Goal: Task Accomplishment & Management: Manage account settings

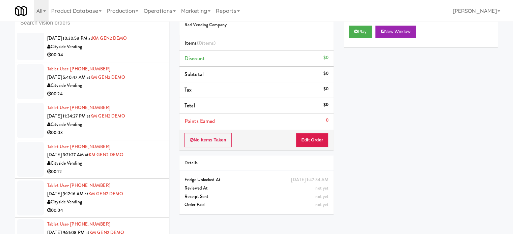
scroll to position [337, 0]
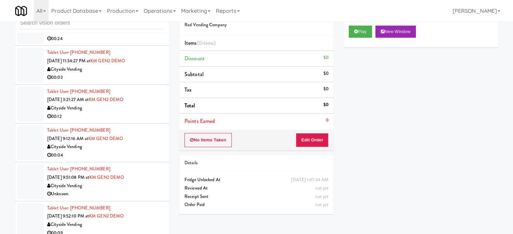
click at [138, 144] on div "Cityside Vending" at bounding box center [105, 147] width 117 height 8
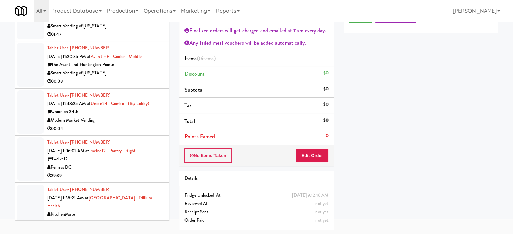
scroll to position [2304, 0]
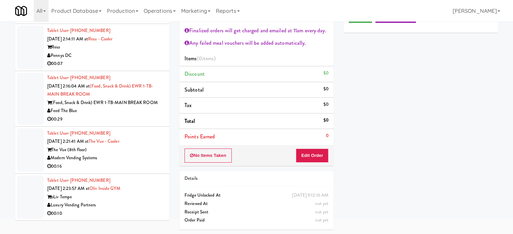
click at [146, 124] on div "00:29" at bounding box center [105, 119] width 117 height 8
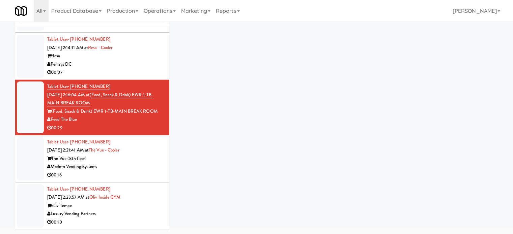
scroll to position [27, 0]
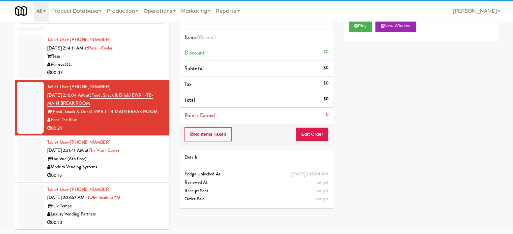
click at [138, 69] on div "Pennys DC" at bounding box center [105, 65] width 117 height 8
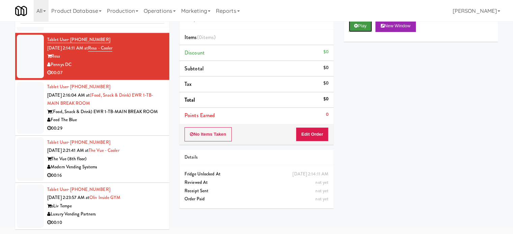
click at [359, 27] on button "Play" at bounding box center [360, 26] width 23 height 12
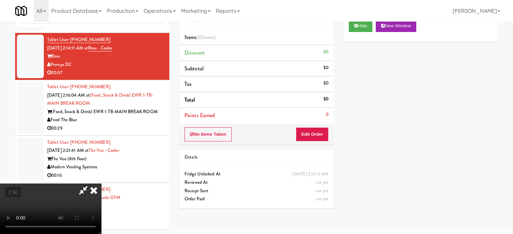
click at [482, 119] on div "Hide New Window Primary Flag Clear Flag if unable to determine what was taken o…" at bounding box center [421, 141] width 154 height 253
click at [101, 184] on video at bounding box center [50, 209] width 101 height 51
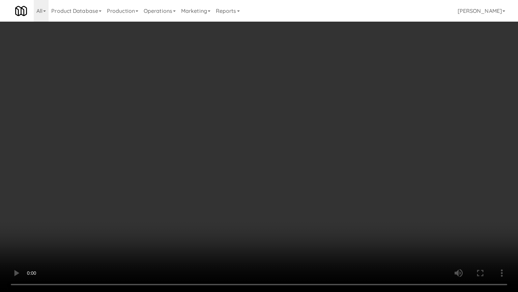
scroll to position [2279, 0]
click at [237, 135] on video at bounding box center [259, 146] width 518 height 292
click at [239, 134] on video at bounding box center [259, 146] width 518 height 292
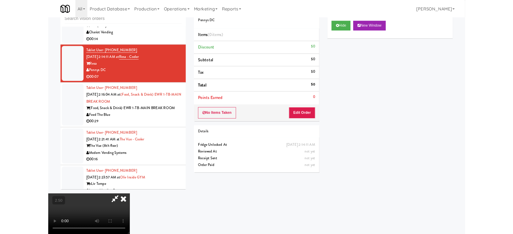
scroll to position [2304, 0]
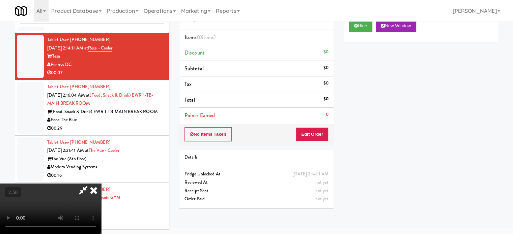
click at [101, 184] on icon at bounding box center [93, 190] width 15 height 13
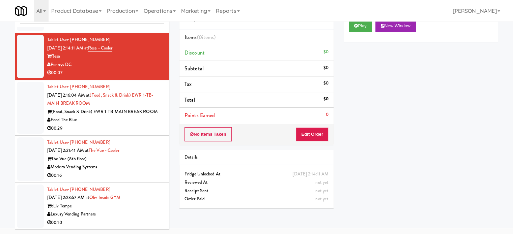
drag, startPoint x: 129, startPoint y: 134, endPoint x: 133, endPoint y: 102, distance: 32.7
click at [129, 133] on div "00:29" at bounding box center [105, 129] width 117 height 8
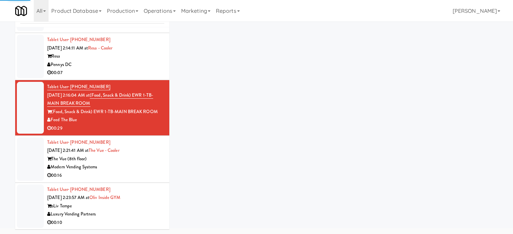
drag, startPoint x: 135, startPoint y: 84, endPoint x: 141, endPoint y: 81, distance: 7.1
click at [135, 80] on li "Tablet User · (706) 527-1065 [DATE] 2:14:11 AM at Resa - Cooler Resa Pennys DC …" at bounding box center [92, 56] width 154 height 47
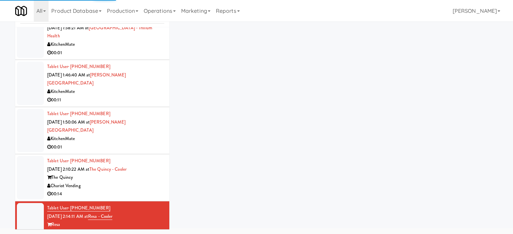
scroll to position [1966, 0]
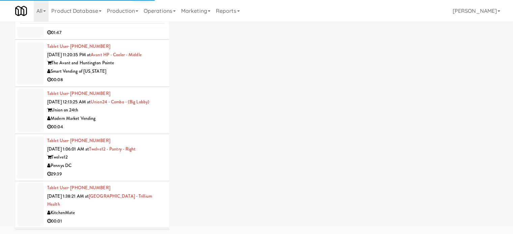
click at [140, 132] on div "00:04" at bounding box center [105, 127] width 117 height 8
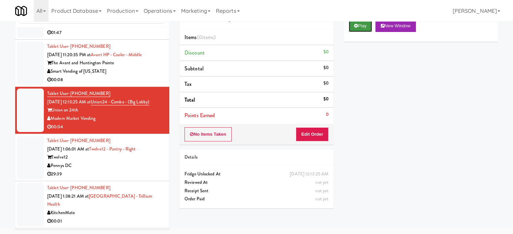
click at [366, 30] on button "Play" at bounding box center [360, 26] width 23 height 12
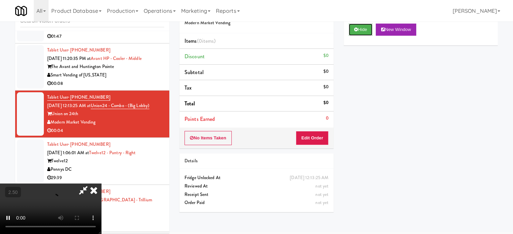
scroll to position [27, 0]
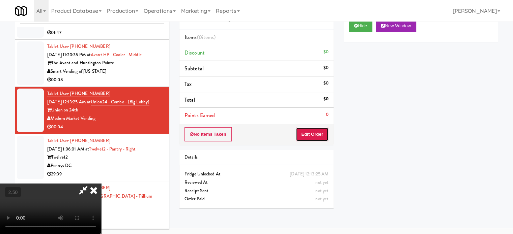
click at [313, 134] on button "Edit Order" at bounding box center [312, 135] width 33 height 14
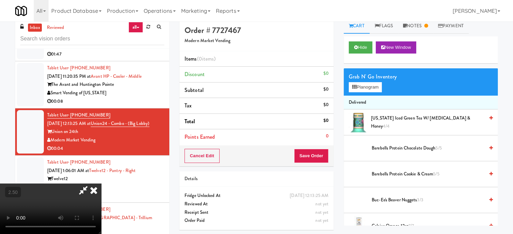
scroll to position [0, 0]
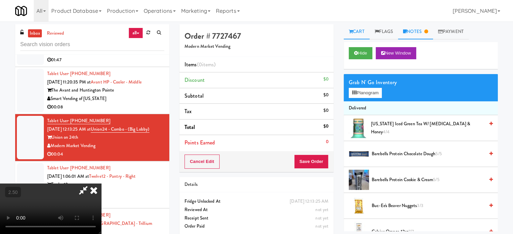
click at [431, 32] on link "Notes" at bounding box center [415, 31] width 35 height 15
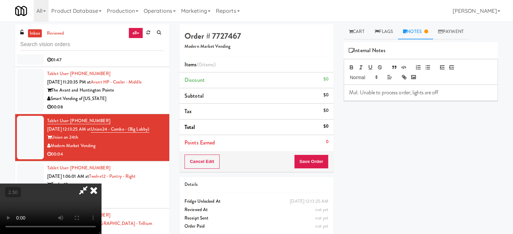
drag, startPoint x: 296, startPoint y: 28, endPoint x: 195, endPoint y: 95, distance: 121.1
click at [101, 184] on icon at bounding box center [93, 190] width 15 height 13
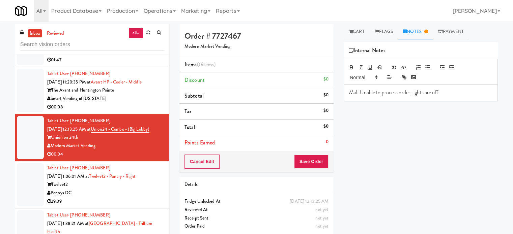
click at [110, 198] on div "Pennys DC" at bounding box center [105, 193] width 117 height 8
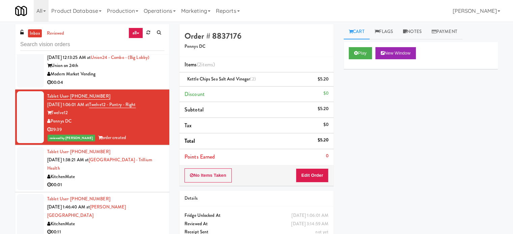
scroll to position [2043, 0]
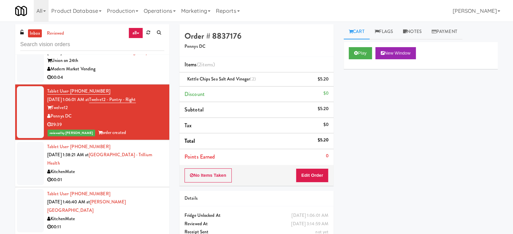
click at [121, 176] on div "KitchenMate" at bounding box center [105, 172] width 117 height 8
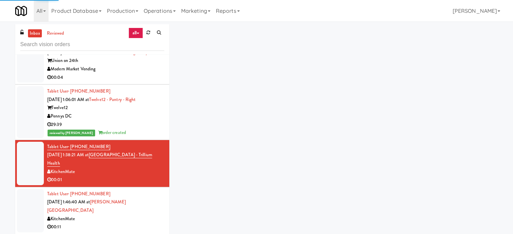
scroll to position [2212, 0]
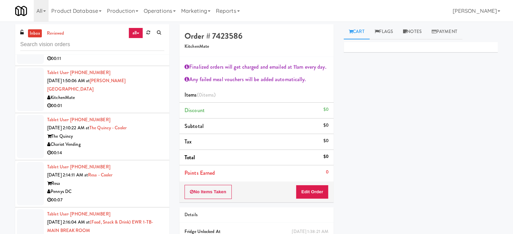
click at [139, 63] on div "00:11" at bounding box center [105, 59] width 117 height 8
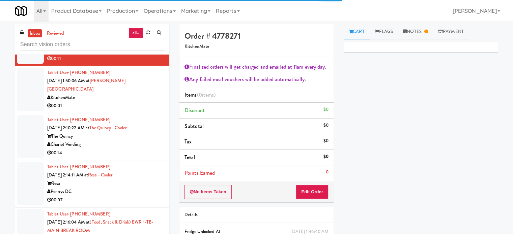
click at [136, 110] on div "00:01" at bounding box center [105, 106] width 117 height 8
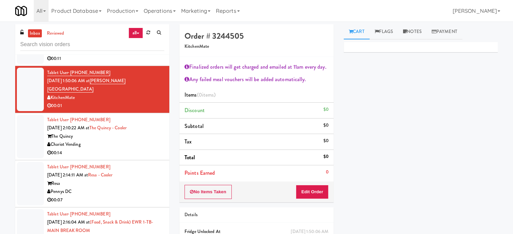
drag, startPoint x: 148, startPoint y: 70, endPoint x: 189, endPoint y: 67, distance: 40.9
click at [150, 63] on div "00:11" at bounding box center [105, 59] width 117 height 8
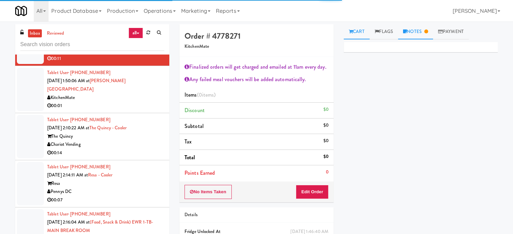
click at [424, 28] on link "Notes" at bounding box center [415, 31] width 35 height 15
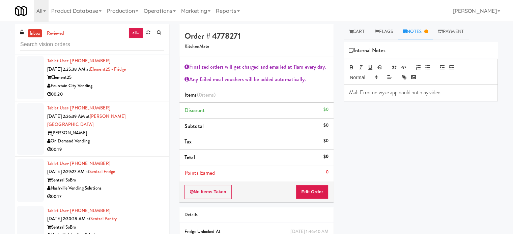
scroll to position [2718, 0]
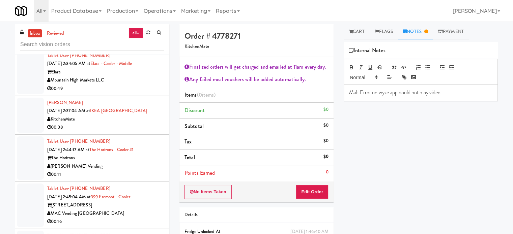
click at [136, 165] on div "[PERSON_NAME] Vending" at bounding box center [105, 167] width 117 height 8
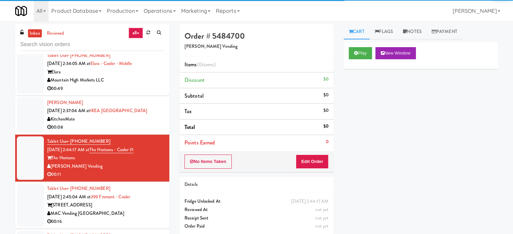
click at [146, 116] on div "KitchenMate" at bounding box center [105, 119] width 117 height 8
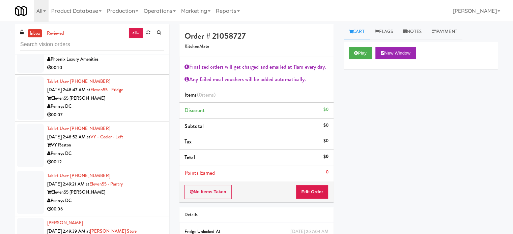
scroll to position [3224, 0]
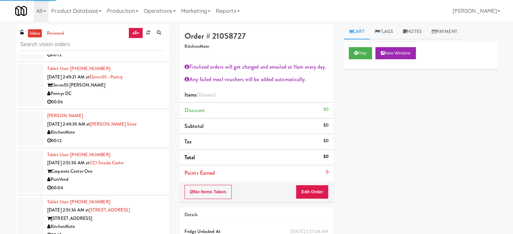
drag, startPoint x: 133, startPoint y: 141, endPoint x: 144, endPoint y: 134, distance: 13.5
click at [134, 137] on div "KitchenMate" at bounding box center [105, 133] width 117 height 8
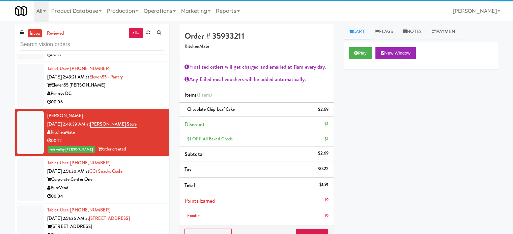
click at [149, 98] on div "Pennys DC" at bounding box center [105, 94] width 117 height 8
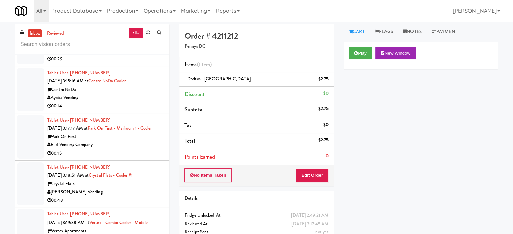
scroll to position [3899, 0]
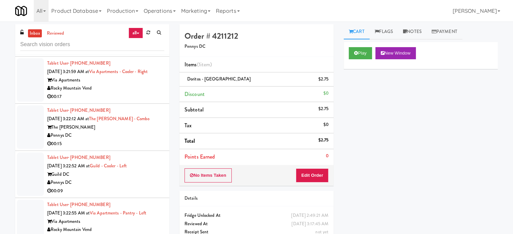
click at [113, 140] on div "Pennys DC" at bounding box center [105, 136] width 117 height 8
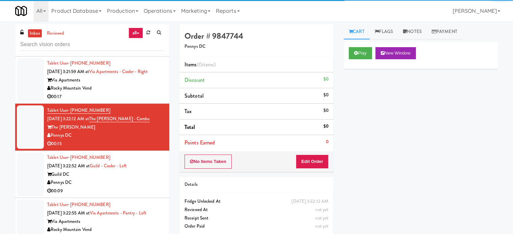
click at [129, 101] on div "00:17" at bounding box center [105, 97] width 117 height 8
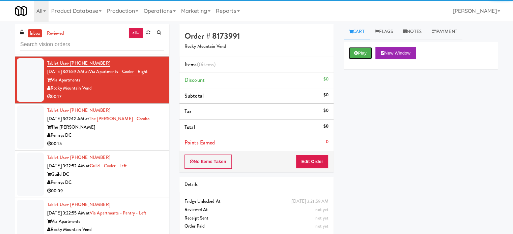
click at [360, 58] on button "Play" at bounding box center [360, 53] width 23 height 12
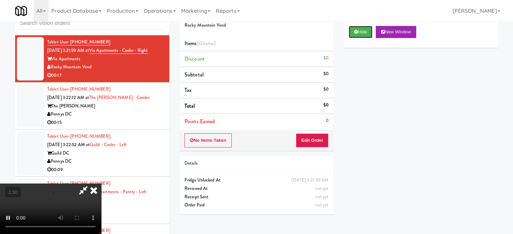
scroll to position [27, 0]
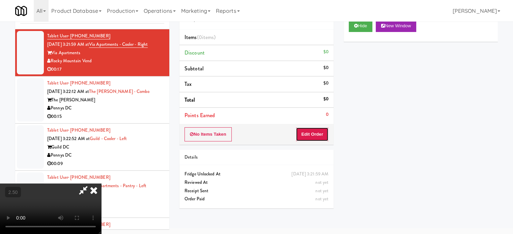
click at [302, 133] on button "Edit Order" at bounding box center [312, 135] width 33 height 14
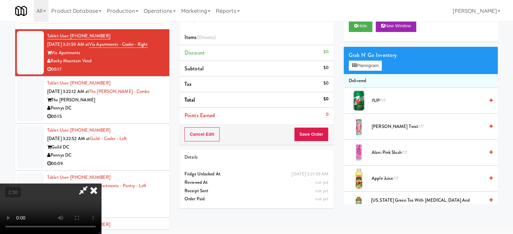
click at [101, 184] on video at bounding box center [50, 209] width 101 height 51
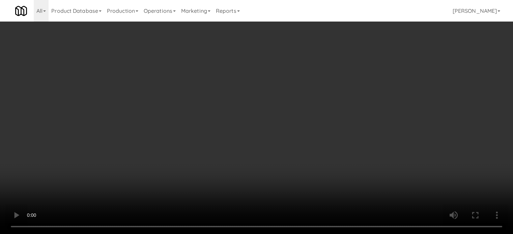
scroll to position [3858, 0]
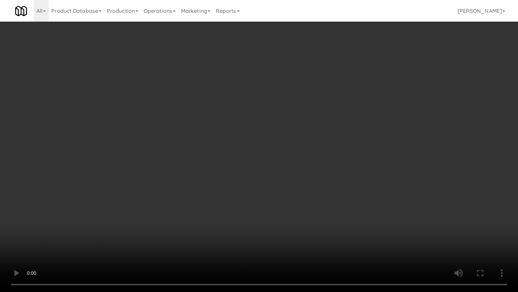
click at [239, 160] on video at bounding box center [259, 146] width 518 height 292
click at [243, 158] on video at bounding box center [259, 146] width 518 height 292
click at [271, 161] on video at bounding box center [259, 146] width 518 height 292
click at [172, 202] on video at bounding box center [259, 146] width 518 height 292
click at [227, 150] on video at bounding box center [259, 146] width 518 height 292
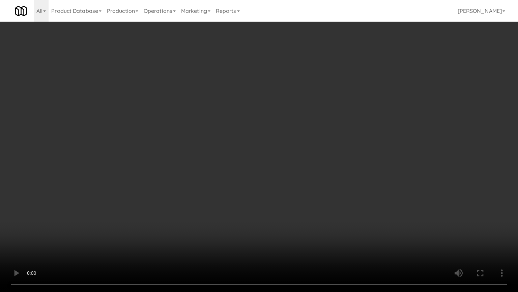
click at [229, 153] on video at bounding box center [259, 146] width 518 height 292
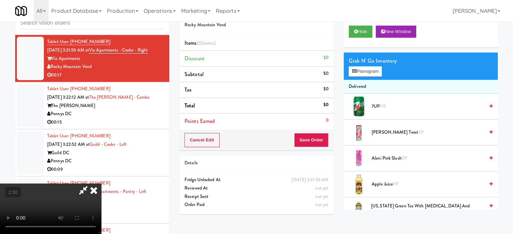
click at [101, 184] on video at bounding box center [50, 209] width 101 height 51
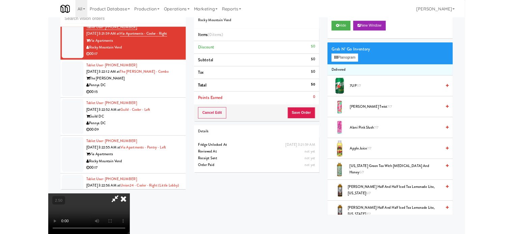
scroll to position [3858, 0]
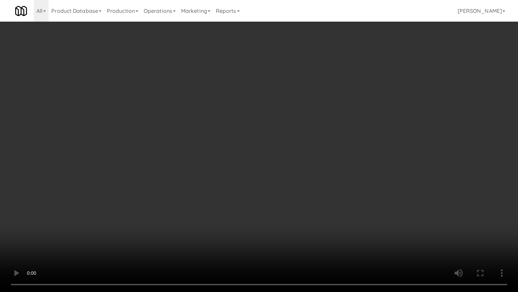
click at [228, 154] on video at bounding box center [259, 146] width 518 height 292
click at [231, 155] on video at bounding box center [259, 146] width 518 height 292
click at [232, 156] on video at bounding box center [259, 146] width 518 height 292
click at [230, 159] on video at bounding box center [259, 146] width 518 height 292
drag, startPoint x: 231, startPoint y: 159, endPoint x: 355, endPoint y: 80, distance: 146.6
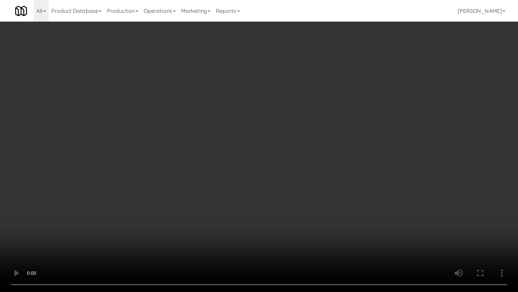
click at [233, 158] on video at bounding box center [259, 146] width 518 height 292
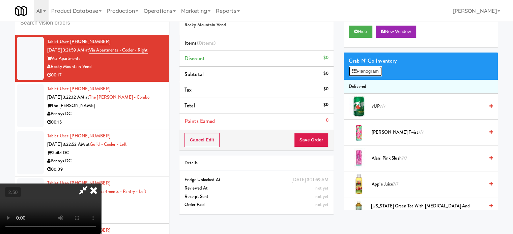
click at [362, 72] on button "Planogram" at bounding box center [365, 71] width 33 height 10
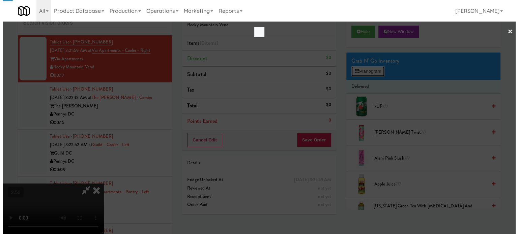
scroll to position [3858, 0]
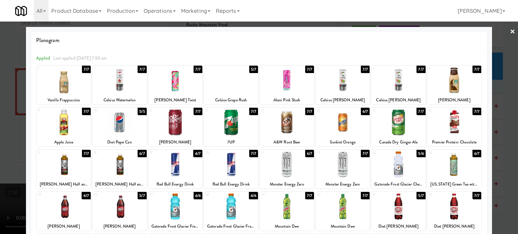
click at [418, 154] on div "5/6" at bounding box center [421, 153] width 9 height 7
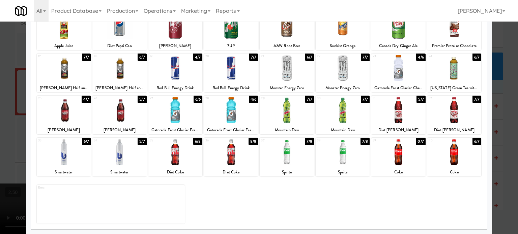
click at [361, 141] on div "7/8" at bounding box center [365, 141] width 9 height 7
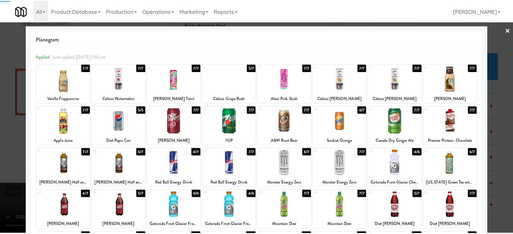
scroll to position [0, 0]
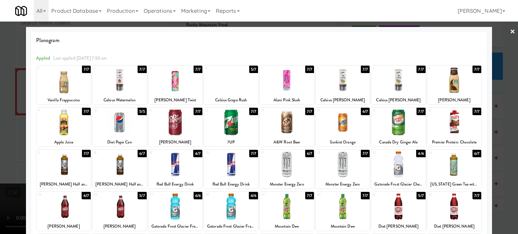
click at [419, 111] on div "7/7" at bounding box center [421, 111] width 9 height 7
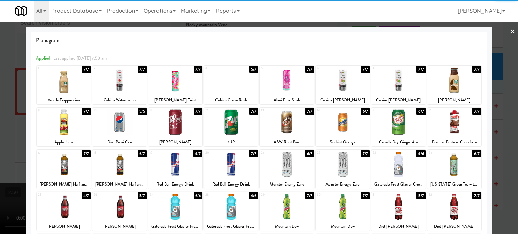
click at [496, 142] on div at bounding box center [259, 117] width 518 height 234
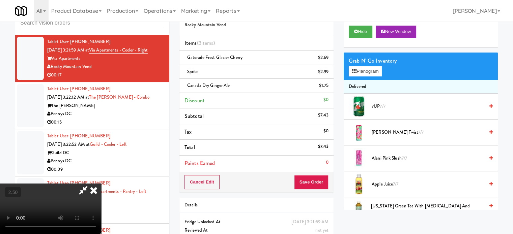
click at [101, 184] on video at bounding box center [50, 209] width 101 height 51
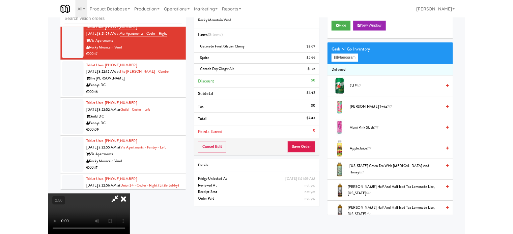
scroll to position [3858, 0]
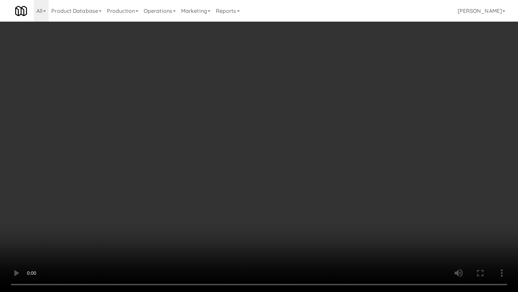
click at [171, 213] on video at bounding box center [259, 146] width 518 height 292
click at [305, 120] on video at bounding box center [259, 146] width 518 height 292
click at [254, 134] on video at bounding box center [259, 146] width 518 height 292
click at [265, 123] on video at bounding box center [259, 146] width 518 height 292
click at [279, 109] on video at bounding box center [259, 146] width 518 height 292
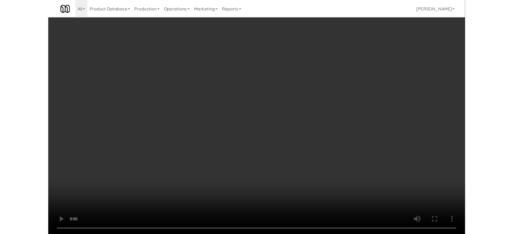
scroll to position [3899, 0]
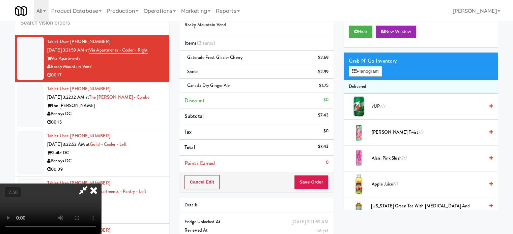
click at [101, 184] on icon at bounding box center [93, 190] width 15 height 13
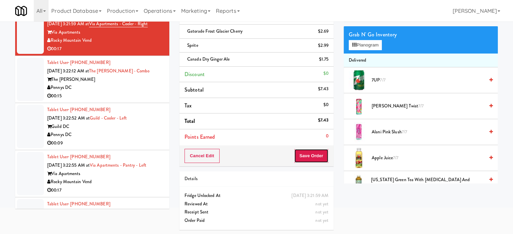
drag, startPoint x: 316, startPoint y: 159, endPoint x: 237, endPoint y: 121, distance: 88.1
click at [317, 159] on button "Save Order" at bounding box center [311, 156] width 34 height 14
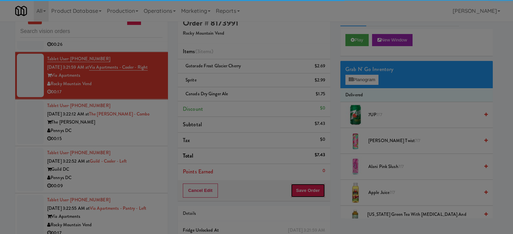
scroll to position [0, 0]
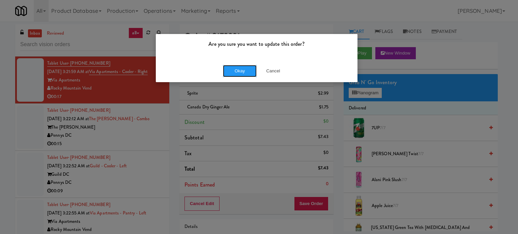
drag, startPoint x: 242, startPoint y: 70, endPoint x: 240, endPoint y: 73, distance: 3.6
click at [241, 70] on button "Okay" at bounding box center [240, 71] width 34 height 12
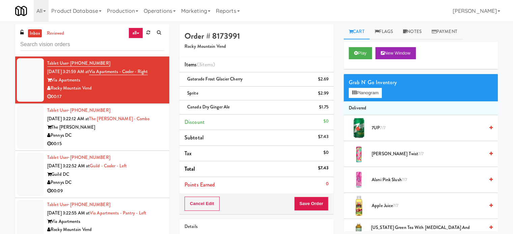
click at [127, 140] on div "Pennys DC" at bounding box center [105, 136] width 117 height 8
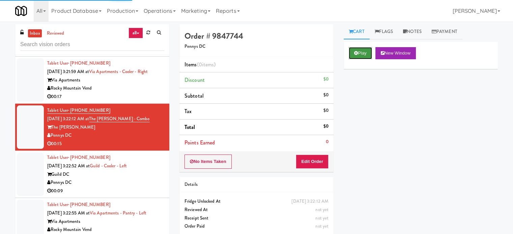
drag, startPoint x: 363, startPoint y: 52, endPoint x: 271, endPoint y: 114, distance: 111.5
click at [364, 52] on button "Play" at bounding box center [360, 53] width 23 height 12
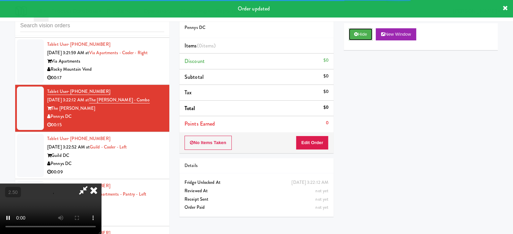
scroll to position [27, 0]
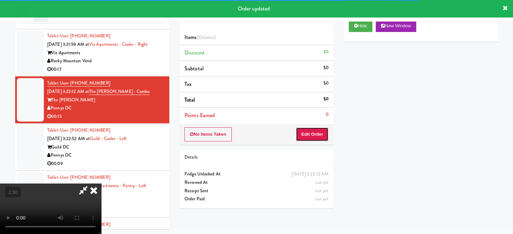
click at [308, 136] on button "Edit Order" at bounding box center [312, 135] width 33 height 14
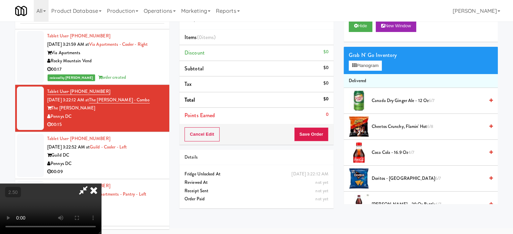
click at [101, 184] on video at bounding box center [50, 209] width 101 height 51
drag, startPoint x: 212, startPoint y: 164, endPoint x: 210, endPoint y: 158, distance: 5.7
click at [101, 184] on video at bounding box center [50, 209] width 101 height 51
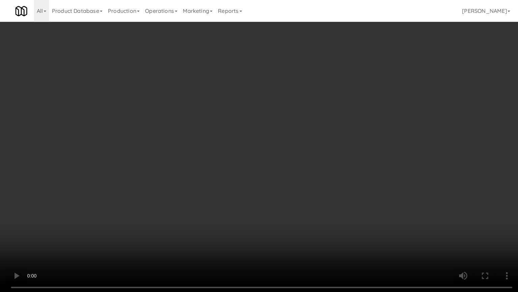
scroll to position [3858, 0]
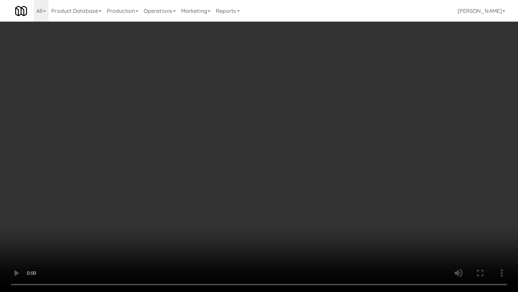
click at [232, 143] on video at bounding box center [259, 146] width 518 height 292
click at [237, 143] on video at bounding box center [259, 146] width 518 height 292
click at [252, 145] on video at bounding box center [259, 146] width 518 height 292
click at [250, 147] on video at bounding box center [259, 146] width 518 height 292
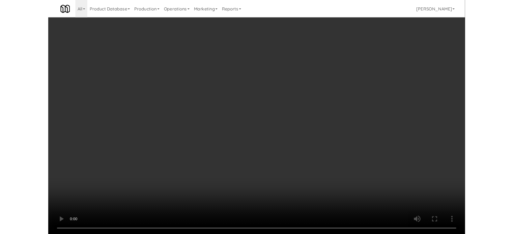
scroll to position [27, 0]
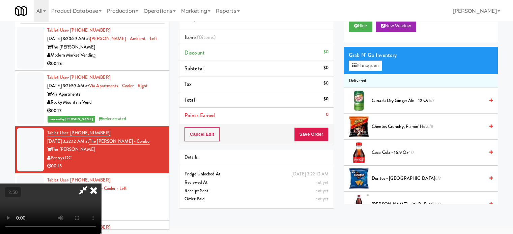
drag, startPoint x: 250, startPoint y: 109, endPoint x: 330, endPoint y: 79, distance: 85.4
click at [101, 184] on video at bounding box center [50, 209] width 101 height 51
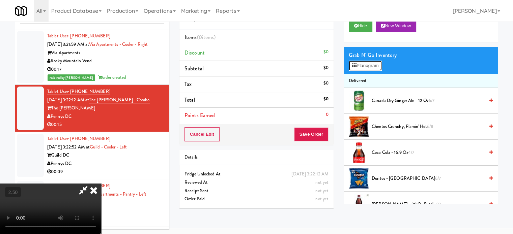
click at [369, 67] on button "Planogram" at bounding box center [365, 66] width 33 height 10
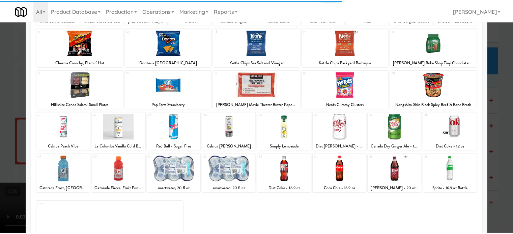
scroll to position [96, 0]
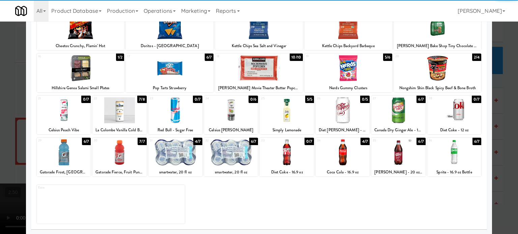
click at [142, 100] on div "7/8" at bounding box center [141, 99] width 9 height 7
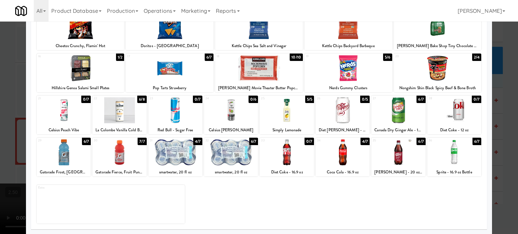
click at [0, 161] on div at bounding box center [259, 117] width 518 height 234
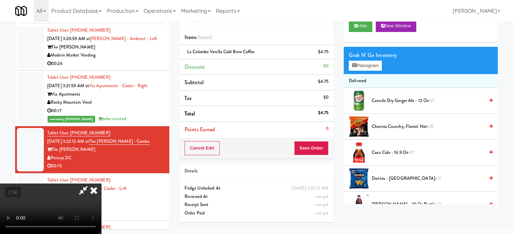
scroll to position [3899, 0]
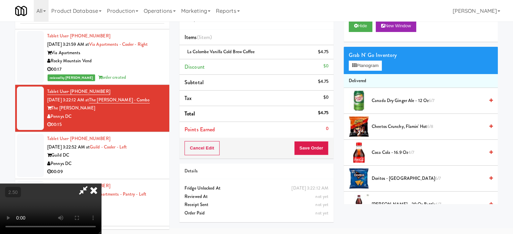
click at [70, 184] on video at bounding box center [50, 209] width 101 height 51
drag, startPoint x: 72, startPoint y: 156, endPoint x: 116, endPoint y: 181, distance: 50.6
click at [72, 184] on video at bounding box center [50, 209] width 101 height 51
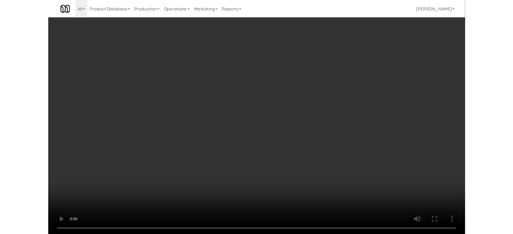
scroll to position [3858, 0]
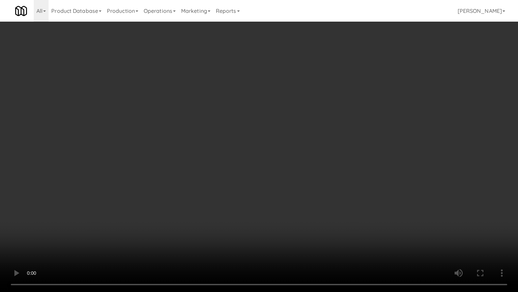
click at [120, 178] on video at bounding box center [259, 146] width 518 height 292
click at [236, 157] on video at bounding box center [259, 146] width 518 height 292
click at [263, 163] on video at bounding box center [259, 146] width 518 height 292
click at [314, 172] on video at bounding box center [259, 146] width 518 height 292
click at [293, 173] on video at bounding box center [259, 146] width 518 height 292
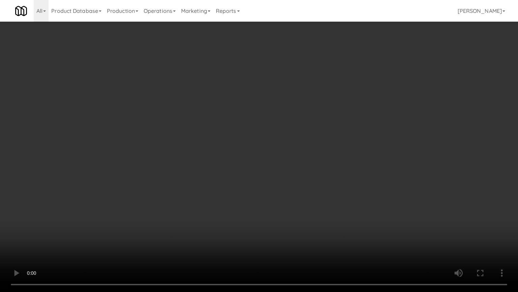
click at [338, 167] on video at bounding box center [259, 146] width 518 height 292
drag, startPoint x: 82, startPoint y: 242, endPoint x: 106, endPoint y: 221, distance: 30.9
click at [82, 234] on video at bounding box center [259, 146] width 518 height 292
click at [210, 151] on video at bounding box center [259, 146] width 518 height 292
drag, startPoint x: 249, startPoint y: 145, endPoint x: 262, endPoint y: 145, distance: 12.8
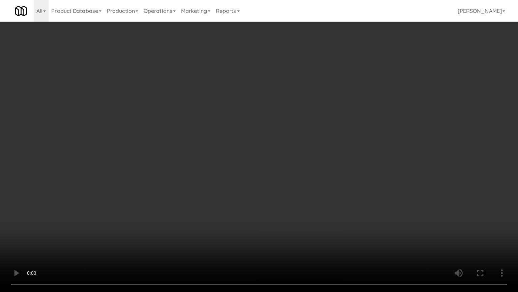
click at [255, 145] on video at bounding box center [259, 146] width 518 height 292
click at [268, 145] on video at bounding box center [259, 146] width 518 height 292
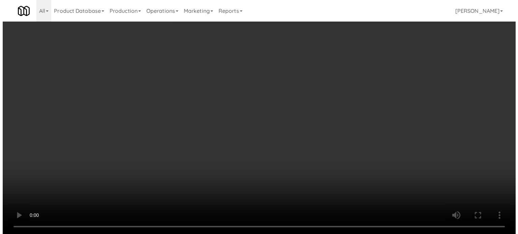
scroll to position [3899, 0]
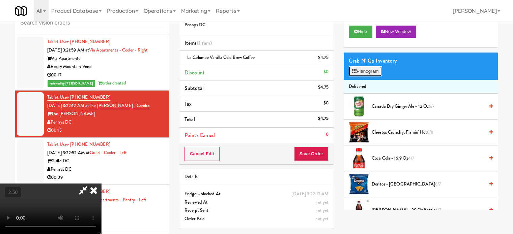
click at [370, 69] on button "Planogram" at bounding box center [365, 71] width 33 height 10
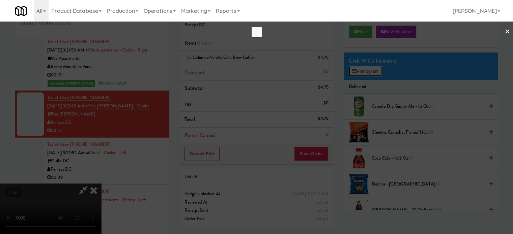
scroll to position [3858, 0]
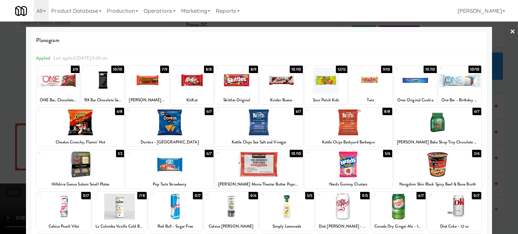
click at [76, 68] on div "3/9" at bounding box center [75, 69] width 9 height 7
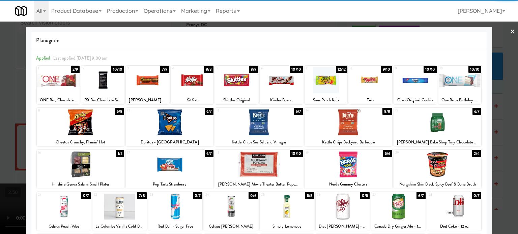
click at [19, 104] on div at bounding box center [259, 117] width 518 height 234
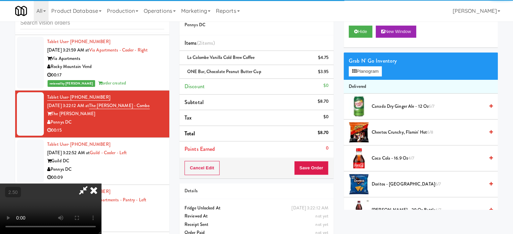
drag, startPoint x: 52, startPoint y: 157, endPoint x: 58, endPoint y: 164, distance: 9.8
click at [57, 184] on video at bounding box center [50, 209] width 101 height 51
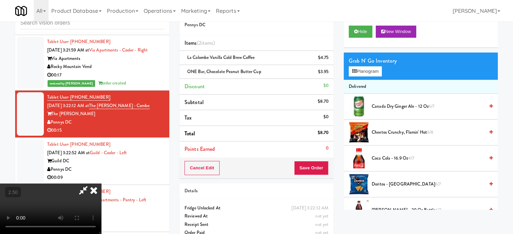
drag, startPoint x: 58, startPoint y: 164, endPoint x: 76, endPoint y: 189, distance: 29.8
click at [59, 184] on video at bounding box center [50, 209] width 101 height 51
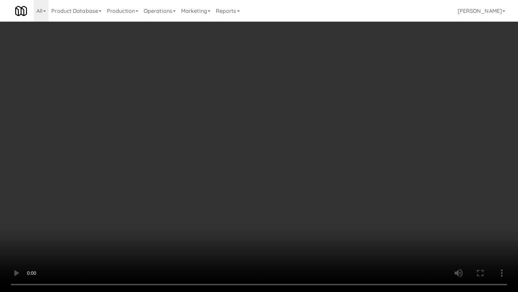
click at [150, 171] on video at bounding box center [259, 146] width 518 height 292
click at [204, 121] on video at bounding box center [259, 146] width 518 height 292
click at [216, 128] on video at bounding box center [259, 146] width 518 height 292
click at [253, 132] on video at bounding box center [259, 146] width 518 height 292
click at [247, 137] on video at bounding box center [259, 146] width 518 height 292
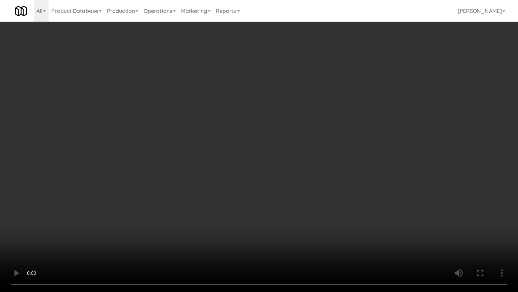
drag, startPoint x: 248, startPoint y: 94, endPoint x: 409, endPoint y: 31, distance: 172.4
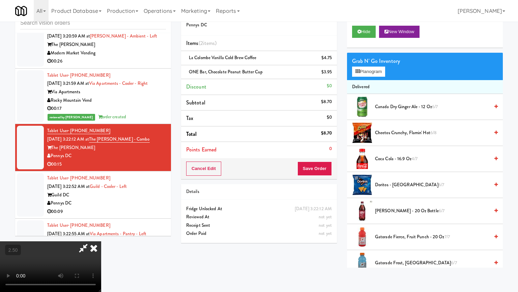
click at [101, 234] on video at bounding box center [50, 266] width 101 height 51
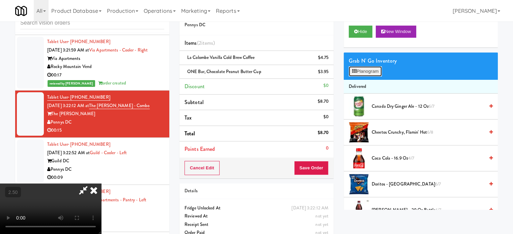
click at [362, 70] on button "Planogram" at bounding box center [365, 71] width 33 height 10
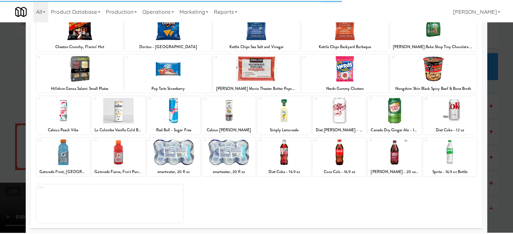
scroll to position [96, 0]
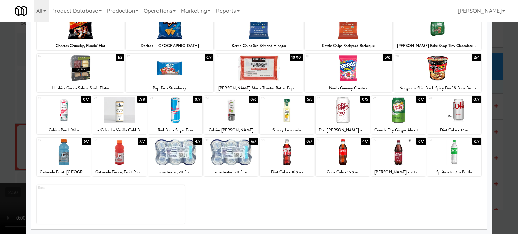
click at [198, 142] on div "4/7" at bounding box center [197, 141] width 9 height 7
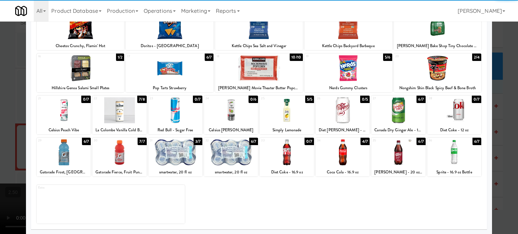
click at [505, 153] on div at bounding box center [259, 117] width 518 height 234
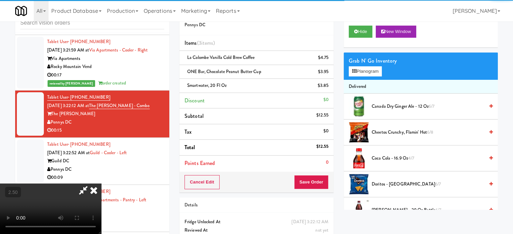
click at [101, 184] on video at bounding box center [50, 209] width 101 height 51
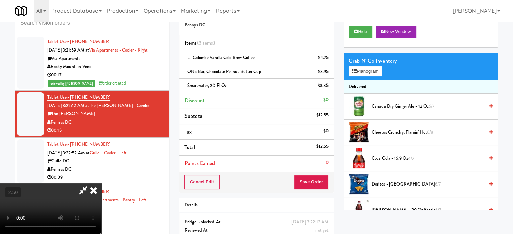
click at [101, 184] on video at bounding box center [50, 209] width 101 height 51
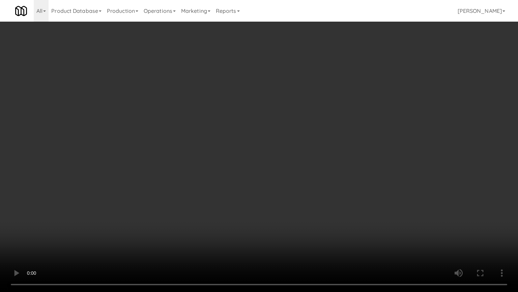
drag, startPoint x: 229, startPoint y: 171, endPoint x: 285, endPoint y: 126, distance: 72.1
click at [229, 170] on video at bounding box center [259, 146] width 518 height 292
click at [256, 131] on video at bounding box center [259, 146] width 518 height 292
drag, startPoint x: 258, startPoint y: 128, endPoint x: 273, endPoint y: 67, distance: 63.0
click at [258, 128] on video at bounding box center [259, 146] width 518 height 292
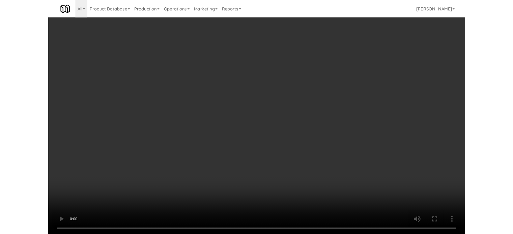
scroll to position [3899, 0]
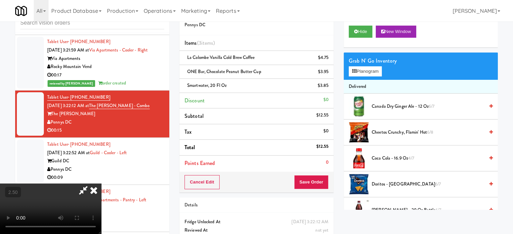
drag, startPoint x: 297, startPoint y: 27, endPoint x: 294, endPoint y: 37, distance: 10.0
click at [101, 184] on icon at bounding box center [93, 190] width 15 height 13
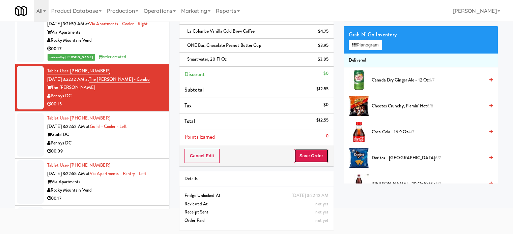
click at [304, 151] on button "Save Order" at bounding box center [311, 156] width 34 height 14
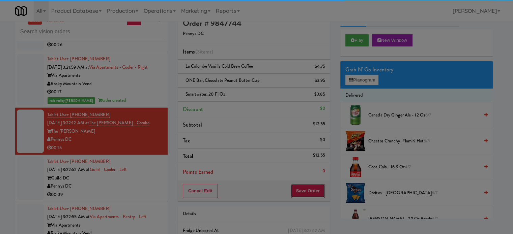
scroll to position [0, 0]
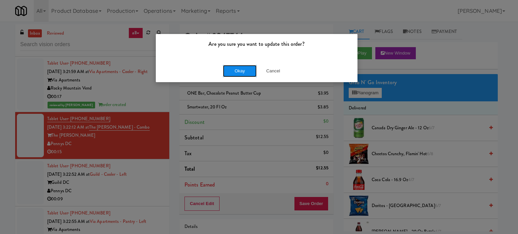
click at [231, 67] on button "Okay" at bounding box center [240, 71] width 34 height 12
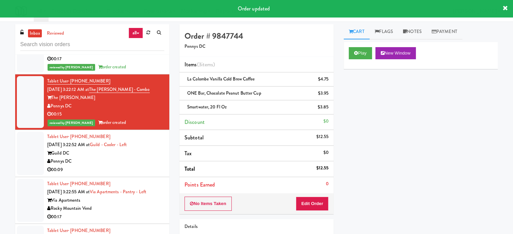
scroll to position [4028, 0]
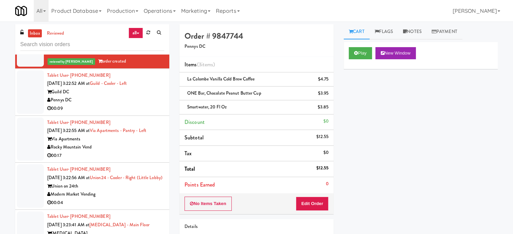
click at [140, 105] on div "00:09" at bounding box center [105, 109] width 117 height 8
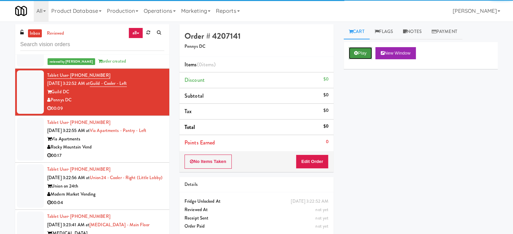
click at [359, 51] on button "Play" at bounding box center [360, 53] width 23 height 12
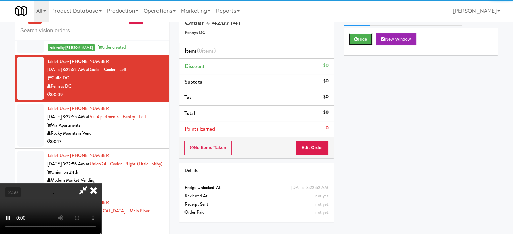
scroll to position [27, 0]
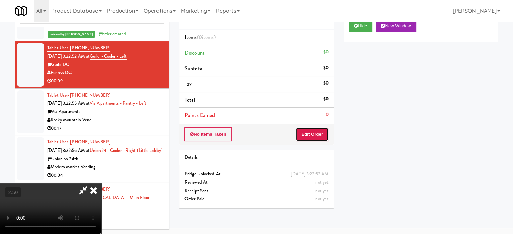
click at [317, 131] on button "Edit Order" at bounding box center [312, 135] width 33 height 14
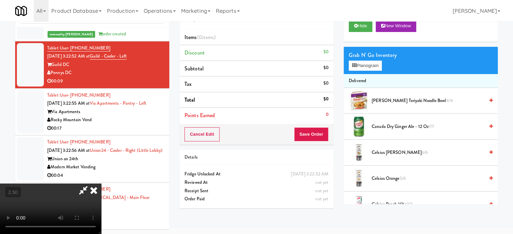
click at [101, 184] on video at bounding box center [50, 209] width 101 height 51
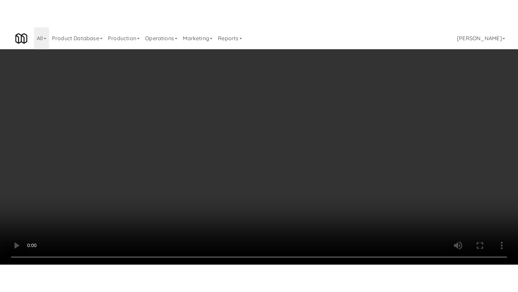
scroll to position [3978, 0]
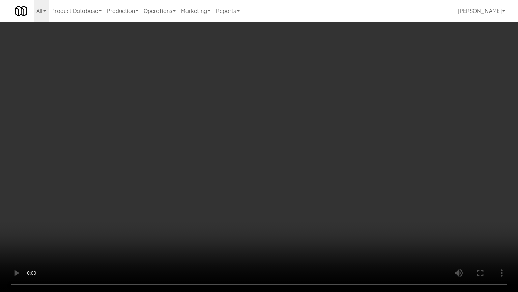
click at [257, 161] on video at bounding box center [259, 146] width 518 height 292
click at [264, 166] on video at bounding box center [259, 146] width 518 height 292
click at [253, 179] on video at bounding box center [259, 146] width 518 height 292
click at [258, 181] on video at bounding box center [259, 146] width 518 height 292
click at [258, 182] on video at bounding box center [259, 146] width 518 height 292
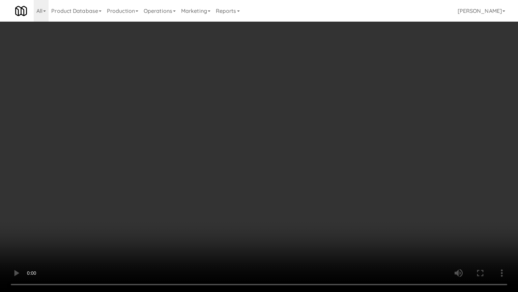
click at [265, 183] on video at bounding box center [259, 146] width 518 height 292
click at [269, 180] on video at bounding box center [259, 146] width 518 height 292
drag, startPoint x: 269, startPoint y: 180, endPoint x: 300, endPoint y: 119, distance: 68.2
click at [273, 177] on video at bounding box center [259, 146] width 518 height 292
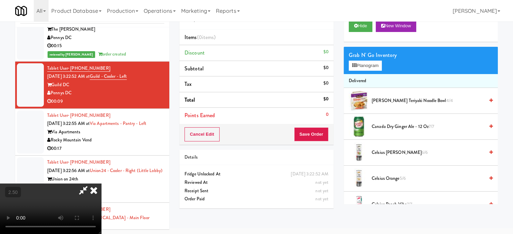
scroll to position [4028, 0]
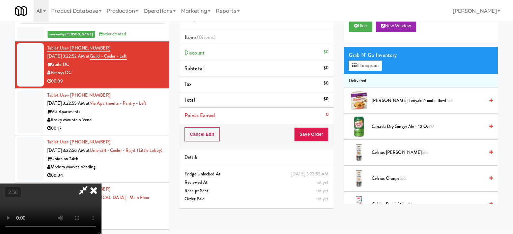
click at [387, 125] on span "Canada Dry Ginger Ale - 12 oz 7/7" at bounding box center [428, 127] width 113 height 8
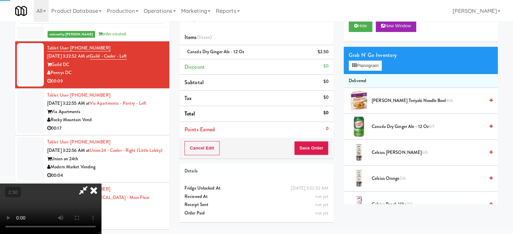
click at [387, 125] on span "Canada Dry Ginger Ale - 12 oz 6/7" at bounding box center [428, 127] width 113 height 8
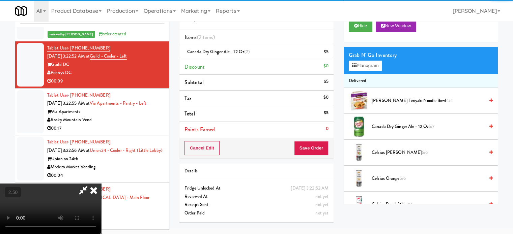
click at [101, 184] on icon at bounding box center [93, 190] width 15 height 13
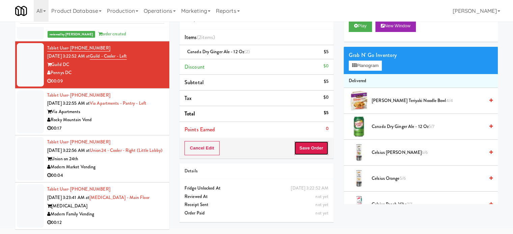
click at [320, 147] on button "Save Order" at bounding box center [311, 148] width 34 height 14
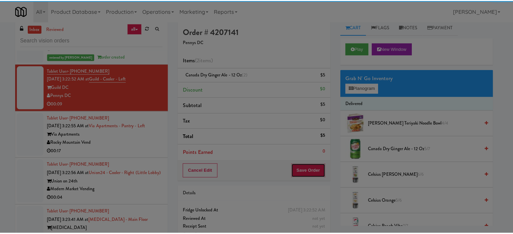
scroll to position [0, 0]
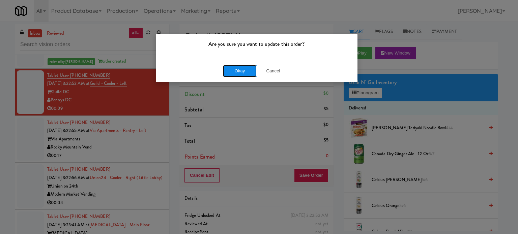
click at [225, 72] on button "Okay" at bounding box center [240, 71] width 34 height 12
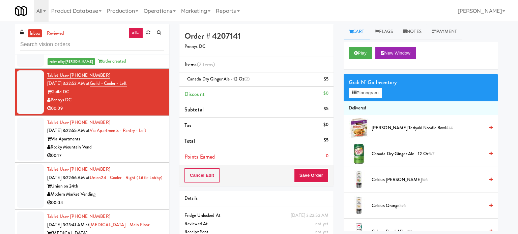
click at [151, 143] on div "Rocky Mountain Vend" at bounding box center [105, 147] width 117 height 8
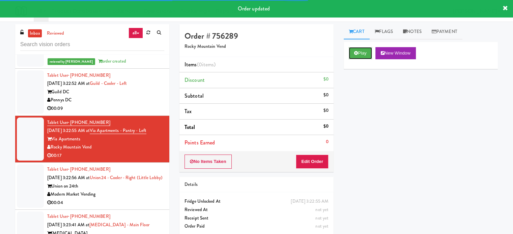
click at [366, 49] on button "Play" at bounding box center [360, 53] width 23 height 12
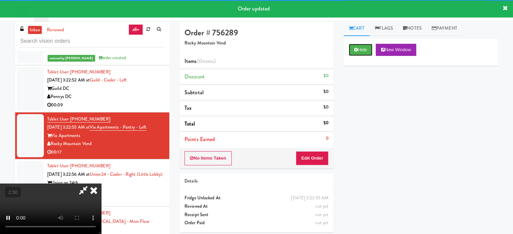
scroll to position [27, 0]
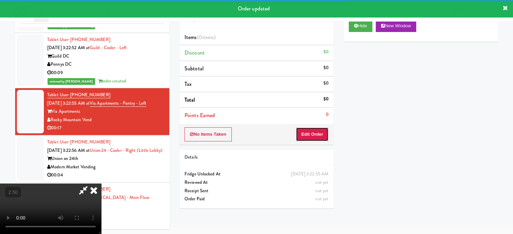
click at [311, 132] on button "Edit Order" at bounding box center [312, 135] width 33 height 14
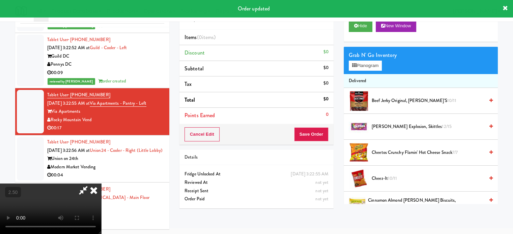
click at [101, 184] on video at bounding box center [50, 209] width 101 height 51
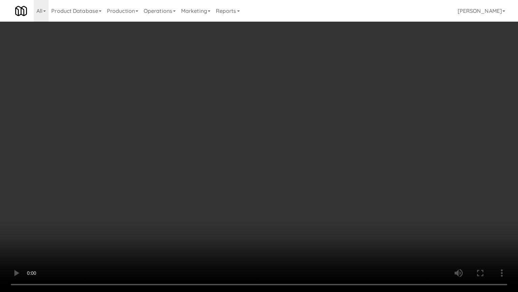
scroll to position [3978, 0]
click at [238, 176] on video at bounding box center [259, 146] width 518 height 292
click at [253, 182] on video at bounding box center [259, 146] width 518 height 292
click at [279, 190] on video at bounding box center [259, 146] width 518 height 292
click at [275, 191] on video at bounding box center [259, 146] width 518 height 292
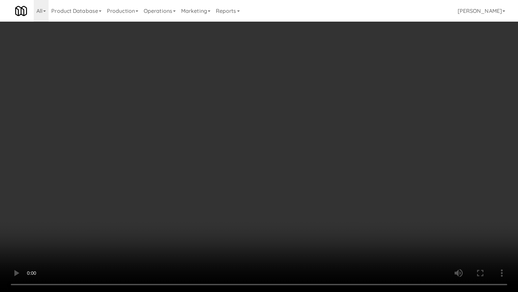
drag, startPoint x: 277, startPoint y: 189, endPoint x: 380, endPoint y: 121, distance: 122.9
click at [277, 189] on video at bounding box center [259, 146] width 518 height 292
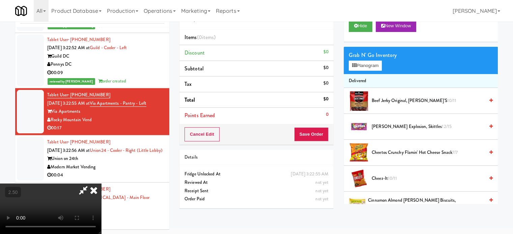
scroll to position [0, 0]
click at [369, 65] on button "Planogram" at bounding box center [365, 66] width 33 height 10
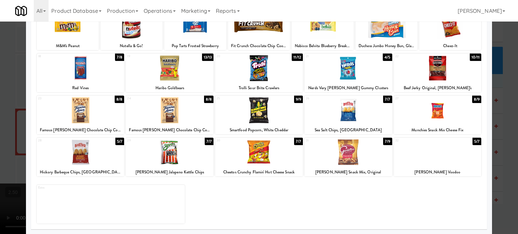
click at [298, 142] on div "7/7" at bounding box center [298, 141] width 9 height 7
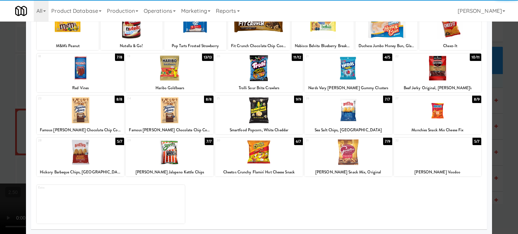
click at [508, 147] on div at bounding box center [259, 117] width 518 height 234
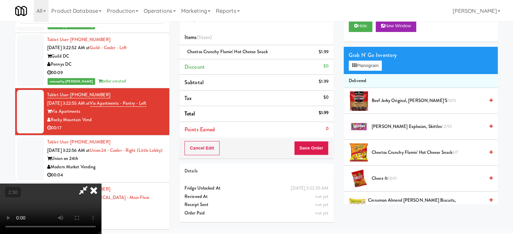
click at [101, 184] on video at bounding box center [50, 209] width 101 height 51
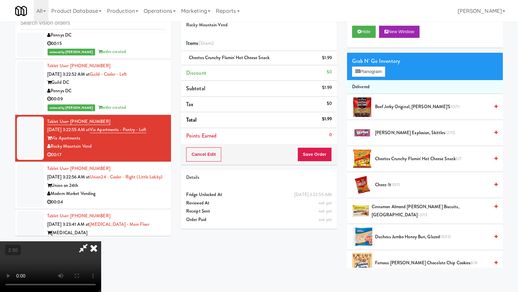
click at [101, 234] on video at bounding box center [50, 266] width 101 height 51
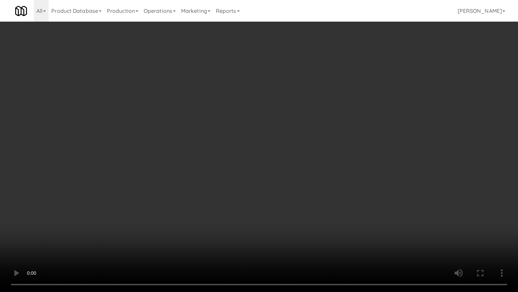
click at [309, 178] on video at bounding box center [259, 146] width 518 height 292
drag, startPoint x: 284, startPoint y: 182, endPoint x: 288, endPoint y: 175, distance: 8.2
click at [285, 181] on video at bounding box center [259, 146] width 518 height 292
click at [276, 179] on video at bounding box center [259, 146] width 518 height 292
click at [279, 178] on video at bounding box center [259, 146] width 518 height 292
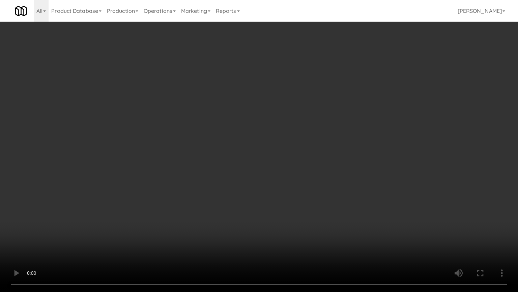
click at [301, 185] on video at bounding box center [259, 146] width 518 height 292
click at [296, 189] on video at bounding box center [259, 146] width 518 height 292
click at [307, 186] on video at bounding box center [259, 146] width 518 height 292
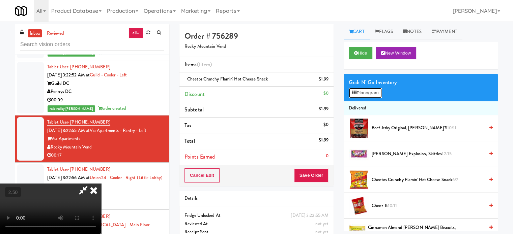
click at [377, 93] on button "Planogram" at bounding box center [365, 93] width 33 height 10
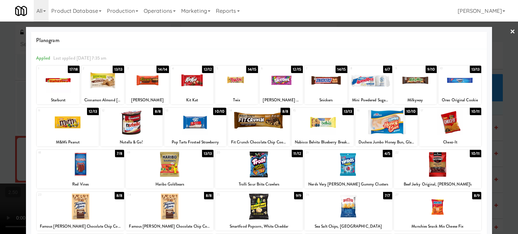
drag, startPoint x: 299, startPoint y: 71, endPoint x: 306, endPoint y: 72, distance: 7.5
click at [299, 71] on div "12/15" at bounding box center [297, 69] width 12 height 7
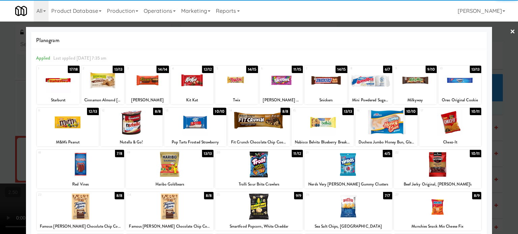
click at [500, 135] on div at bounding box center [259, 117] width 518 height 234
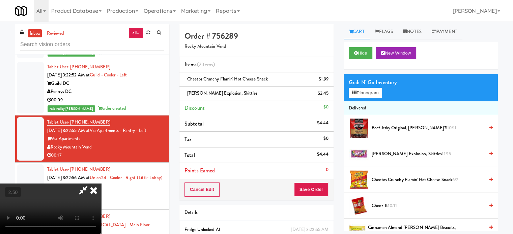
click at [101, 184] on video at bounding box center [50, 209] width 101 height 51
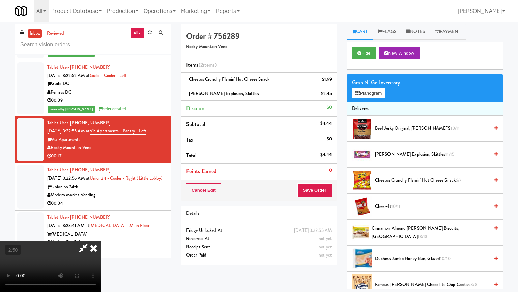
drag, startPoint x: 230, startPoint y: 153, endPoint x: 243, endPoint y: 132, distance: 24.0
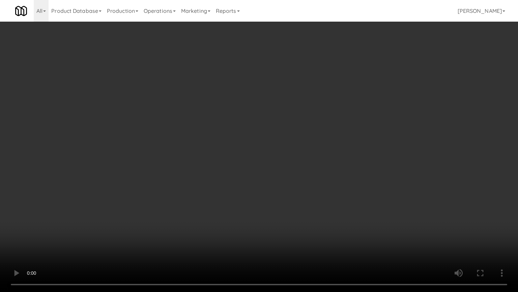
click at [230, 153] on video at bounding box center [259, 146] width 518 height 292
click at [245, 134] on video at bounding box center [259, 146] width 518 height 292
click at [259, 135] on video at bounding box center [259, 146] width 518 height 292
click at [274, 139] on video at bounding box center [259, 146] width 518 height 292
click at [277, 135] on video at bounding box center [259, 146] width 518 height 292
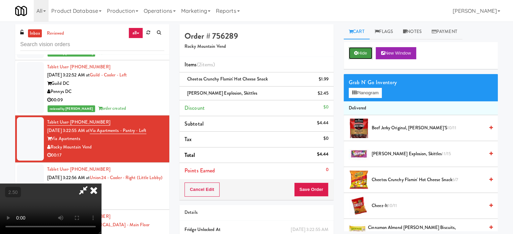
click at [361, 54] on button "Hide" at bounding box center [361, 53] width 24 height 12
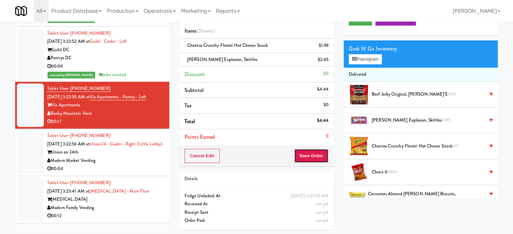
click at [319, 162] on div "Cancel Edit Save Order" at bounding box center [256, 156] width 154 height 21
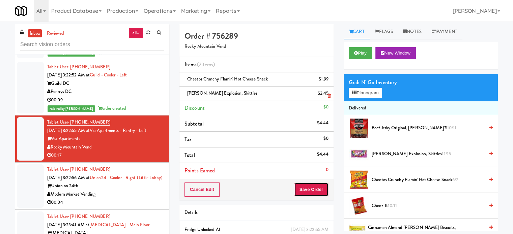
drag, startPoint x: 321, startPoint y: 194, endPoint x: 248, endPoint y: 95, distance: 122.5
click at [321, 193] on button "Save Order" at bounding box center [311, 190] width 34 height 14
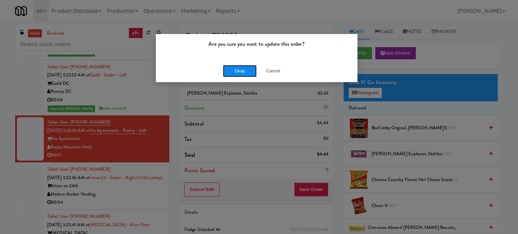
click at [239, 72] on button "Okay" at bounding box center [240, 71] width 34 height 12
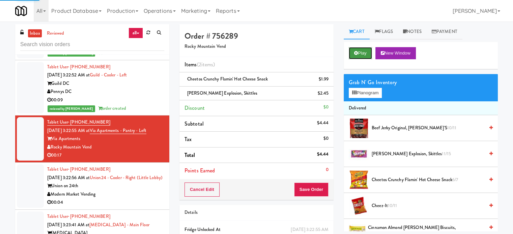
click at [363, 55] on button "Play" at bounding box center [360, 53] width 23 height 12
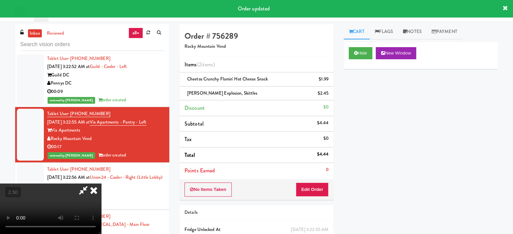
click at [101, 184] on video at bounding box center [50, 209] width 101 height 51
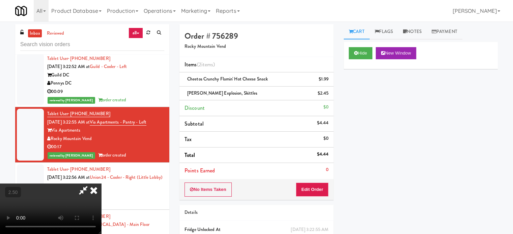
click at [101, 184] on video at bounding box center [50, 209] width 101 height 51
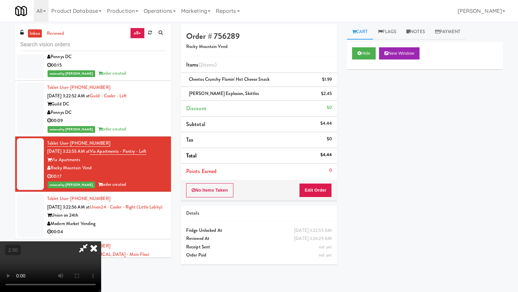
click at [101, 234] on video at bounding box center [50, 266] width 101 height 51
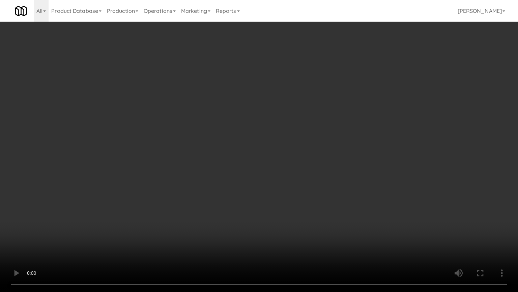
click at [270, 163] on video at bounding box center [259, 146] width 518 height 292
click at [270, 162] on video at bounding box center [259, 146] width 518 height 292
click at [274, 166] on video at bounding box center [259, 146] width 518 height 292
click at [274, 168] on video at bounding box center [259, 146] width 518 height 292
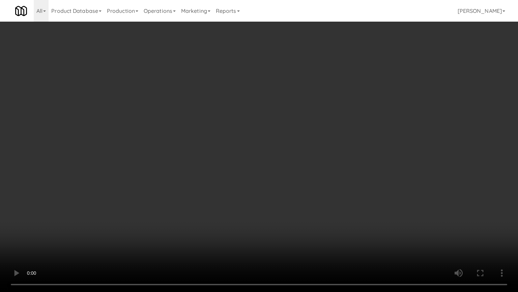
click at [283, 169] on video at bounding box center [259, 146] width 518 height 292
click at [311, 170] on video at bounding box center [259, 146] width 518 height 292
click at [372, 168] on video at bounding box center [259, 146] width 518 height 292
click at [312, 167] on video at bounding box center [259, 146] width 518 height 292
click at [288, 157] on video at bounding box center [259, 146] width 518 height 292
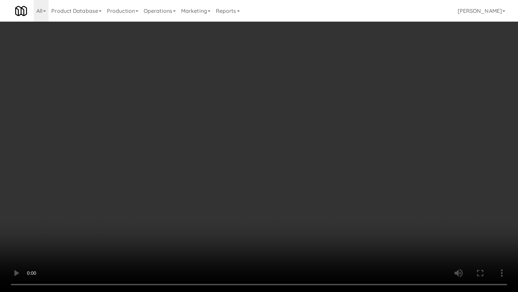
drag, startPoint x: 291, startPoint y: 156, endPoint x: 315, endPoint y: 65, distance: 94.2
click at [291, 155] on video at bounding box center [259, 146] width 518 height 292
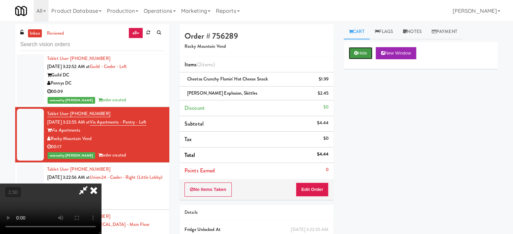
click at [360, 55] on button "Hide" at bounding box center [361, 53] width 24 height 12
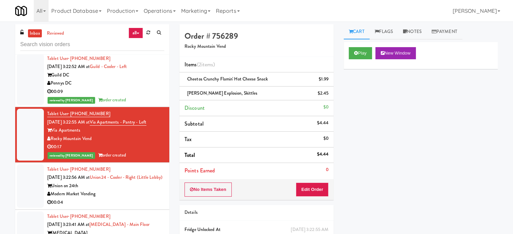
click at [128, 199] on div "Modern Market Vending" at bounding box center [105, 194] width 117 height 8
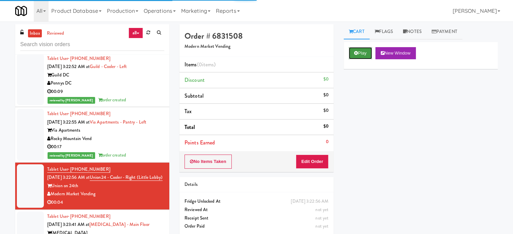
click at [358, 59] on button "Play" at bounding box center [360, 53] width 23 height 12
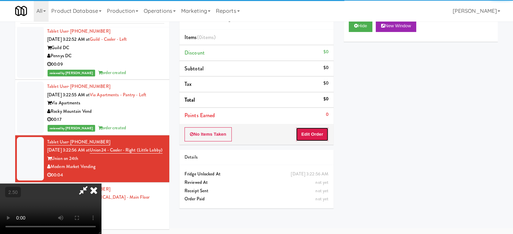
click at [312, 136] on button "Edit Order" at bounding box center [312, 135] width 33 height 14
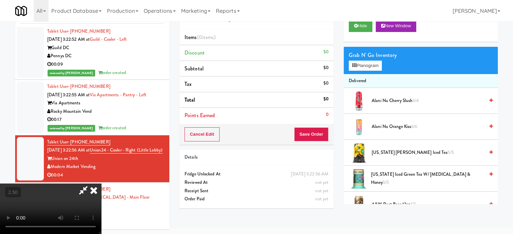
drag, startPoint x: 223, startPoint y: 165, endPoint x: 273, endPoint y: 78, distance: 101.0
click at [101, 184] on video at bounding box center [50, 209] width 101 height 51
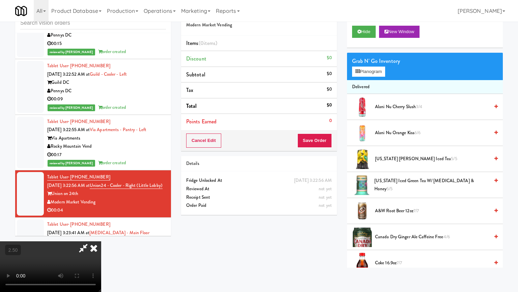
click at [101, 234] on video at bounding box center [50, 266] width 101 height 51
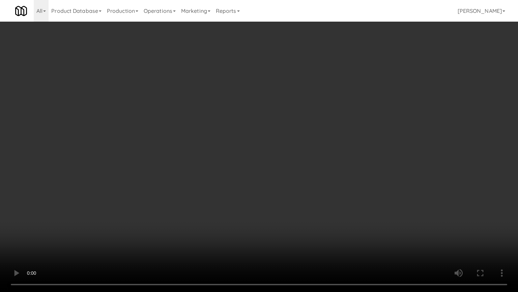
click at [308, 156] on video at bounding box center [259, 146] width 518 height 292
drag, startPoint x: 310, startPoint y: 154, endPoint x: 346, endPoint y: 95, distance: 69.1
click at [312, 152] on video at bounding box center [259, 146] width 518 height 292
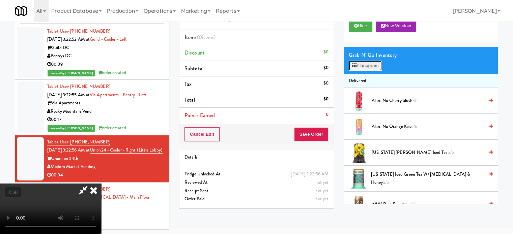
click at [377, 70] on button "Planogram" at bounding box center [365, 66] width 33 height 10
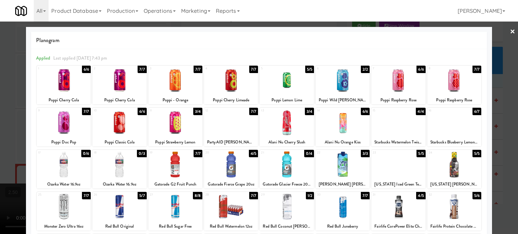
click at [498, 157] on div at bounding box center [259, 117] width 518 height 234
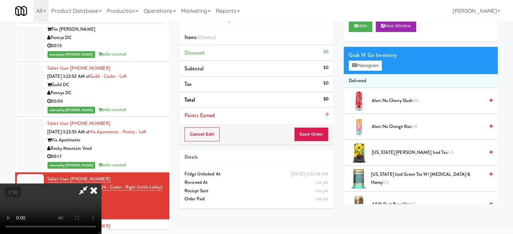
scroll to position [4028, 0]
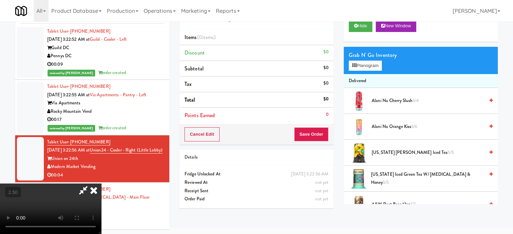
drag, startPoint x: 214, startPoint y: 149, endPoint x: 216, endPoint y: 146, distance: 3.6
click at [101, 184] on video at bounding box center [50, 209] width 101 height 51
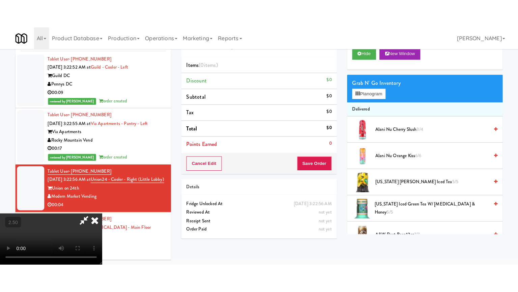
scroll to position [22, 0]
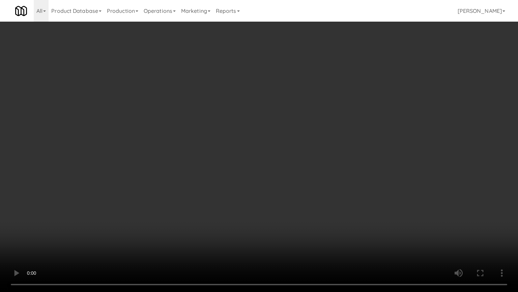
click at [178, 205] on video at bounding box center [259, 146] width 518 height 292
click at [279, 159] on video at bounding box center [259, 146] width 518 height 292
click at [279, 160] on video at bounding box center [259, 146] width 518 height 292
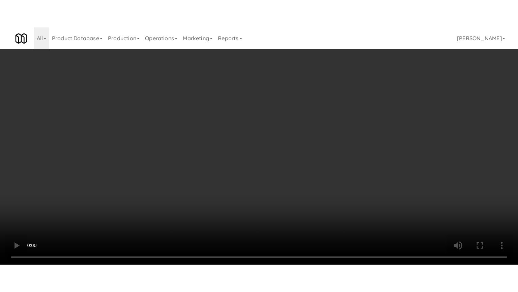
scroll to position [4028, 0]
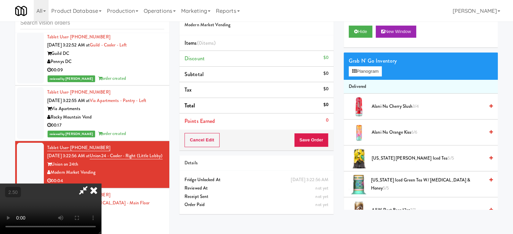
click at [101, 184] on video at bounding box center [50, 209] width 101 height 51
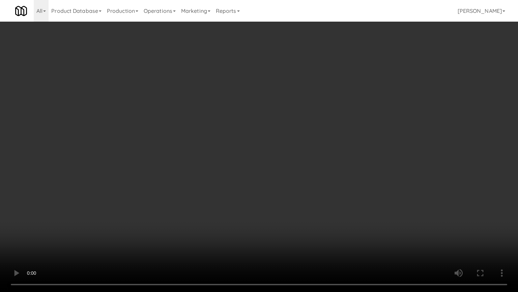
click at [224, 158] on video at bounding box center [259, 146] width 518 height 292
click at [233, 170] on video at bounding box center [259, 146] width 518 height 292
click at [294, 133] on video at bounding box center [259, 146] width 518 height 292
click at [340, 159] on video at bounding box center [259, 146] width 518 height 292
click at [310, 154] on video at bounding box center [259, 146] width 518 height 292
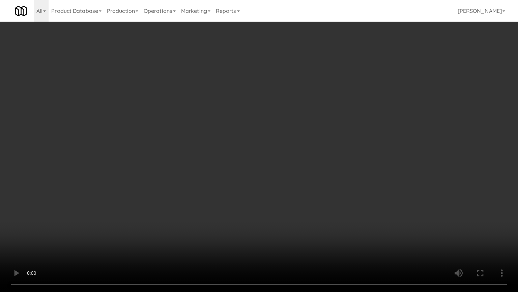
click at [313, 152] on video at bounding box center [259, 146] width 518 height 292
click at [332, 101] on li "Total $0" at bounding box center [259, 106] width 156 height 16
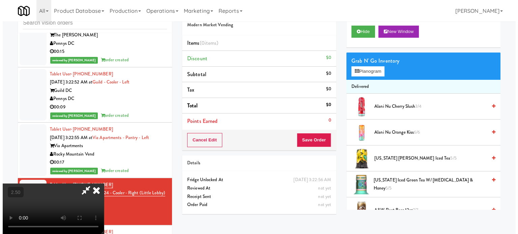
scroll to position [4028, 0]
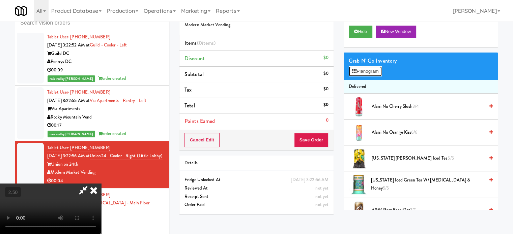
click at [369, 71] on button "Planogram" at bounding box center [365, 71] width 33 height 10
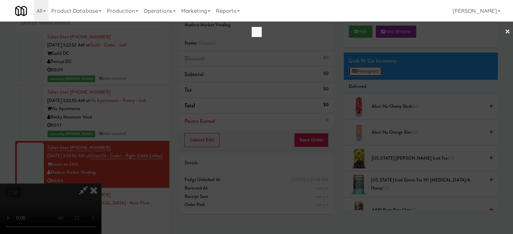
scroll to position [3978, 0]
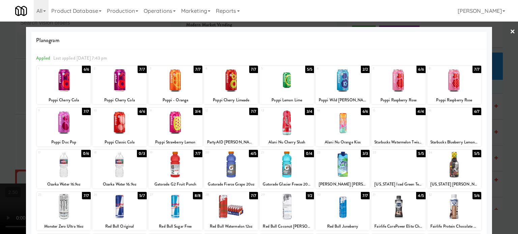
click at [500, 167] on div at bounding box center [259, 117] width 518 height 234
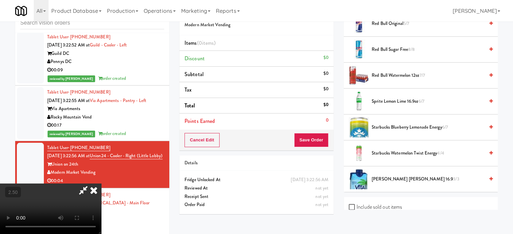
scroll to position [920, 0]
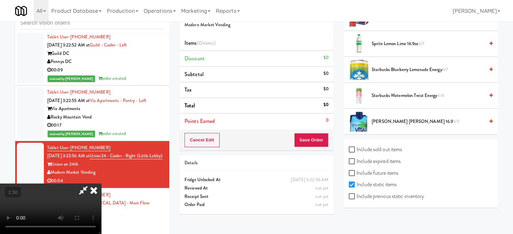
click at [354, 197] on label "Include previous static inventory" at bounding box center [386, 197] width 75 height 10
click at [354, 197] on input "Include previous static inventory" at bounding box center [353, 196] width 8 height 5
checkbox input "true"
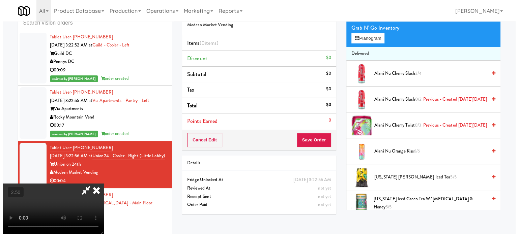
scroll to position [0, 0]
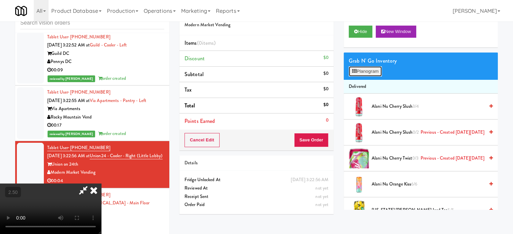
click at [369, 73] on button "Planogram" at bounding box center [365, 71] width 33 height 10
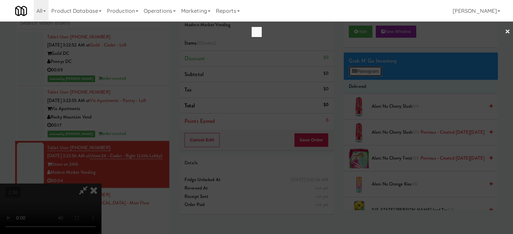
scroll to position [3978, 0]
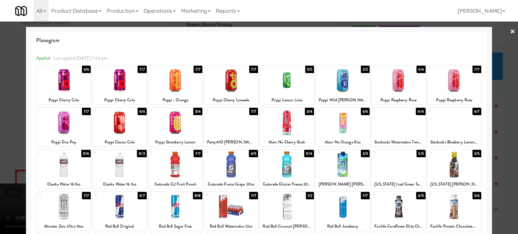
click at [306, 154] on div "0/4" at bounding box center [309, 153] width 10 height 7
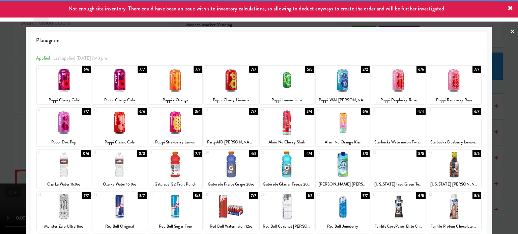
drag, startPoint x: 499, startPoint y: 178, endPoint x: 492, endPoint y: 176, distance: 7.5
click at [499, 178] on div at bounding box center [259, 117] width 518 height 234
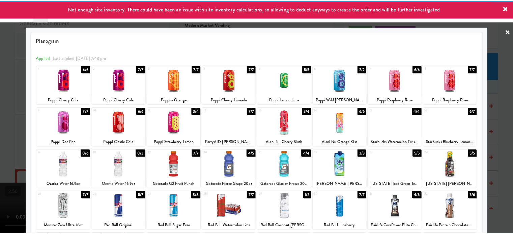
scroll to position [4028, 0]
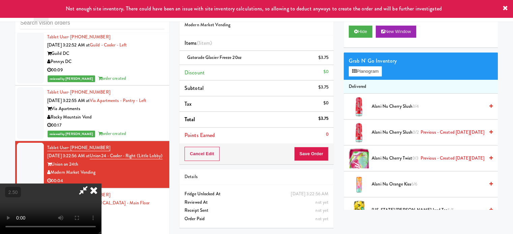
click at [101, 184] on video at bounding box center [50, 209] width 101 height 51
click at [101, 184] on icon at bounding box center [93, 190] width 15 height 13
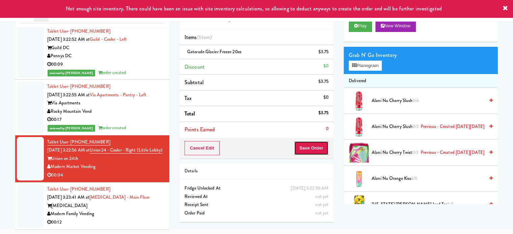
click at [310, 149] on button "Save Order" at bounding box center [311, 148] width 34 height 14
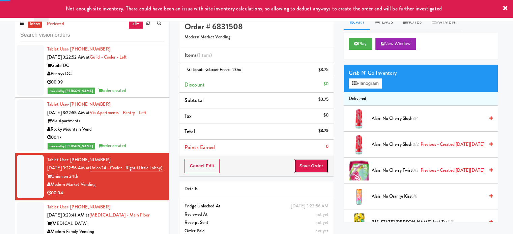
scroll to position [0, 0]
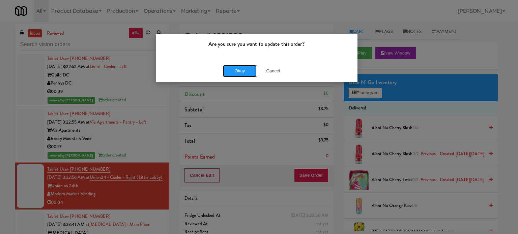
click at [243, 76] on button "Okay" at bounding box center [240, 71] width 34 height 12
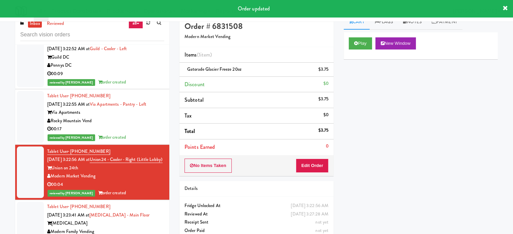
scroll to position [27, 0]
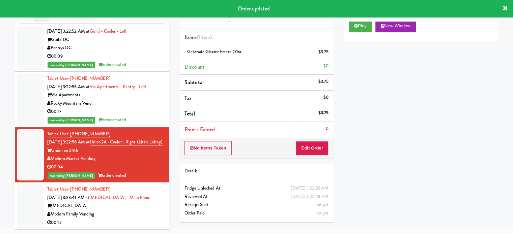
click at [146, 213] on div "Modern Family Vending" at bounding box center [105, 215] width 117 height 8
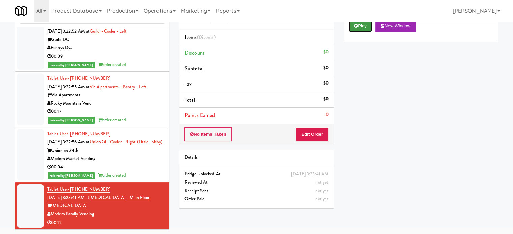
click at [364, 31] on button "Play" at bounding box center [360, 26] width 23 height 12
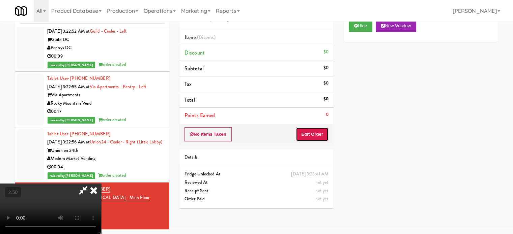
click at [310, 134] on button "Edit Order" at bounding box center [312, 135] width 33 height 14
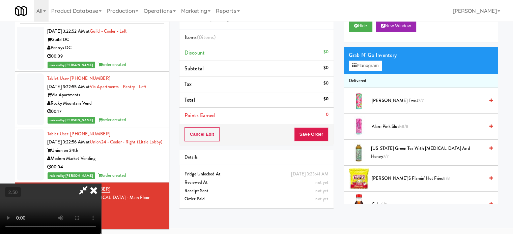
click at [101, 184] on video at bounding box center [50, 209] width 101 height 51
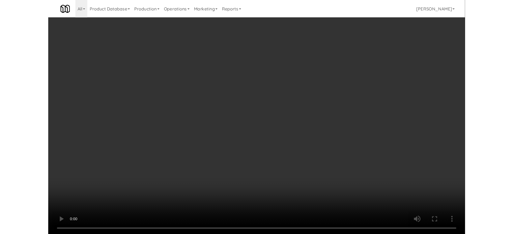
scroll to position [4003, 0]
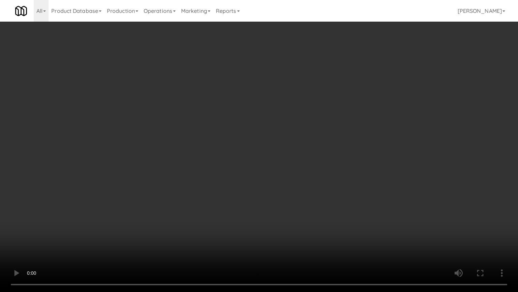
click at [192, 163] on video at bounding box center [259, 146] width 518 height 292
click at [196, 160] on video at bounding box center [259, 146] width 518 height 292
click at [197, 157] on video at bounding box center [259, 146] width 518 height 292
click at [100, 223] on video at bounding box center [259, 146] width 518 height 292
click at [133, 182] on video at bounding box center [259, 146] width 518 height 292
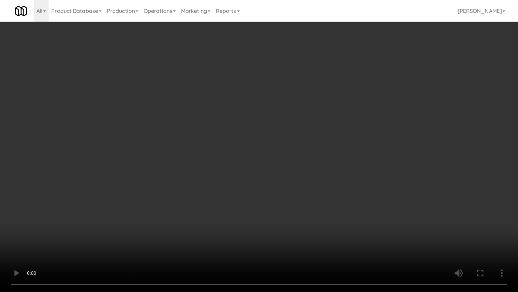
click at [142, 162] on video at bounding box center [259, 146] width 518 height 292
click at [146, 156] on video at bounding box center [259, 146] width 518 height 292
click at [149, 154] on video at bounding box center [259, 146] width 518 height 292
click at [166, 147] on video at bounding box center [259, 146] width 518 height 292
click at [173, 148] on video at bounding box center [259, 146] width 518 height 292
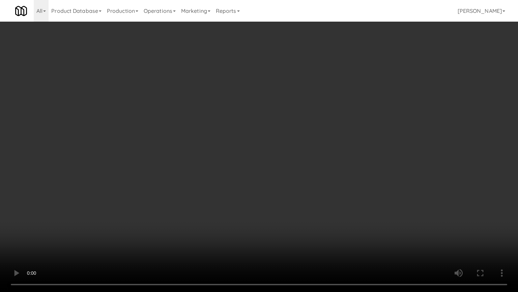
click at [173, 150] on video at bounding box center [259, 146] width 518 height 292
drag, startPoint x: 168, startPoint y: 261, endPoint x: 174, endPoint y: 245, distance: 17.2
click at [168, 234] on video at bounding box center [259, 146] width 518 height 292
click at [183, 189] on video at bounding box center [259, 146] width 518 height 292
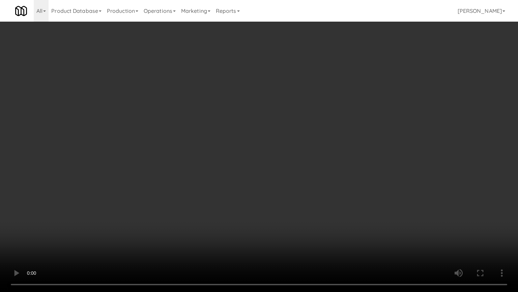
click at [209, 192] on video at bounding box center [259, 146] width 518 height 292
click at [211, 190] on video at bounding box center [259, 146] width 518 height 292
click at [253, 179] on video at bounding box center [259, 146] width 518 height 292
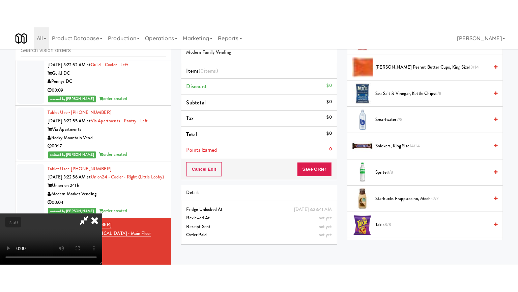
scroll to position [868, 0]
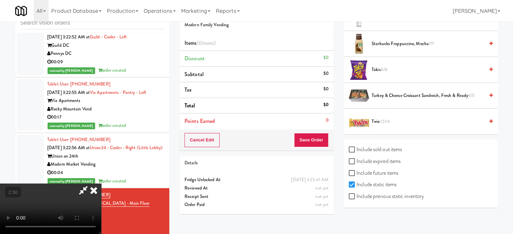
click at [386, 118] on span "12/14" at bounding box center [385, 121] width 10 height 6
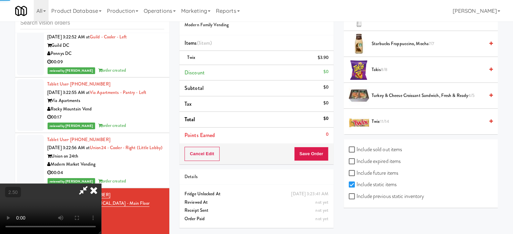
click at [386, 118] on span "11/14" at bounding box center [384, 121] width 9 height 6
click at [101, 184] on video at bounding box center [50, 209] width 101 height 51
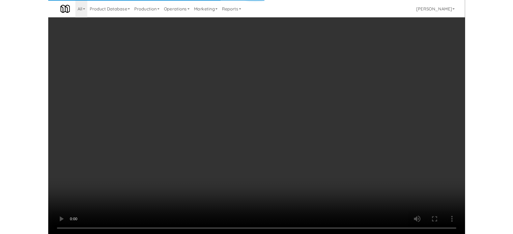
scroll to position [811, 0]
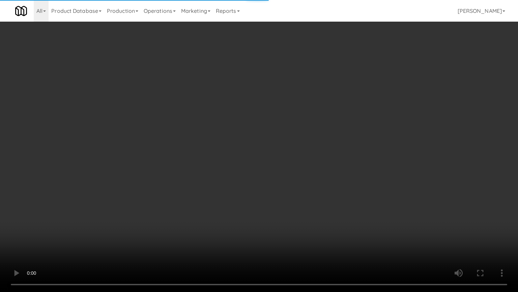
click at [166, 153] on video at bounding box center [259, 146] width 518 height 292
click at [221, 140] on video at bounding box center [259, 146] width 518 height 292
click at [266, 146] on video at bounding box center [259, 146] width 518 height 292
click at [260, 153] on video at bounding box center [259, 146] width 518 height 292
drag, startPoint x: 262, startPoint y: 151, endPoint x: 315, endPoint y: 140, distance: 54.4
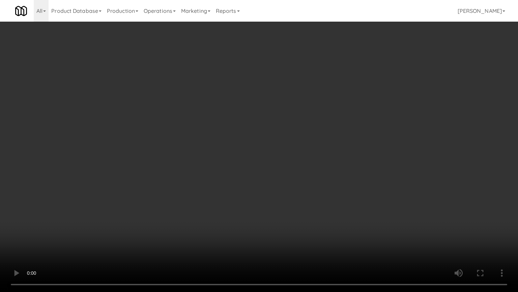
click at [267, 150] on video at bounding box center [259, 146] width 518 height 292
drag, startPoint x: 315, startPoint y: 140, endPoint x: 409, endPoint y: 98, distance: 102.8
click at [317, 140] on video at bounding box center [259, 146] width 518 height 292
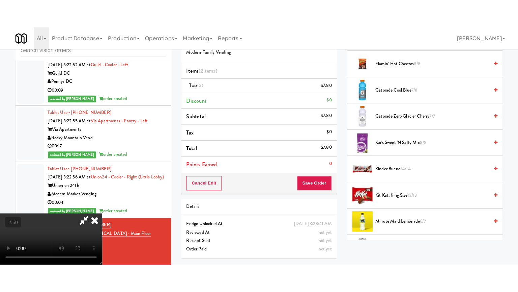
scroll to position [384, 0]
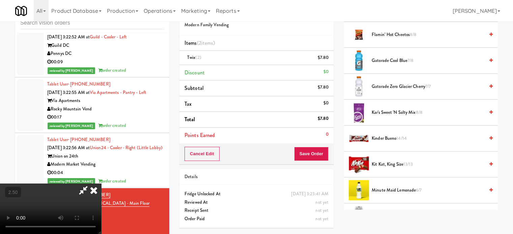
click at [411, 165] on span "13/13" at bounding box center [409, 164] width 10 height 6
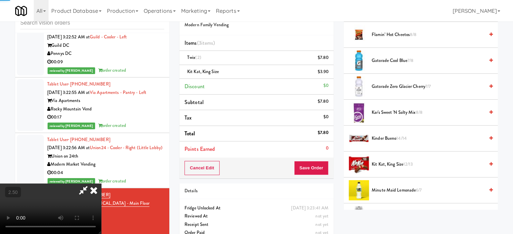
drag, startPoint x: 166, startPoint y: 174, endPoint x: 167, endPoint y: 171, distance: 3.8
click at [101, 184] on video at bounding box center [50, 209] width 101 height 51
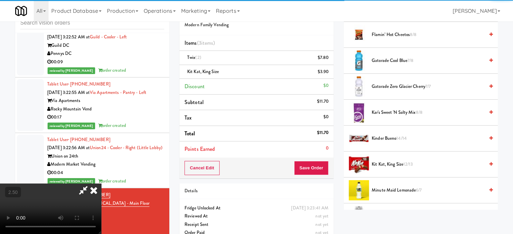
drag, startPoint x: 167, startPoint y: 171, endPoint x: 187, endPoint y: 185, distance: 24.4
click at [101, 184] on video at bounding box center [50, 209] width 101 height 51
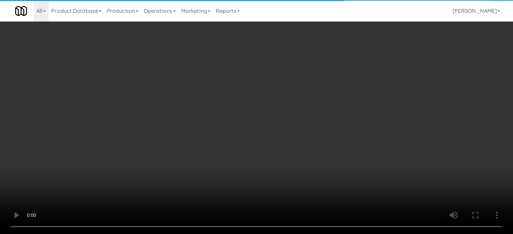
scroll to position [4003, 0]
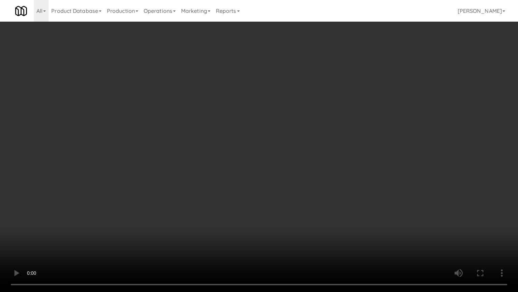
click at [208, 148] on video at bounding box center [259, 146] width 518 height 292
click at [243, 123] on video at bounding box center [259, 146] width 518 height 292
drag, startPoint x: 231, startPoint y: 159, endPoint x: 234, endPoint y: 154, distance: 5.6
click at [233, 157] on video at bounding box center [259, 146] width 518 height 292
click at [236, 153] on video at bounding box center [259, 146] width 518 height 292
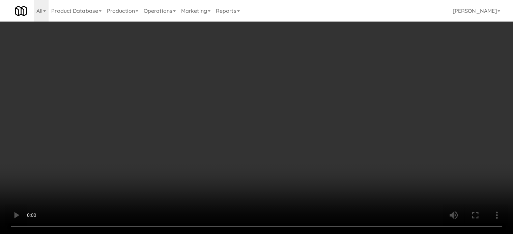
scroll to position [4053, 0]
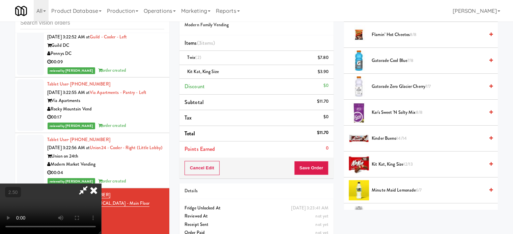
click at [101, 184] on icon at bounding box center [93, 190] width 15 height 13
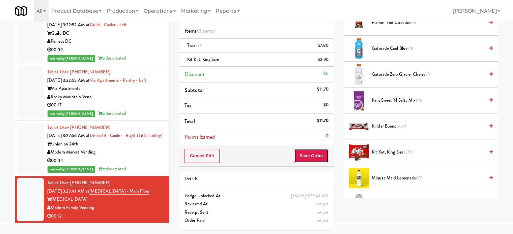
click at [303, 157] on button "Save Order" at bounding box center [311, 156] width 34 height 14
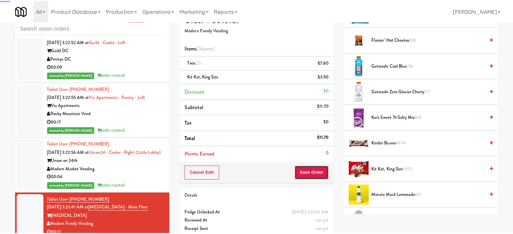
scroll to position [0, 0]
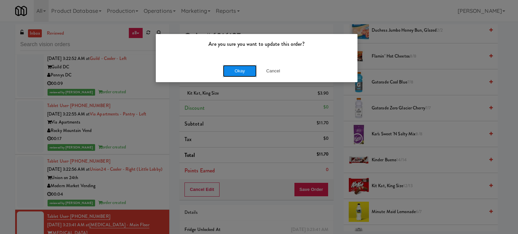
click at [224, 69] on button "Okay" at bounding box center [240, 71] width 34 height 12
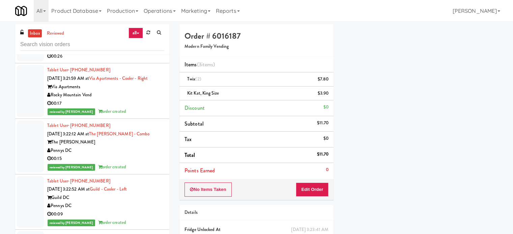
scroll to position [3724, 0]
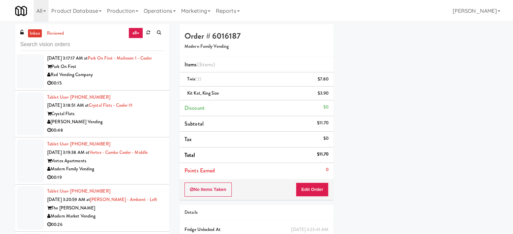
click at [129, 182] on div "00:19" at bounding box center [105, 178] width 117 height 8
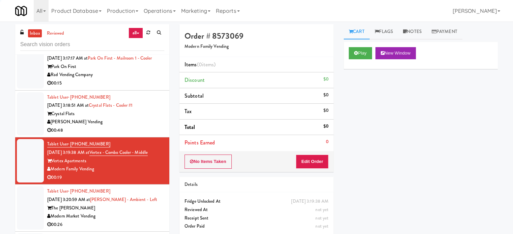
scroll to position [3892, 0]
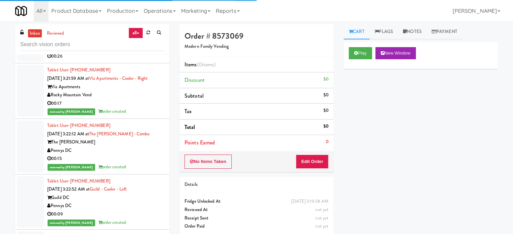
click at [135, 61] on div "00:26" at bounding box center [105, 56] width 117 height 8
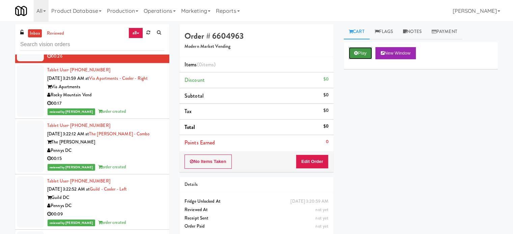
click at [356, 56] on button "Play" at bounding box center [360, 53] width 23 height 12
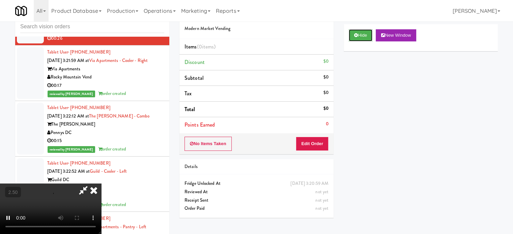
scroll to position [27, 0]
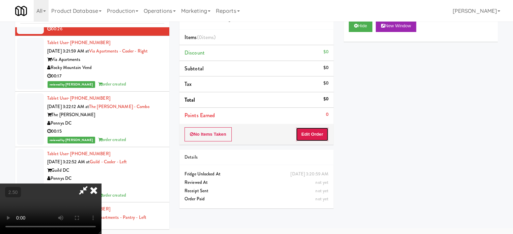
drag, startPoint x: 313, startPoint y: 134, endPoint x: 305, endPoint y: 118, distance: 17.5
click at [314, 135] on button "Edit Order" at bounding box center [312, 135] width 33 height 14
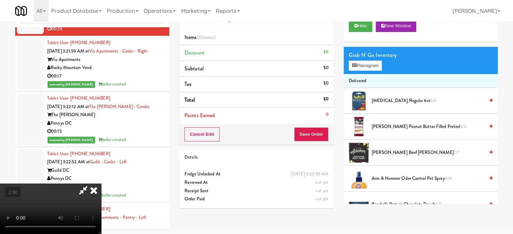
click at [101, 184] on video at bounding box center [50, 209] width 101 height 51
drag, startPoint x: 187, startPoint y: 137, endPoint x: 191, endPoint y: 132, distance: 6.2
click at [101, 184] on video at bounding box center [50, 209] width 101 height 51
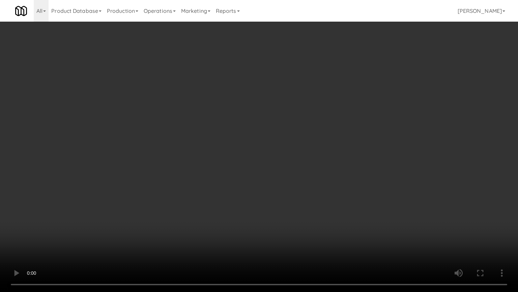
scroll to position [3851, 0]
click at [242, 120] on video at bounding box center [259, 146] width 518 height 292
click at [259, 121] on video at bounding box center [259, 146] width 518 height 292
click at [294, 135] on video at bounding box center [259, 146] width 518 height 292
click at [290, 132] on video at bounding box center [259, 146] width 518 height 292
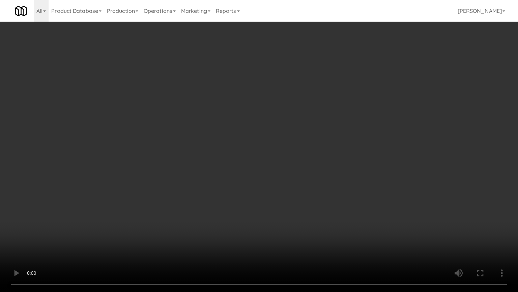
click at [300, 124] on video at bounding box center [259, 146] width 518 height 292
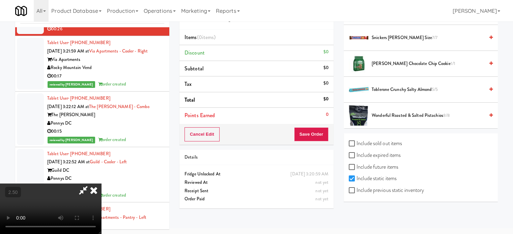
scroll to position [544, 0]
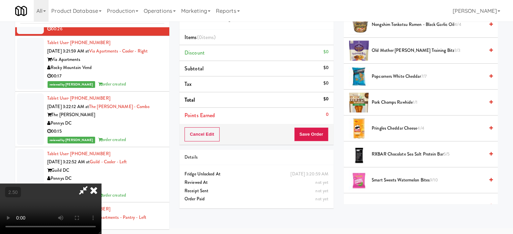
click at [379, 125] on span "Pringles Cheddar Cheese 4/4" at bounding box center [428, 129] width 113 height 8
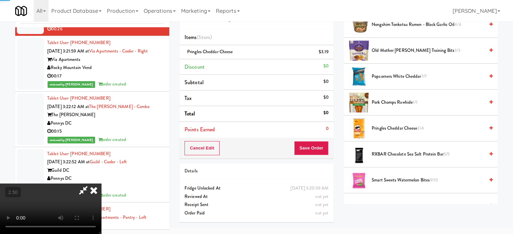
click at [101, 184] on video at bounding box center [50, 209] width 101 height 51
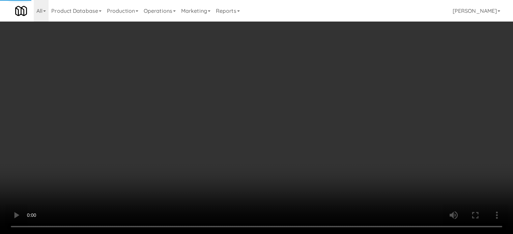
scroll to position [3851, 0]
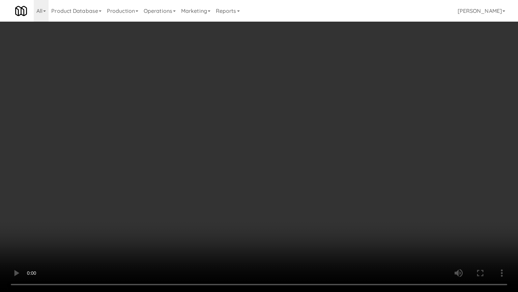
click at [255, 150] on video at bounding box center [259, 146] width 518 height 292
click at [231, 200] on video at bounding box center [259, 146] width 518 height 292
click at [248, 144] on video at bounding box center [259, 146] width 518 height 292
click at [251, 142] on video at bounding box center [259, 146] width 518 height 292
drag, startPoint x: 298, startPoint y: 148, endPoint x: 302, endPoint y: 146, distance: 4.4
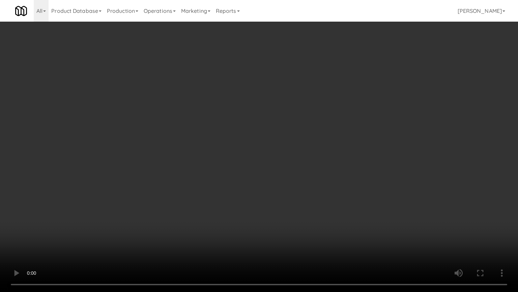
click at [297, 148] on video at bounding box center [259, 146] width 518 height 292
drag, startPoint x: 306, startPoint y: 151, endPoint x: 315, endPoint y: 149, distance: 9.3
click at [311, 150] on video at bounding box center [259, 146] width 518 height 292
click at [314, 149] on video at bounding box center [259, 146] width 518 height 292
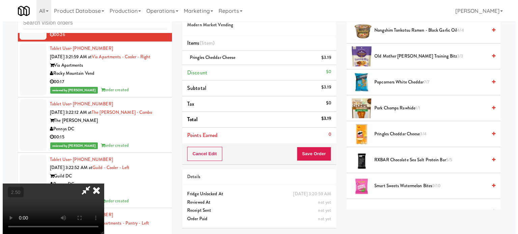
scroll to position [0, 0]
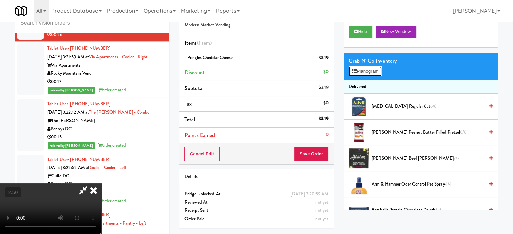
click at [371, 72] on button "Planogram" at bounding box center [365, 71] width 33 height 10
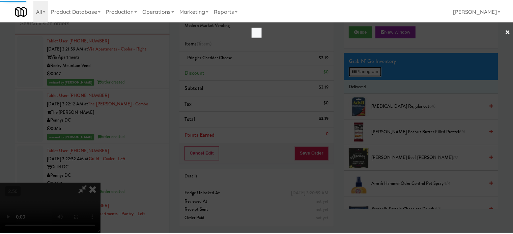
scroll to position [3851, 0]
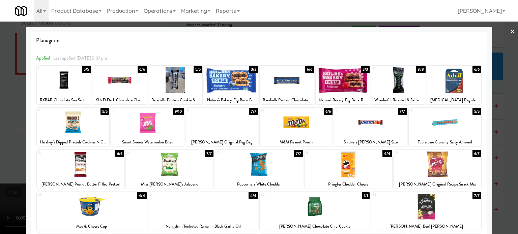
click at [294, 157] on div "7/7" at bounding box center [298, 153] width 9 height 7
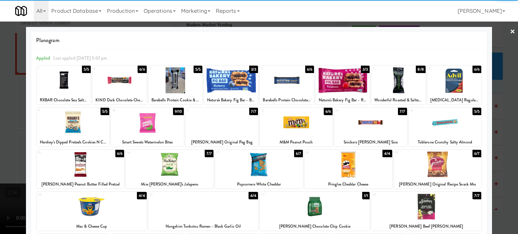
click at [505, 159] on div at bounding box center [259, 117] width 518 height 234
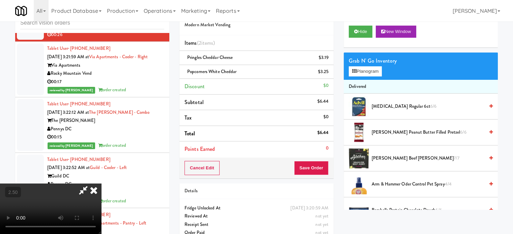
click at [101, 184] on video at bounding box center [50, 209] width 101 height 51
drag, startPoint x: 214, startPoint y: 135, endPoint x: 219, endPoint y: 140, distance: 6.7
click at [101, 184] on video at bounding box center [50, 209] width 101 height 51
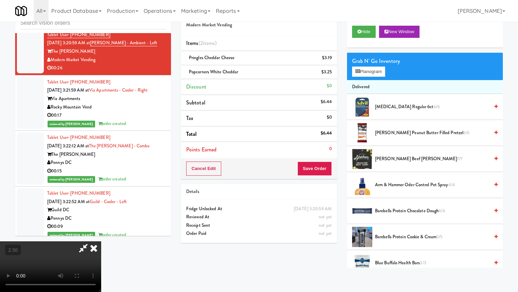
click at [101, 234] on video at bounding box center [50, 266] width 101 height 51
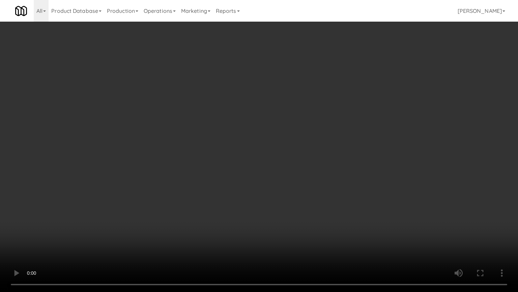
click at [223, 124] on video at bounding box center [259, 146] width 518 height 292
click at [141, 173] on video at bounding box center [259, 146] width 518 height 292
click at [172, 143] on video at bounding box center [259, 146] width 518 height 292
click at [184, 140] on video at bounding box center [259, 146] width 518 height 292
click at [183, 142] on video at bounding box center [259, 146] width 518 height 292
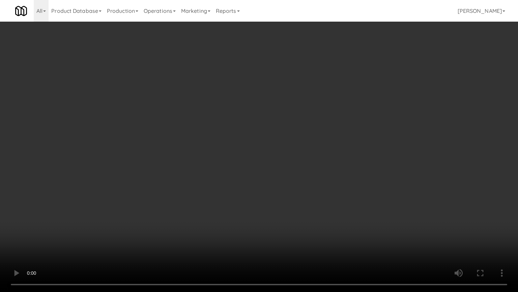
click at [186, 138] on video at bounding box center [259, 146] width 518 height 292
click at [194, 131] on video at bounding box center [259, 146] width 518 height 292
click at [210, 130] on video at bounding box center [259, 146] width 518 height 292
click at [204, 136] on video at bounding box center [259, 146] width 518 height 292
click at [213, 139] on video at bounding box center [259, 146] width 518 height 292
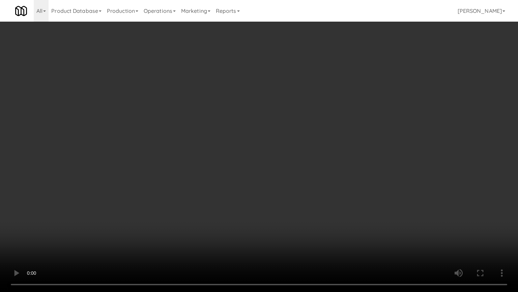
drag, startPoint x: 247, startPoint y: 130, endPoint x: 289, endPoint y: 79, distance: 65.7
click at [254, 127] on video at bounding box center [259, 146] width 518 height 292
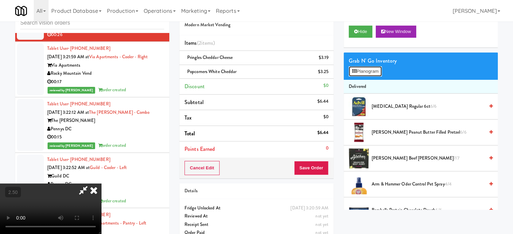
click at [375, 71] on button "Planogram" at bounding box center [365, 71] width 33 height 10
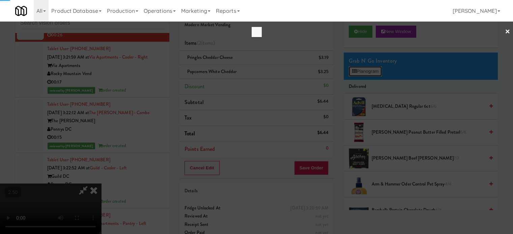
scroll to position [3851, 0]
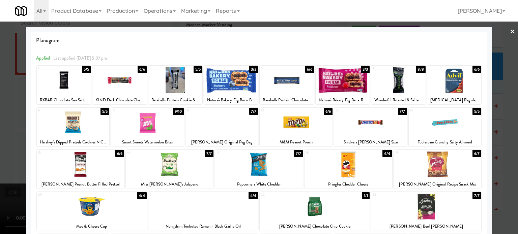
click at [206, 155] on div "7/7" at bounding box center [209, 153] width 9 height 7
click at [508, 148] on div at bounding box center [259, 117] width 518 height 234
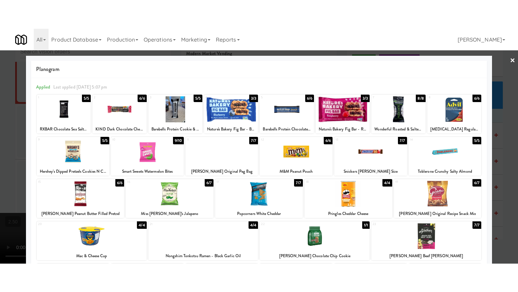
scroll to position [3892, 0]
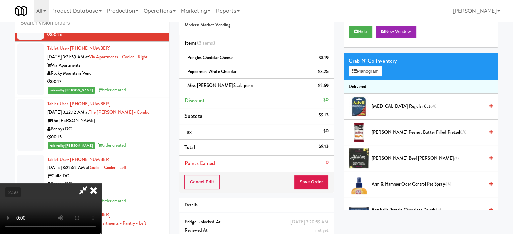
click at [101, 184] on video at bounding box center [50, 209] width 101 height 51
drag, startPoint x: 220, startPoint y: 130, endPoint x: 233, endPoint y: 155, distance: 28.4
click at [101, 184] on video at bounding box center [50, 209] width 101 height 51
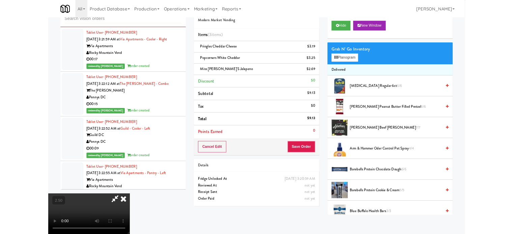
scroll to position [3851, 0]
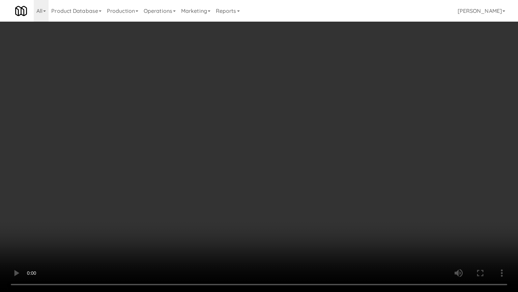
click at [268, 145] on video at bounding box center [259, 146] width 518 height 292
drag, startPoint x: 268, startPoint y: 146, endPoint x: 294, endPoint y: 142, distance: 26.9
click at [268, 146] on video at bounding box center [259, 146] width 518 height 292
click at [297, 142] on video at bounding box center [259, 146] width 518 height 292
click at [292, 154] on video at bounding box center [259, 146] width 518 height 292
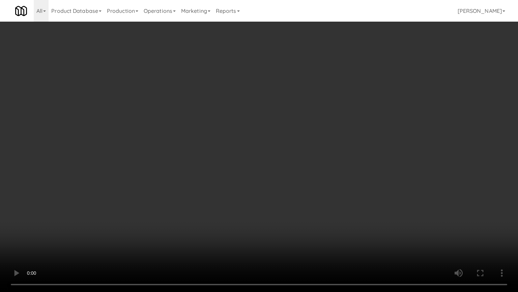
click at [315, 160] on video at bounding box center [259, 146] width 518 height 292
drag, startPoint x: 288, startPoint y: 181, endPoint x: 293, endPoint y: 177, distance: 6.2
click at [291, 181] on video at bounding box center [259, 146] width 518 height 292
click at [295, 174] on video at bounding box center [259, 146] width 518 height 292
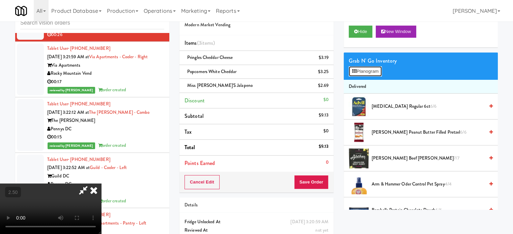
click at [372, 73] on button "Planogram" at bounding box center [365, 71] width 33 height 10
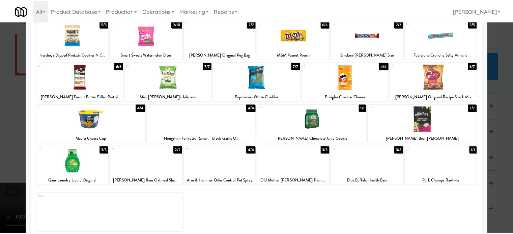
scroll to position [96, 0]
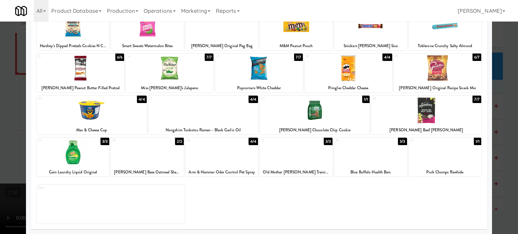
click at [254, 99] on div "4/4" at bounding box center [253, 99] width 9 height 7
click at [500, 128] on div at bounding box center [259, 117] width 518 height 234
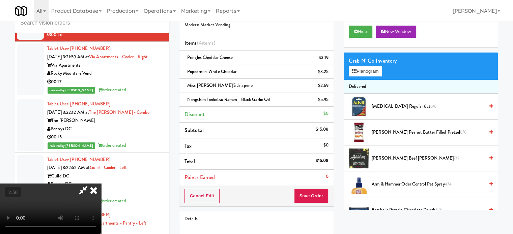
click at [101, 184] on video at bounding box center [50, 209] width 101 height 51
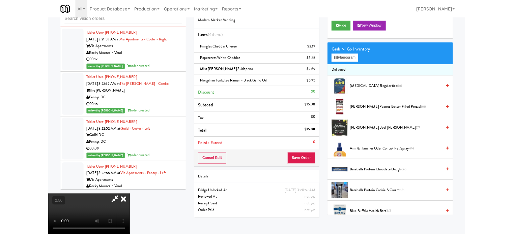
scroll to position [3851, 0]
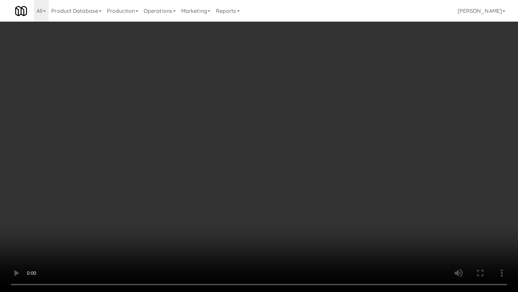
drag, startPoint x: 231, startPoint y: 164, endPoint x: 258, endPoint y: 121, distance: 50.6
click at [233, 160] on video at bounding box center [259, 146] width 518 height 292
click at [263, 149] on video at bounding box center [259, 146] width 518 height 292
drag, startPoint x: 262, startPoint y: 153, endPoint x: 267, endPoint y: 147, distance: 6.5
click at [263, 153] on video at bounding box center [259, 146] width 518 height 292
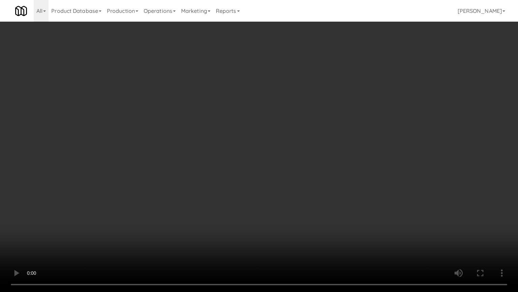
click at [265, 153] on video at bounding box center [259, 146] width 518 height 292
click at [267, 173] on video at bounding box center [259, 146] width 518 height 292
click at [271, 153] on video at bounding box center [259, 146] width 518 height 292
click at [278, 155] on video at bounding box center [259, 146] width 518 height 292
click at [278, 157] on video at bounding box center [259, 146] width 518 height 292
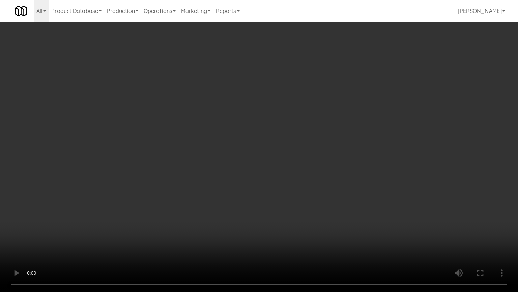
click at [166, 192] on video at bounding box center [259, 146] width 518 height 292
drag, startPoint x: 209, startPoint y: 148, endPoint x: 214, endPoint y: 145, distance: 5.9
click at [209, 147] on video at bounding box center [259, 146] width 518 height 292
click at [230, 138] on video at bounding box center [259, 146] width 518 height 292
drag, startPoint x: 232, startPoint y: 138, endPoint x: 256, endPoint y: 136, distance: 24.0
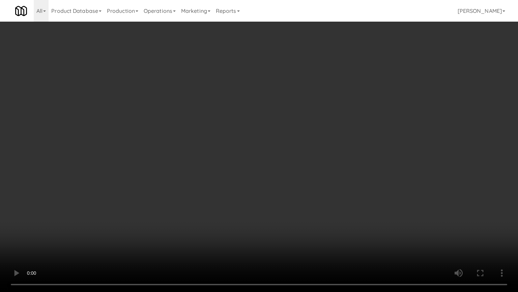
click at [233, 138] on video at bounding box center [259, 146] width 518 height 292
click at [282, 131] on video at bounding box center [259, 146] width 518 height 292
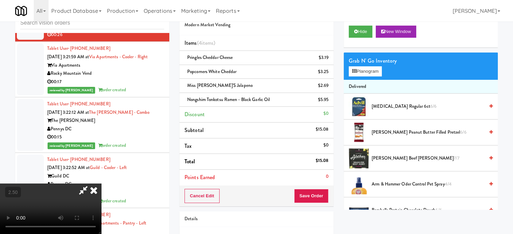
click at [101, 184] on video at bounding box center [50, 209] width 101 height 51
drag, startPoint x: 180, startPoint y: 122, endPoint x: 207, endPoint y: 143, distance: 33.5
click at [101, 184] on video at bounding box center [50, 209] width 101 height 51
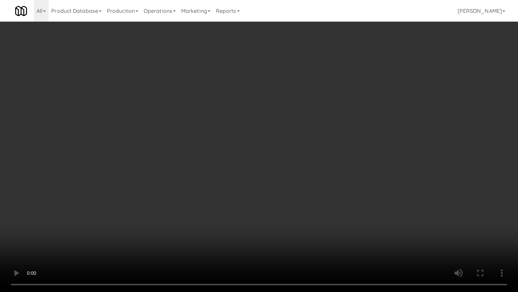
click at [207, 142] on video at bounding box center [259, 146] width 518 height 292
click at [277, 143] on video at bounding box center [259, 146] width 518 height 292
click at [278, 141] on video at bounding box center [259, 146] width 518 height 292
click at [274, 140] on video at bounding box center [259, 146] width 518 height 292
drag, startPoint x: 274, startPoint y: 153, endPoint x: 270, endPoint y: 155, distance: 4.5
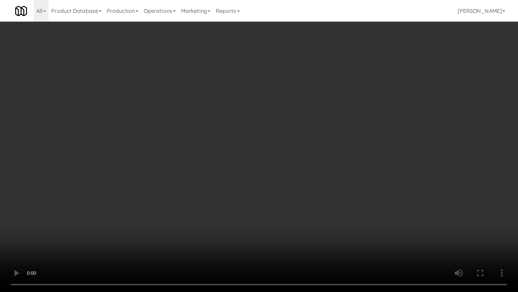
click at [274, 155] on video at bounding box center [259, 146] width 518 height 292
click at [252, 174] on video at bounding box center [259, 146] width 518 height 292
click at [252, 172] on video at bounding box center [259, 146] width 518 height 292
click at [282, 172] on video at bounding box center [259, 146] width 518 height 292
click at [319, 173] on video at bounding box center [259, 146] width 518 height 292
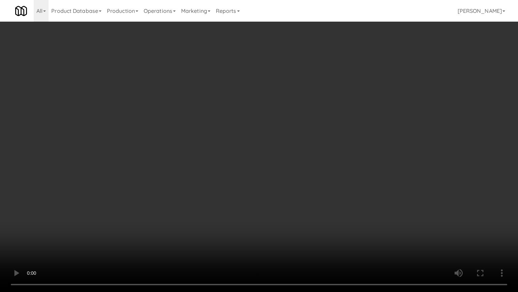
click at [312, 151] on video at bounding box center [259, 146] width 518 height 292
click at [317, 149] on video at bounding box center [259, 146] width 518 height 292
click at [364, 173] on video at bounding box center [259, 146] width 518 height 292
click at [309, 172] on video at bounding box center [259, 146] width 518 height 292
click at [333, 173] on video at bounding box center [259, 146] width 518 height 292
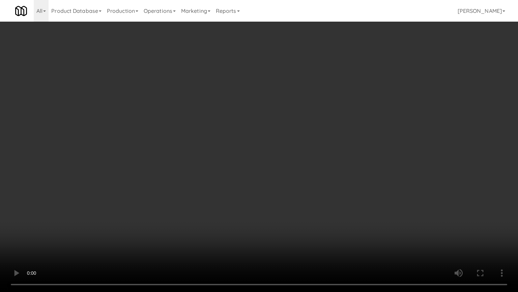
click at [331, 179] on video at bounding box center [259, 146] width 518 height 292
click at [343, 180] on video at bounding box center [259, 146] width 518 height 292
click at [336, 173] on video at bounding box center [259, 146] width 518 height 292
click at [310, 171] on video at bounding box center [259, 146] width 518 height 292
click at [314, 172] on video at bounding box center [259, 146] width 518 height 292
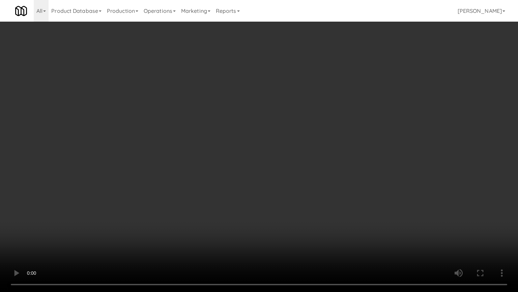
click at [357, 234] on video at bounding box center [259, 146] width 518 height 292
click at [302, 178] on video at bounding box center [259, 146] width 518 height 292
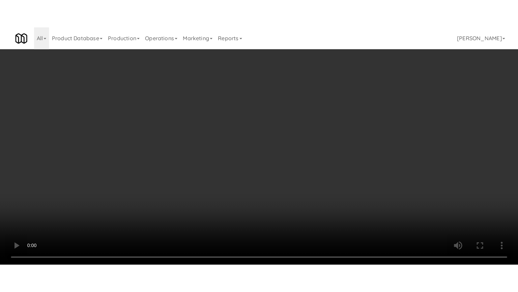
scroll to position [3892, 0]
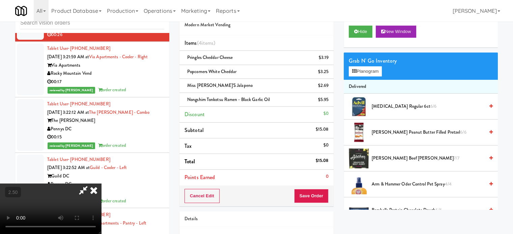
drag, startPoint x: 228, startPoint y: 183, endPoint x: 230, endPoint y: 179, distance: 4.8
click at [101, 184] on video at bounding box center [50, 209] width 101 height 51
drag, startPoint x: 230, startPoint y: 179, endPoint x: 356, endPoint y: 200, distance: 127.3
click at [101, 184] on video at bounding box center [50, 209] width 101 height 51
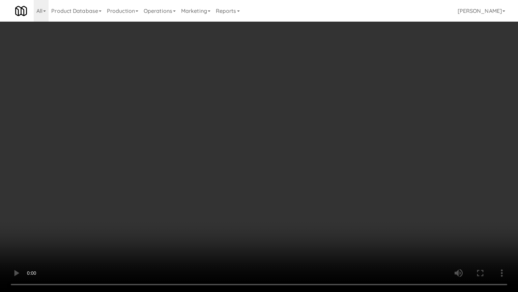
drag, startPoint x: 308, startPoint y: 206, endPoint x: 174, endPoint y: 114, distance: 162.4
click at [306, 200] on video at bounding box center [259, 146] width 518 height 292
click at [189, 131] on video at bounding box center [259, 146] width 518 height 292
click at [196, 129] on video at bounding box center [259, 146] width 518 height 292
drag, startPoint x: 213, startPoint y: 142, endPoint x: 215, endPoint y: 145, distance: 3.5
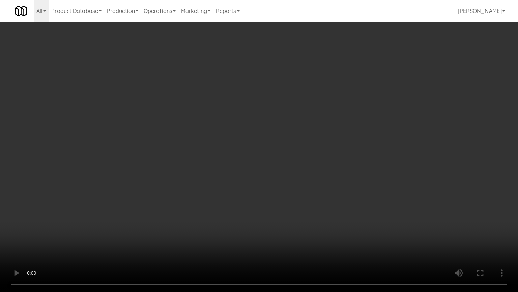
click at [215, 144] on video at bounding box center [259, 146] width 518 height 292
click at [215, 145] on video at bounding box center [259, 146] width 518 height 292
click at [224, 141] on video at bounding box center [259, 146] width 518 height 292
click at [222, 142] on video at bounding box center [259, 146] width 518 height 292
click at [226, 140] on video at bounding box center [259, 146] width 518 height 292
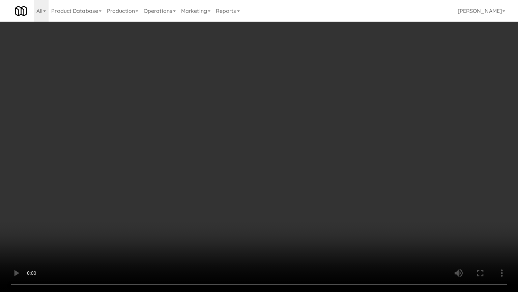
click at [227, 140] on video at bounding box center [259, 146] width 518 height 292
click at [250, 138] on video at bounding box center [259, 146] width 518 height 292
drag, startPoint x: 239, startPoint y: 134, endPoint x: 232, endPoint y: 114, distance: 20.3
click at [239, 134] on video at bounding box center [259, 146] width 518 height 292
click at [242, 131] on video at bounding box center [259, 146] width 518 height 292
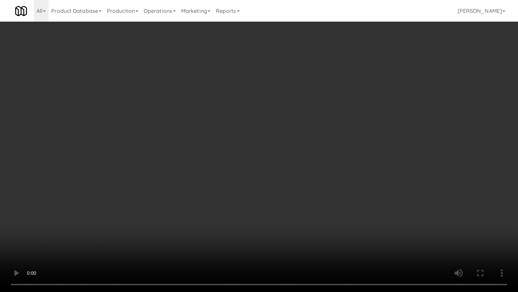
click at [244, 130] on video at bounding box center [259, 146] width 518 height 292
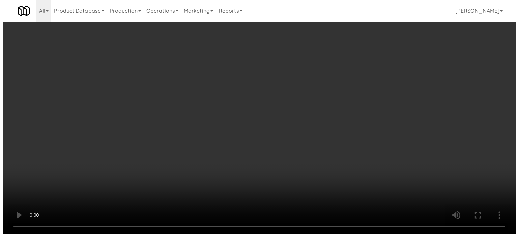
scroll to position [3892, 0]
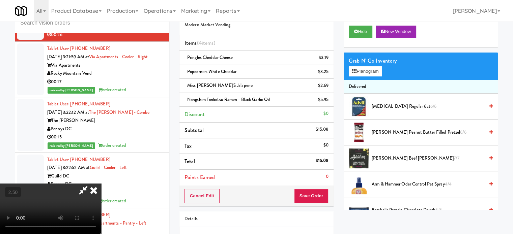
click at [364, 77] on div "Grab N' Go Inventory Planogram" at bounding box center [421, 66] width 154 height 27
click at [366, 74] on button "Planogram" at bounding box center [365, 71] width 33 height 10
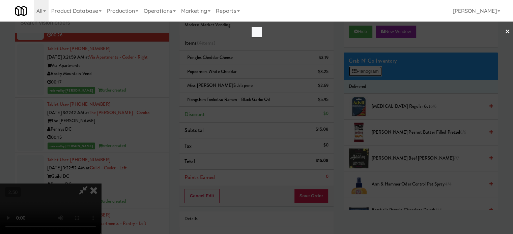
scroll to position [3851, 0]
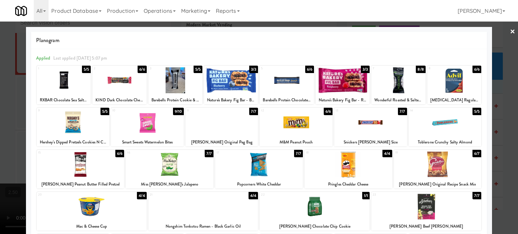
click at [473, 196] on div "7/7" at bounding box center [477, 195] width 9 height 7
click at [512, 188] on div at bounding box center [259, 117] width 518 height 234
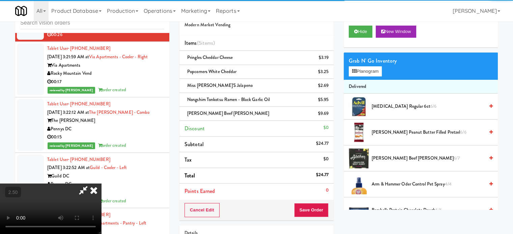
click at [101, 184] on video at bounding box center [50, 209] width 101 height 51
drag, startPoint x: 201, startPoint y: 135, endPoint x: 237, endPoint y: 137, distance: 35.8
click at [101, 184] on video at bounding box center [50, 209] width 101 height 51
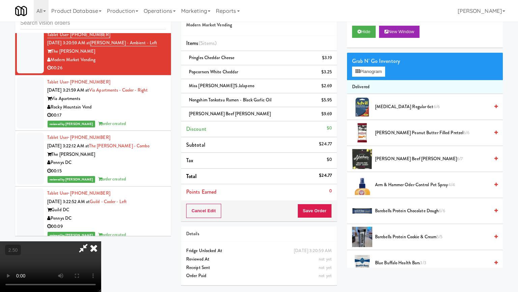
click at [101, 234] on video at bounding box center [50, 266] width 101 height 51
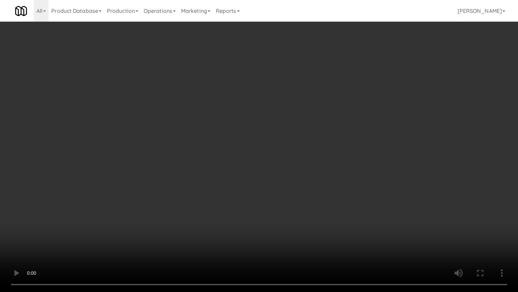
click at [236, 136] on video at bounding box center [259, 146] width 518 height 292
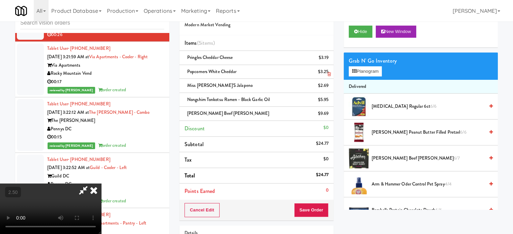
click at [101, 184] on icon at bounding box center [93, 190] width 15 height 13
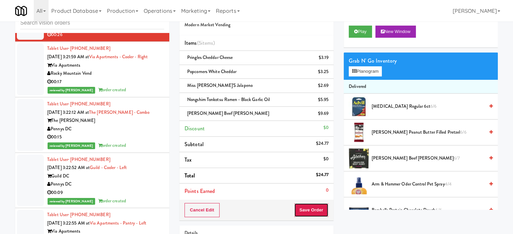
click at [307, 212] on button "Save Order" at bounding box center [311, 210] width 34 height 14
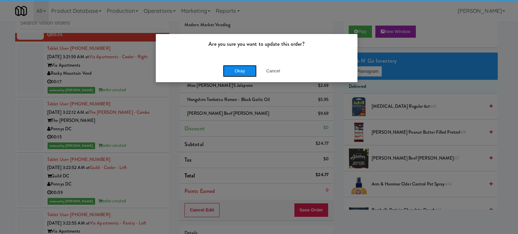
click at [237, 68] on button "Okay" at bounding box center [240, 71] width 34 height 12
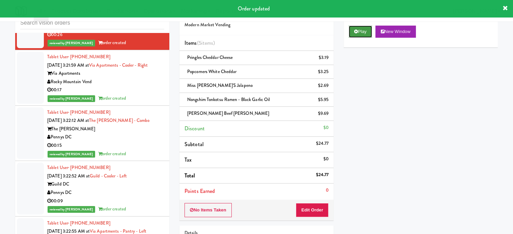
click at [361, 34] on button "Play" at bounding box center [360, 32] width 23 height 12
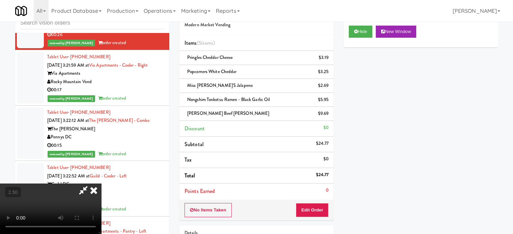
click at [101, 184] on video at bounding box center [50, 209] width 101 height 51
drag, startPoint x: 195, startPoint y: 156, endPoint x: 195, endPoint y: 150, distance: 5.1
click at [101, 184] on video at bounding box center [50, 209] width 101 height 51
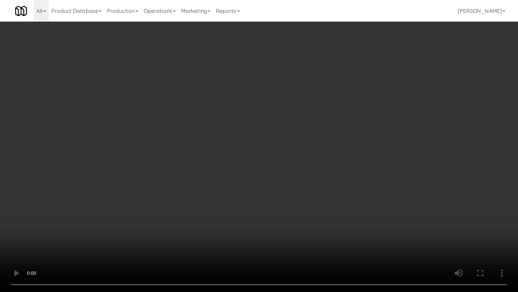
click at [206, 150] on video at bounding box center [259, 146] width 518 height 292
click at [208, 147] on video at bounding box center [259, 146] width 518 height 292
click at [208, 143] on video at bounding box center [259, 146] width 518 height 292
click at [213, 148] on video at bounding box center [259, 146] width 518 height 292
click at [209, 155] on video at bounding box center [259, 146] width 518 height 292
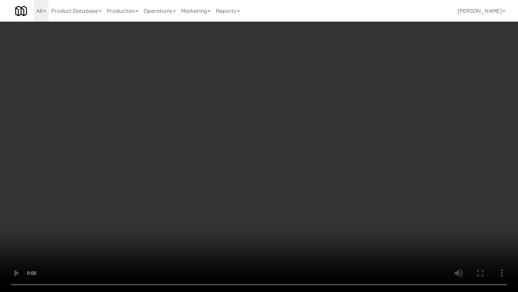
click at [212, 159] on video at bounding box center [259, 146] width 518 height 292
click at [240, 163] on video at bounding box center [259, 146] width 518 height 292
click at [238, 164] on video at bounding box center [259, 146] width 518 height 292
click at [242, 152] on video at bounding box center [259, 146] width 518 height 292
click at [265, 160] on video at bounding box center [259, 146] width 518 height 292
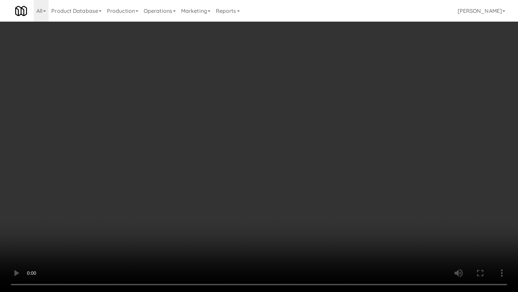
click at [254, 159] on video at bounding box center [259, 146] width 518 height 292
click at [257, 162] on video at bounding box center [259, 146] width 518 height 292
click at [259, 162] on video at bounding box center [259, 146] width 518 height 292
click at [270, 165] on video at bounding box center [259, 146] width 518 height 292
click at [260, 171] on video at bounding box center [259, 146] width 518 height 292
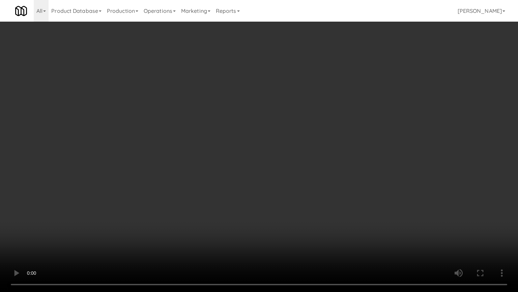
click at [289, 166] on video at bounding box center [259, 146] width 518 height 292
click at [284, 149] on video at bounding box center [259, 146] width 518 height 292
click at [287, 147] on video at bounding box center [259, 146] width 518 height 292
click at [361, 162] on video at bounding box center [259, 146] width 518 height 292
drag, startPoint x: 314, startPoint y: 162, endPoint x: 295, endPoint y: 135, distance: 33.5
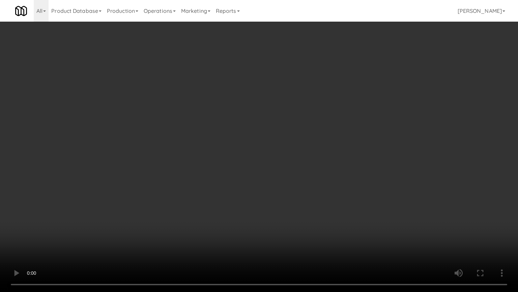
click at [314, 162] on video at bounding box center [259, 146] width 518 height 292
drag, startPoint x: 261, startPoint y: 151, endPoint x: 264, endPoint y: 147, distance: 4.7
click at [262, 150] on video at bounding box center [259, 146] width 518 height 292
click at [264, 147] on video at bounding box center [259, 146] width 518 height 292
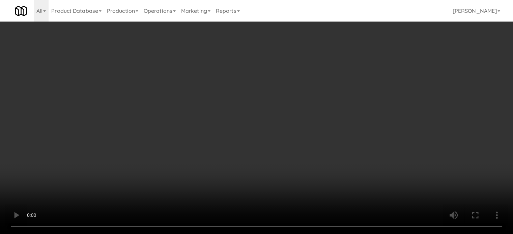
scroll to position [3892, 0]
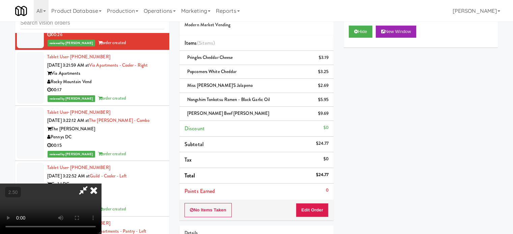
click at [101, 184] on icon at bounding box center [93, 190] width 15 height 13
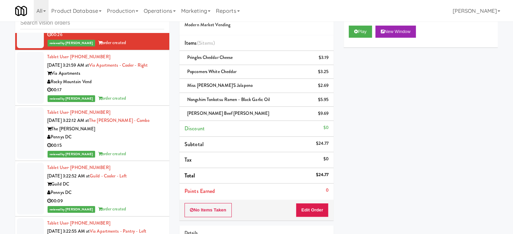
scroll to position [3724, 0]
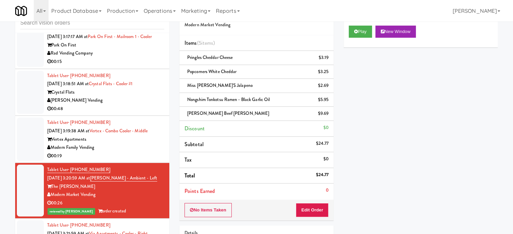
drag, startPoint x: 147, startPoint y: 166, endPoint x: 181, endPoint y: 141, distance: 41.7
click at [147, 161] on div "00:19" at bounding box center [105, 156] width 117 height 8
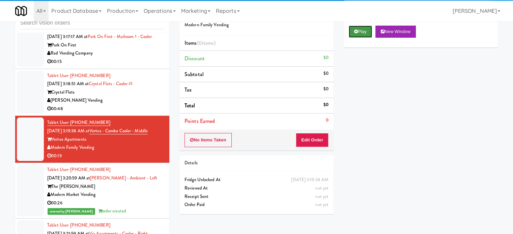
click at [360, 32] on button "Play" at bounding box center [360, 32] width 23 height 12
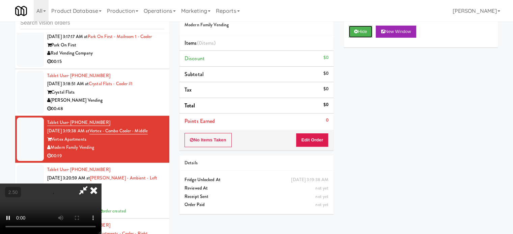
scroll to position [27, 0]
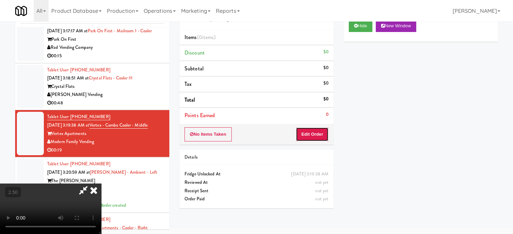
click at [316, 135] on button "Edit Order" at bounding box center [312, 135] width 33 height 14
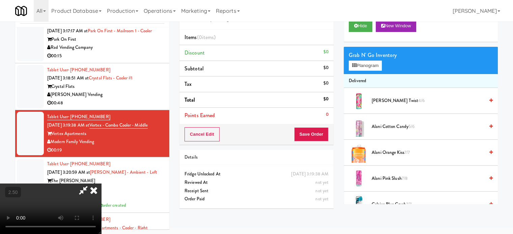
click at [101, 184] on video at bounding box center [50, 209] width 101 height 51
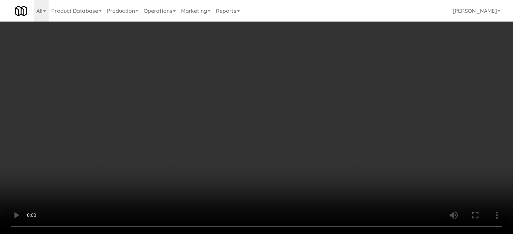
scroll to position [3691, 0]
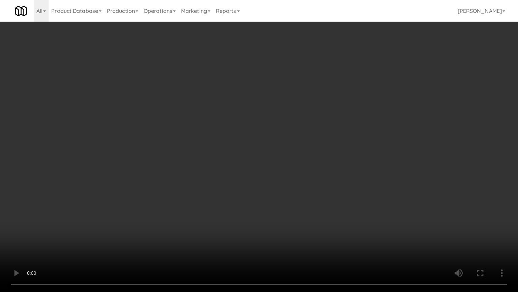
click at [233, 134] on video at bounding box center [259, 146] width 518 height 292
click at [243, 138] on video at bounding box center [259, 146] width 518 height 292
click at [254, 141] on video at bounding box center [259, 146] width 518 height 292
click at [257, 140] on video at bounding box center [259, 146] width 518 height 292
click at [263, 146] on video at bounding box center [259, 146] width 518 height 292
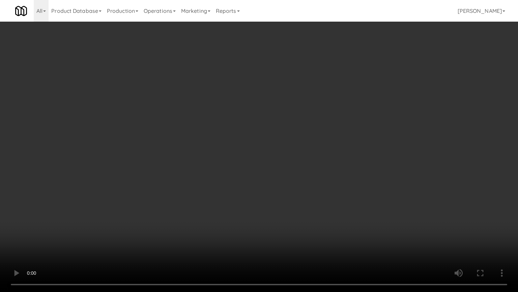
click at [260, 149] on video at bounding box center [259, 146] width 518 height 292
click at [308, 156] on video at bounding box center [259, 146] width 518 height 292
click at [274, 155] on video at bounding box center [259, 146] width 518 height 292
click at [285, 157] on video at bounding box center [259, 146] width 518 height 292
click at [285, 159] on video at bounding box center [259, 146] width 518 height 292
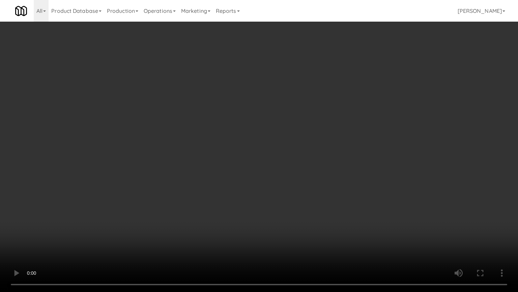
click at [287, 155] on video at bounding box center [259, 146] width 518 height 292
drag, startPoint x: 229, startPoint y: 222, endPoint x: 229, endPoint y: 194, distance: 27.3
click at [229, 221] on video at bounding box center [259, 146] width 518 height 292
click at [231, 148] on video at bounding box center [259, 146] width 518 height 292
click at [260, 151] on video at bounding box center [259, 146] width 518 height 292
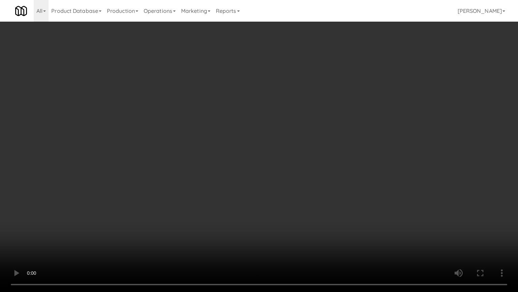
drag, startPoint x: 262, startPoint y: 151, endPoint x: 268, endPoint y: 151, distance: 5.7
click at [264, 151] on video at bounding box center [259, 146] width 518 height 292
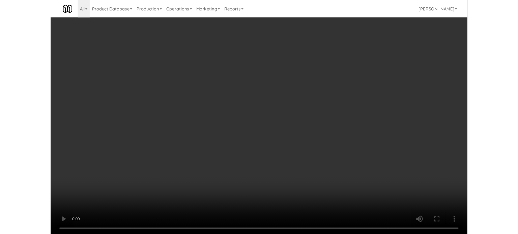
scroll to position [3724, 0]
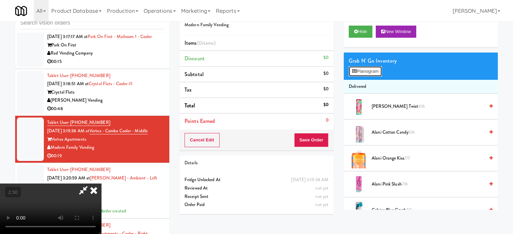
click at [377, 73] on button "Planogram" at bounding box center [365, 71] width 33 height 10
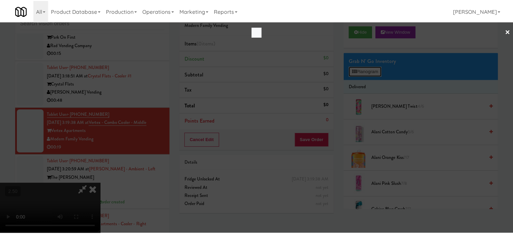
scroll to position [3691, 0]
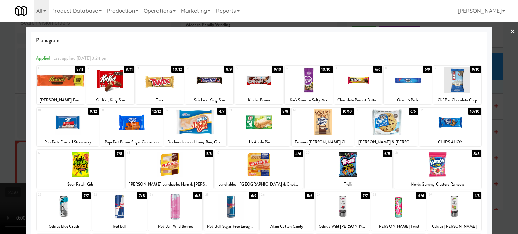
click at [206, 154] on div "5/5" at bounding box center [209, 153] width 9 height 7
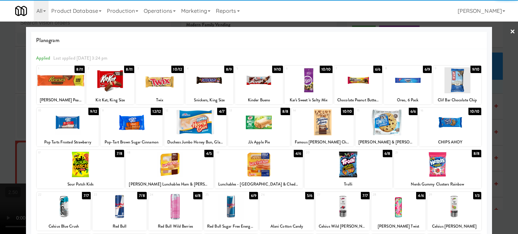
click at [499, 147] on div at bounding box center [259, 117] width 518 height 234
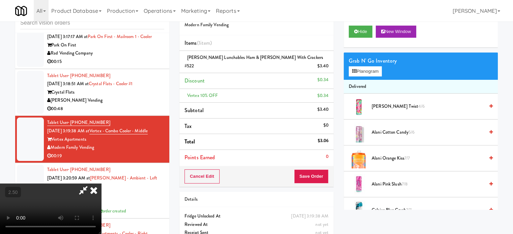
click at [101, 184] on video at bounding box center [50, 209] width 101 height 51
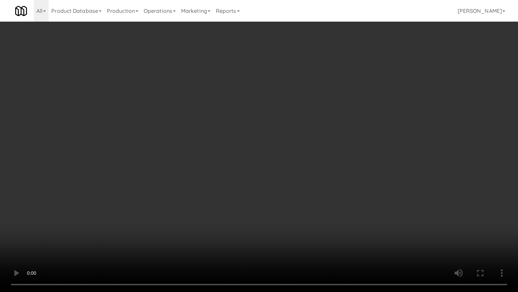
click at [188, 202] on video at bounding box center [259, 146] width 518 height 292
click at [249, 141] on video at bounding box center [259, 146] width 518 height 292
drag, startPoint x: 300, startPoint y: 159, endPoint x: 302, endPoint y: 155, distance: 4.4
click at [301, 156] on video at bounding box center [259, 146] width 518 height 292
click at [303, 151] on video at bounding box center [259, 146] width 518 height 292
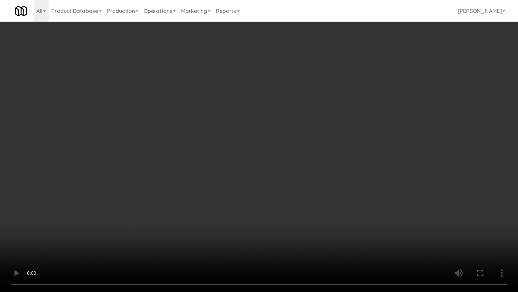
drag, startPoint x: 319, startPoint y: 94, endPoint x: 361, endPoint y: 73, distance: 47.1
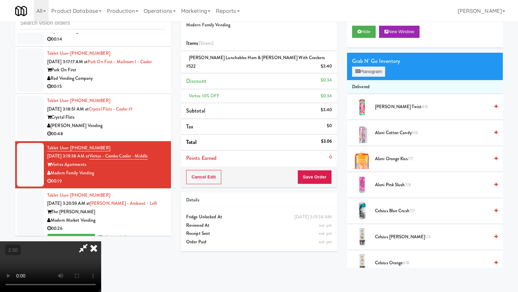
click at [320, 94] on li "Vertex 10% OFF $0.34" at bounding box center [259, 96] width 156 height 14
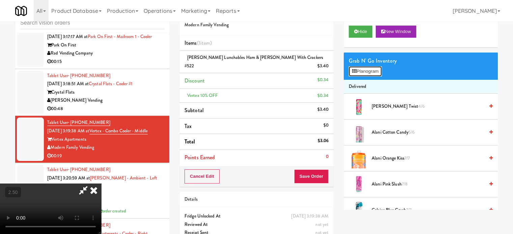
click at [369, 71] on button "Planogram" at bounding box center [365, 71] width 33 height 10
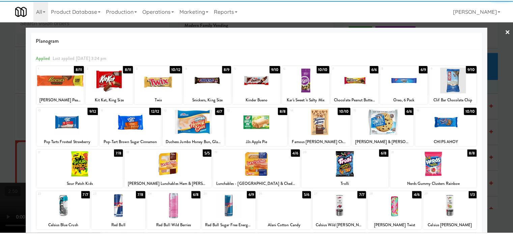
scroll to position [96, 0]
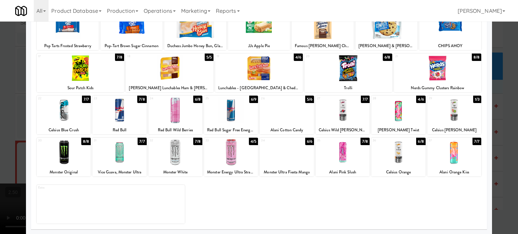
click at [194, 140] on div "7/8" at bounding box center [197, 141] width 9 height 7
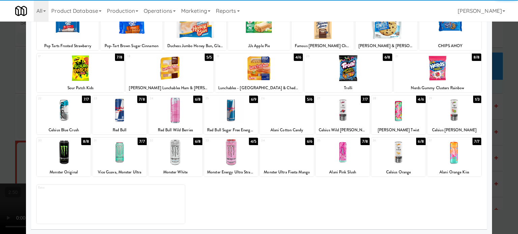
drag, startPoint x: 502, startPoint y: 127, endPoint x: 479, endPoint y: 122, distance: 23.1
click at [502, 128] on div at bounding box center [259, 117] width 518 height 234
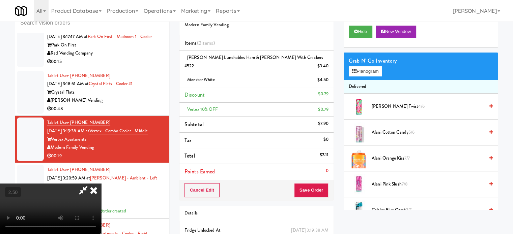
click at [101, 184] on video at bounding box center [50, 209] width 101 height 51
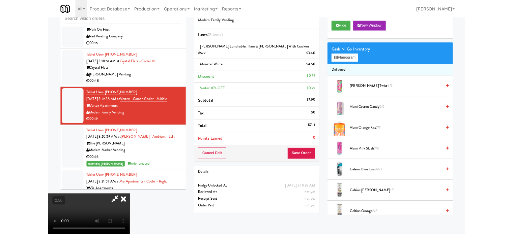
scroll to position [3691, 0]
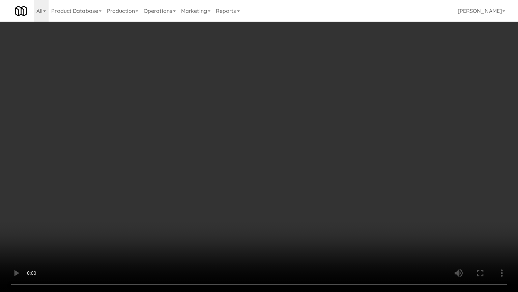
click at [185, 136] on video at bounding box center [259, 146] width 518 height 292
click at [220, 135] on video at bounding box center [259, 146] width 518 height 292
click at [220, 137] on video at bounding box center [259, 146] width 518 height 292
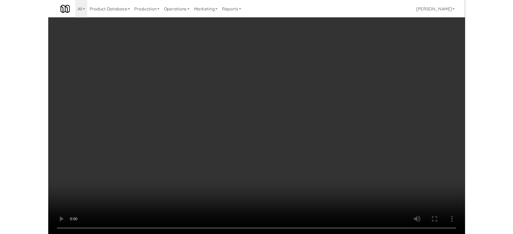
scroll to position [3724, 0]
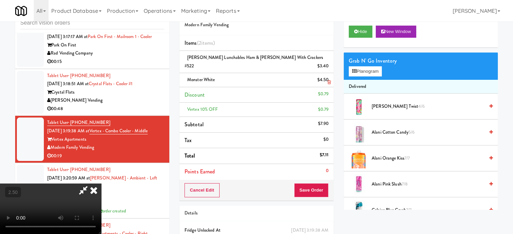
click at [101, 184] on icon at bounding box center [93, 190] width 15 height 13
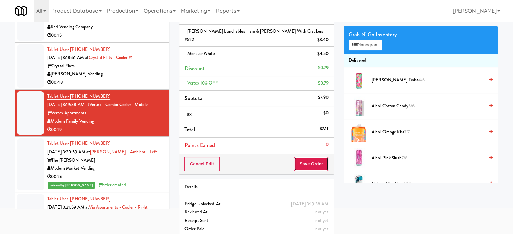
click at [316, 157] on button "Save Order" at bounding box center [311, 164] width 34 height 14
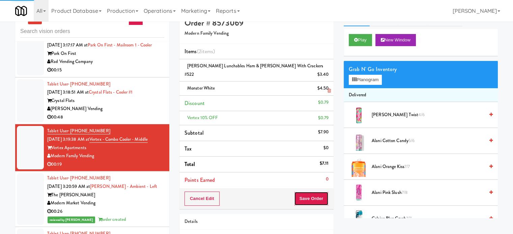
scroll to position [0, 0]
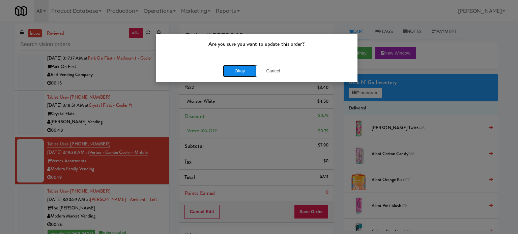
click at [237, 74] on button "Okay" at bounding box center [240, 71] width 34 height 12
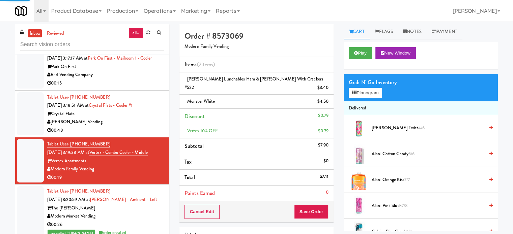
click at [140, 133] on div "00:48" at bounding box center [105, 131] width 117 height 8
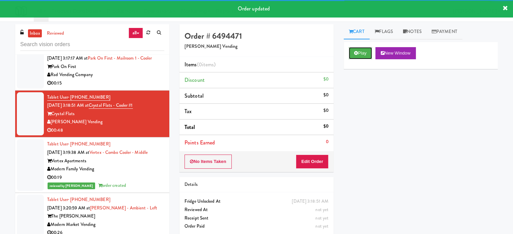
click at [363, 52] on button "Play" at bounding box center [360, 53] width 23 height 12
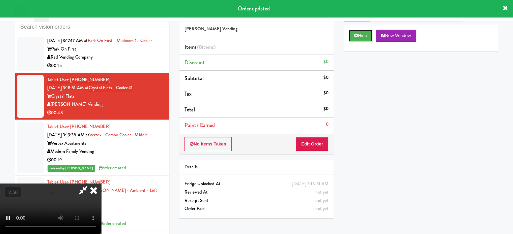
scroll to position [27, 0]
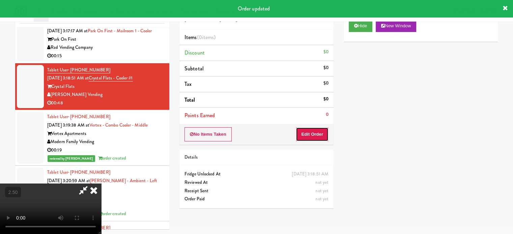
click at [313, 133] on button "Edit Order" at bounding box center [312, 135] width 33 height 14
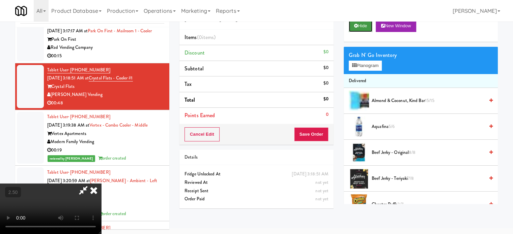
click at [362, 27] on button "Hide" at bounding box center [361, 26] width 24 height 12
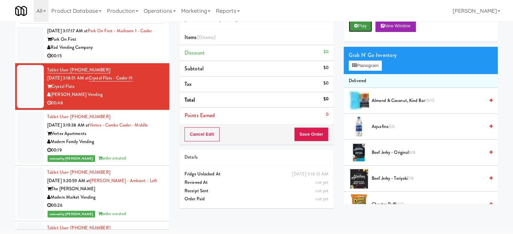
drag, startPoint x: 363, startPoint y: 25, endPoint x: 360, endPoint y: 28, distance: 3.8
click at [364, 25] on button "Play" at bounding box center [360, 26] width 23 height 12
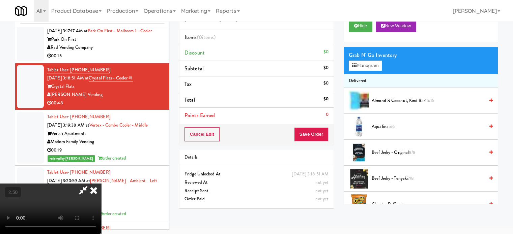
click at [101, 184] on video at bounding box center [50, 209] width 101 height 51
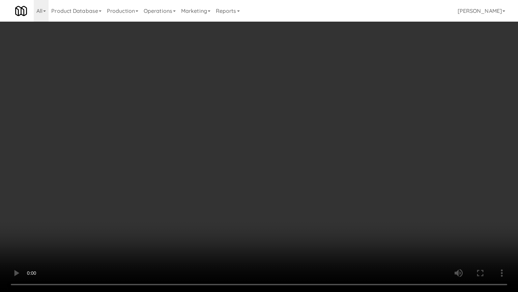
scroll to position [3691, 0]
click at [175, 132] on video at bounding box center [259, 146] width 518 height 292
click at [185, 131] on video at bounding box center [259, 146] width 518 height 292
click at [189, 129] on video at bounding box center [259, 146] width 518 height 292
click at [222, 128] on video at bounding box center [259, 146] width 518 height 292
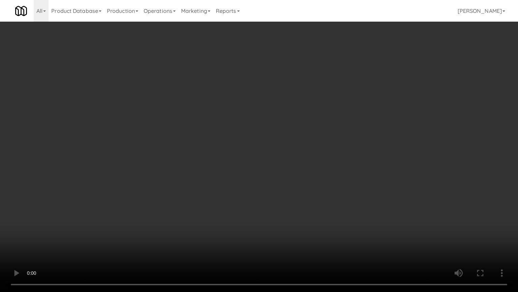
click at [223, 137] on video at bounding box center [259, 146] width 518 height 292
click at [247, 141] on video at bounding box center [259, 146] width 518 height 292
click at [247, 142] on video at bounding box center [259, 146] width 518 height 292
click at [247, 143] on video at bounding box center [259, 146] width 518 height 292
click at [245, 146] on video at bounding box center [259, 146] width 518 height 292
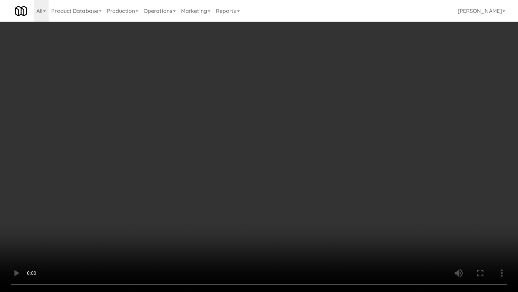
click at [249, 148] on video at bounding box center [259, 146] width 518 height 292
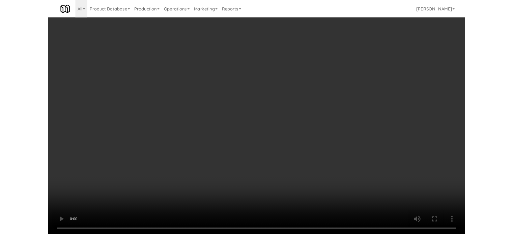
scroll to position [27, 0]
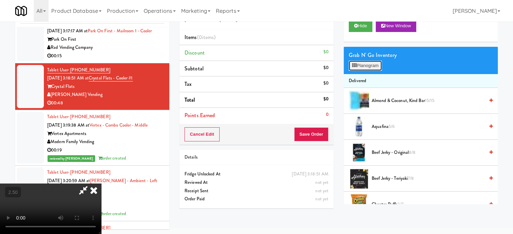
click at [366, 66] on button "Planogram" at bounding box center [365, 66] width 33 height 10
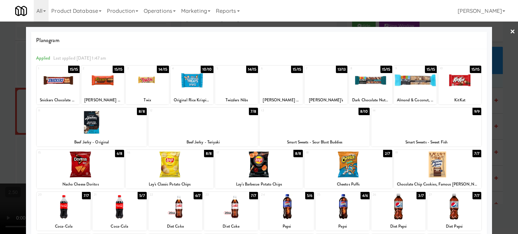
click at [251, 112] on div "7/8" at bounding box center [253, 111] width 9 height 7
click at [507, 159] on div at bounding box center [259, 117] width 518 height 234
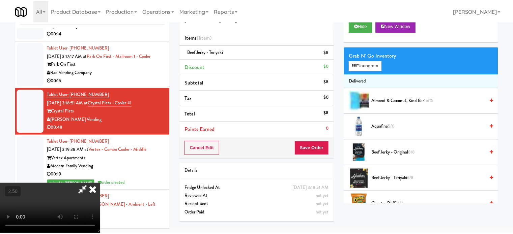
scroll to position [3724, 0]
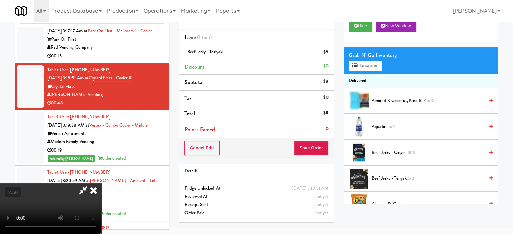
click at [101, 184] on video at bounding box center [50, 209] width 101 height 51
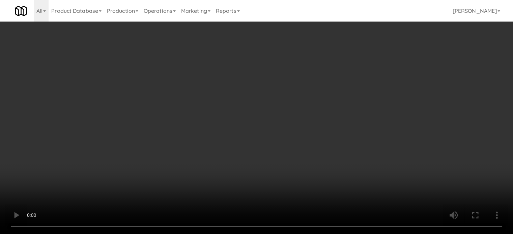
scroll to position [3691, 0]
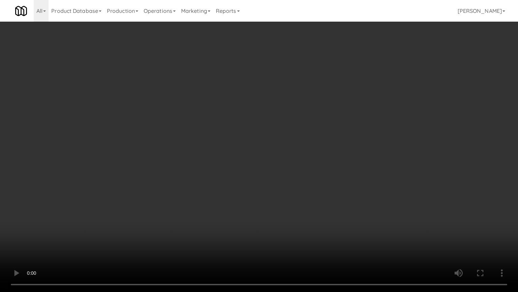
click at [139, 225] on video at bounding box center [259, 146] width 518 height 292
click at [209, 140] on video at bounding box center [259, 146] width 518 height 292
click at [223, 141] on video at bounding box center [259, 146] width 518 height 292
click at [224, 144] on video at bounding box center [259, 146] width 518 height 292
click at [234, 143] on video at bounding box center [259, 146] width 518 height 292
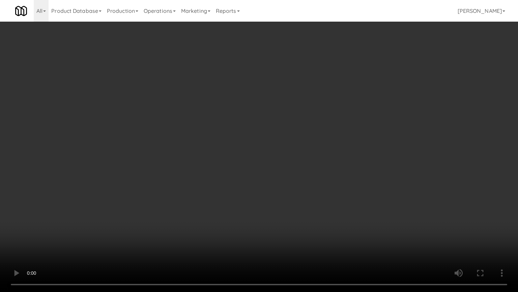
click at [234, 143] on video at bounding box center [259, 146] width 518 height 292
click at [175, 234] on video at bounding box center [259, 146] width 518 height 292
drag, startPoint x: 143, startPoint y: 232, endPoint x: 160, endPoint y: 213, distance: 25.3
click at [143, 231] on video at bounding box center [259, 146] width 518 height 292
click at [178, 191] on video at bounding box center [259, 146] width 518 height 292
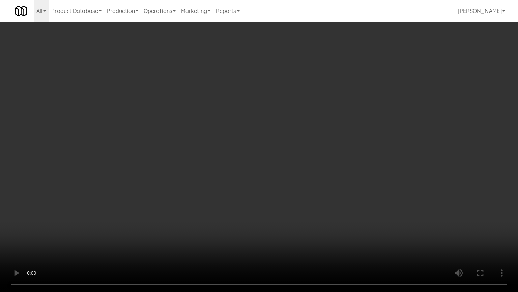
click at [184, 189] on video at bounding box center [259, 146] width 518 height 292
click at [189, 193] on video at bounding box center [259, 146] width 518 height 292
click at [192, 202] on video at bounding box center [259, 146] width 518 height 292
click at [192, 203] on video at bounding box center [259, 146] width 518 height 292
click at [219, 209] on video at bounding box center [259, 146] width 518 height 292
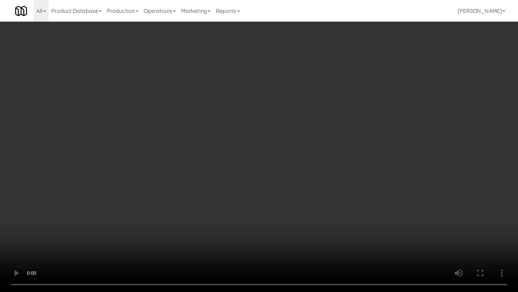
click at [218, 206] on video at bounding box center [259, 146] width 518 height 292
drag, startPoint x: 221, startPoint y: 201, endPoint x: 320, endPoint y: 113, distance: 132.6
click at [223, 200] on video at bounding box center [259, 146] width 518 height 292
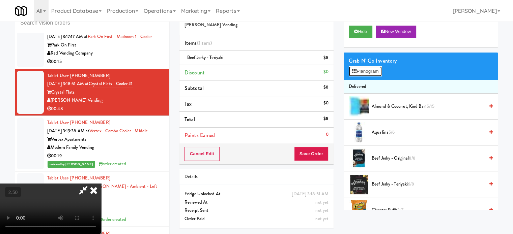
click at [363, 75] on button "Planogram" at bounding box center [365, 71] width 33 height 10
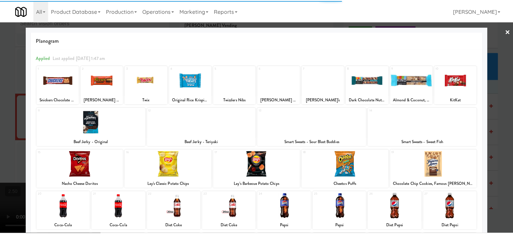
scroll to position [96, 0]
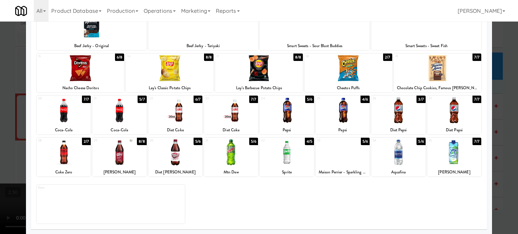
drag, startPoint x: 360, startPoint y: 141, endPoint x: 377, endPoint y: 140, distance: 16.6
click at [361, 141] on div "5/6" at bounding box center [365, 141] width 9 height 7
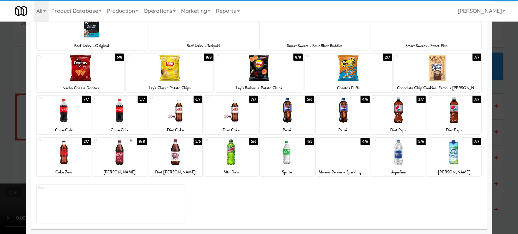
click at [502, 146] on div at bounding box center [259, 117] width 518 height 234
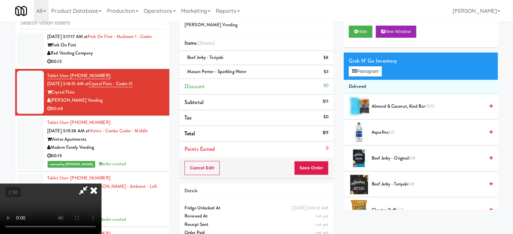
click at [76, 184] on video at bounding box center [50, 209] width 101 height 51
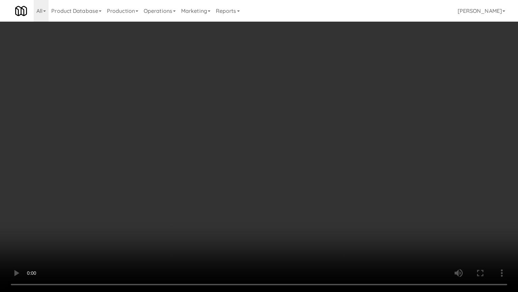
click at [110, 166] on video at bounding box center [259, 146] width 518 height 292
click at [150, 135] on video at bounding box center [259, 146] width 518 height 292
click at [157, 137] on video at bounding box center [259, 146] width 518 height 292
click at [195, 151] on video at bounding box center [259, 146] width 518 height 292
click at [192, 157] on video at bounding box center [259, 146] width 518 height 292
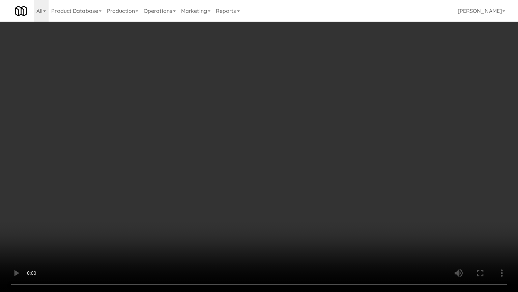
click at [200, 157] on video at bounding box center [259, 146] width 518 height 292
click at [216, 156] on video at bounding box center [259, 146] width 518 height 292
click at [215, 153] on video at bounding box center [259, 146] width 518 height 292
click at [245, 157] on video at bounding box center [259, 146] width 518 height 292
click at [281, 158] on video at bounding box center [259, 146] width 518 height 292
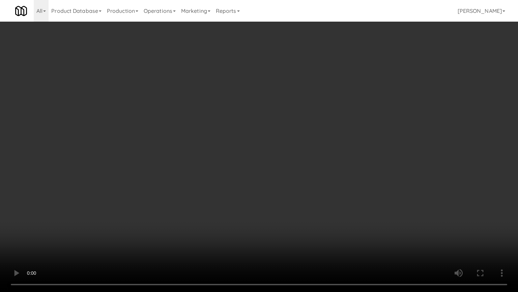
click at [280, 147] on video at bounding box center [259, 146] width 518 height 292
click at [287, 142] on video at bounding box center [259, 146] width 518 height 292
click at [313, 147] on video at bounding box center [259, 146] width 518 height 292
click at [284, 147] on video at bounding box center [259, 146] width 518 height 292
click at [300, 145] on video at bounding box center [259, 146] width 518 height 292
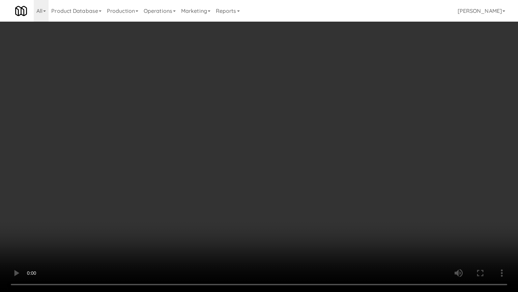
click at [341, 153] on video at bounding box center [259, 146] width 518 height 292
click at [339, 150] on video at bounding box center [259, 146] width 518 height 292
click at [375, 153] on video at bounding box center [259, 146] width 518 height 292
drag, startPoint x: 384, startPoint y: 224, endPoint x: 334, endPoint y: 177, distance: 68.3
click at [383, 222] on video at bounding box center [259, 146] width 518 height 292
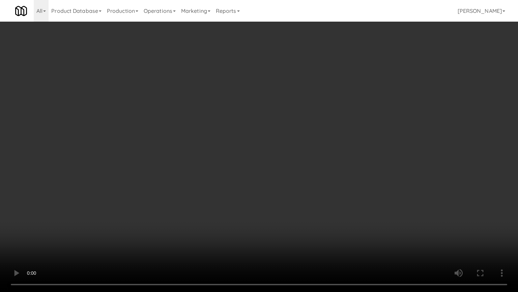
click at [332, 171] on video at bounding box center [259, 146] width 518 height 292
click at [353, 170] on video at bounding box center [259, 146] width 518 height 292
click at [339, 166] on video at bounding box center [259, 146] width 518 height 292
click at [342, 165] on video at bounding box center [259, 146] width 518 height 292
click at [372, 168] on video at bounding box center [259, 146] width 518 height 292
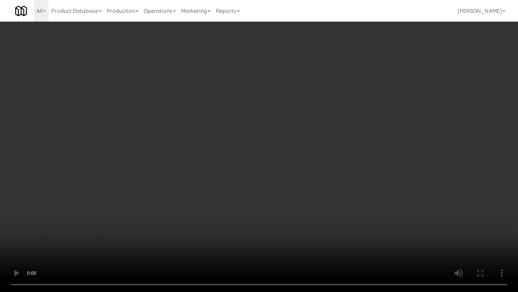
click at [372, 168] on video at bounding box center [259, 146] width 518 height 292
click at [393, 171] on video at bounding box center [259, 146] width 518 height 292
click at [389, 171] on video at bounding box center [259, 146] width 518 height 292
click at [392, 173] on video at bounding box center [259, 146] width 518 height 292
click at [374, 173] on video at bounding box center [259, 146] width 518 height 292
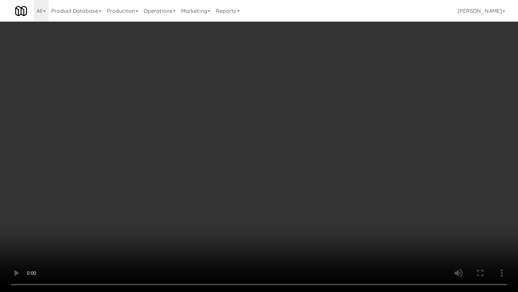
click at [375, 174] on video at bounding box center [259, 146] width 518 height 292
click at [394, 181] on video at bounding box center [259, 146] width 518 height 292
click at [277, 230] on video at bounding box center [259, 146] width 518 height 292
click at [271, 188] on video at bounding box center [259, 146] width 518 height 292
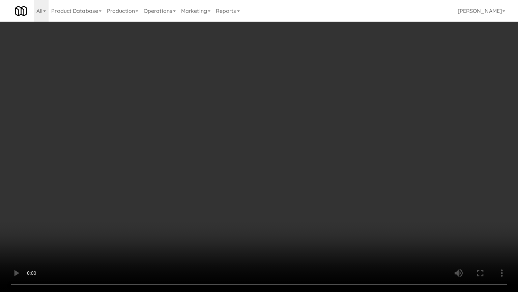
click at [288, 185] on video at bounding box center [259, 146] width 518 height 292
click at [329, 193] on video at bounding box center [259, 146] width 518 height 292
click at [323, 190] on video at bounding box center [259, 146] width 518 height 292
click at [328, 190] on video at bounding box center [259, 146] width 518 height 292
click at [328, 191] on video at bounding box center [259, 146] width 518 height 292
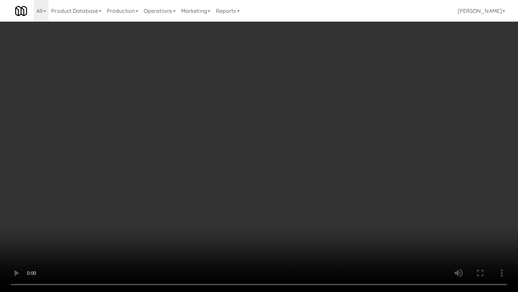
click at [335, 196] on video at bounding box center [259, 146] width 518 height 292
click at [321, 194] on video at bounding box center [259, 146] width 518 height 292
click at [322, 191] on video at bounding box center [259, 146] width 518 height 292
click at [322, 192] on video at bounding box center [259, 146] width 518 height 292
click at [309, 181] on video at bounding box center [259, 146] width 518 height 292
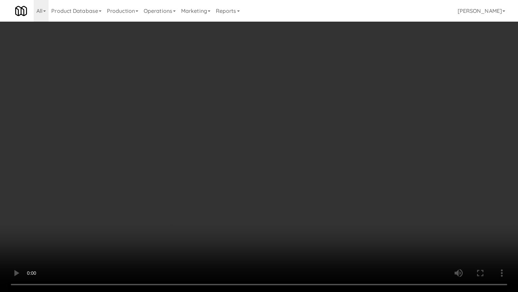
drag, startPoint x: 309, startPoint y: 181, endPoint x: 313, endPoint y: 178, distance: 4.9
click at [312, 179] on video at bounding box center [259, 146] width 518 height 292
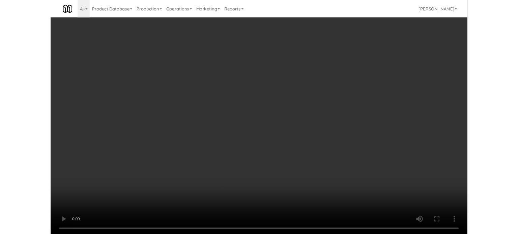
scroll to position [3724, 0]
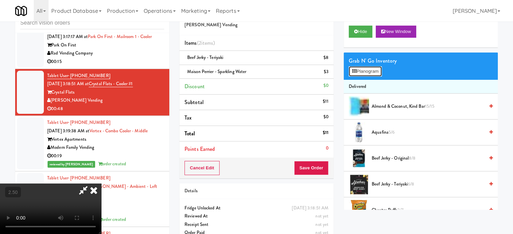
click at [371, 71] on button "Planogram" at bounding box center [365, 71] width 33 height 10
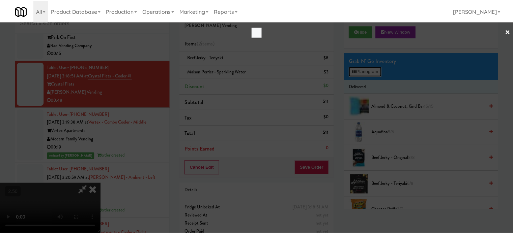
scroll to position [3691, 0]
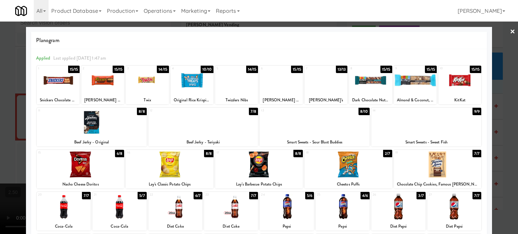
click at [428, 71] on div "15/15" at bounding box center [431, 69] width 12 height 7
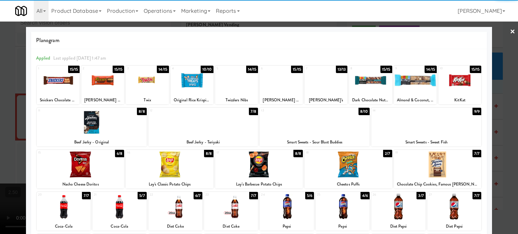
drag, startPoint x: 496, startPoint y: 159, endPoint x: 487, endPoint y: 148, distance: 14.1
click at [496, 160] on div at bounding box center [259, 117] width 518 height 234
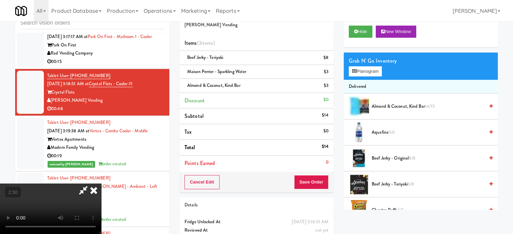
click at [101, 184] on video at bounding box center [50, 209] width 101 height 51
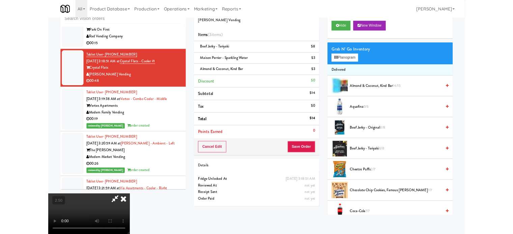
scroll to position [3691, 0]
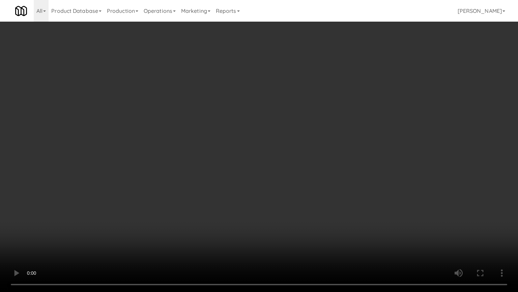
click at [169, 222] on video at bounding box center [259, 146] width 518 height 292
click at [311, 124] on video at bounding box center [259, 146] width 518 height 292
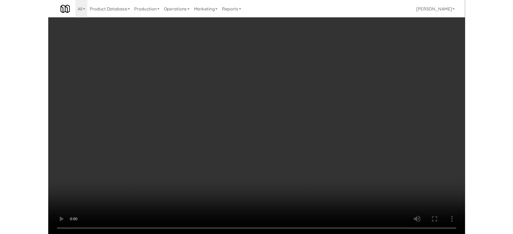
scroll to position [3724, 0]
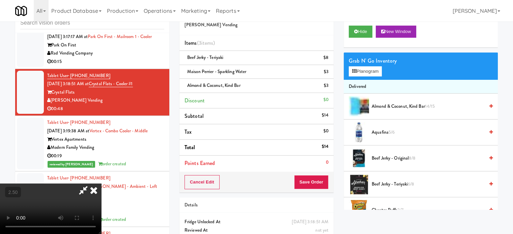
click at [101, 184] on icon at bounding box center [93, 190] width 15 height 13
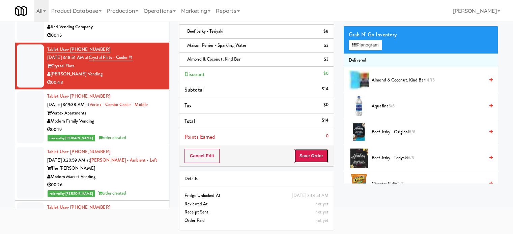
drag, startPoint x: 299, startPoint y: 157, endPoint x: 286, endPoint y: 143, distance: 18.6
click at [298, 156] on button "Save Order" at bounding box center [311, 156] width 34 height 14
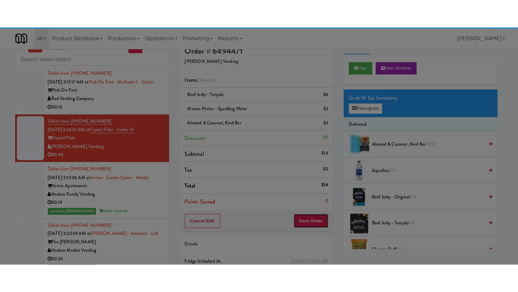
scroll to position [0, 0]
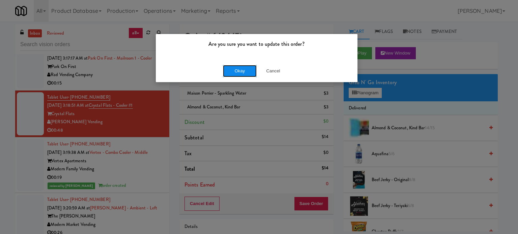
click at [238, 74] on button "Okay" at bounding box center [240, 71] width 34 height 12
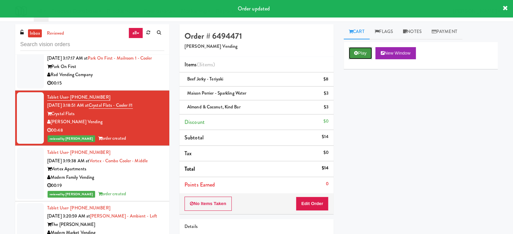
click at [356, 51] on icon at bounding box center [356, 53] width 4 height 4
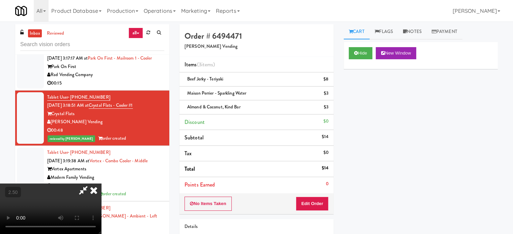
click at [101, 184] on video at bounding box center [50, 209] width 101 height 51
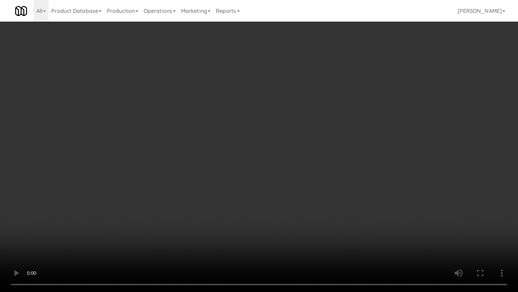
drag, startPoint x: 194, startPoint y: 167, endPoint x: 200, endPoint y: 165, distance: 5.8
click at [197, 167] on video at bounding box center [259, 146] width 518 height 292
click at [247, 140] on video at bounding box center [259, 146] width 518 height 292
click at [249, 140] on video at bounding box center [259, 146] width 518 height 292
click at [255, 136] on video at bounding box center [259, 146] width 518 height 292
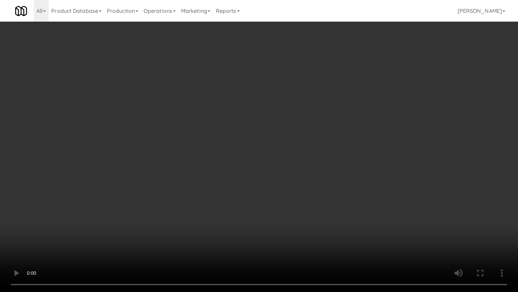
drag, startPoint x: 268, startPoint y: 136, endPoint x: 294, endPoint y: 128, distance: 27.9
click at [275, 138] on video at bounding box center [259, 146] width 518 height 292
click at [294, 128] on video at bounding box center [259, 146] width 518 height 292
drag, startPoint x: 296, startPoint y: 126, endPoint x: 298, endPoint y: 117, distance: 8.7
click at [296, 125] on video at bounding box center [259, 146] width 518 height 292
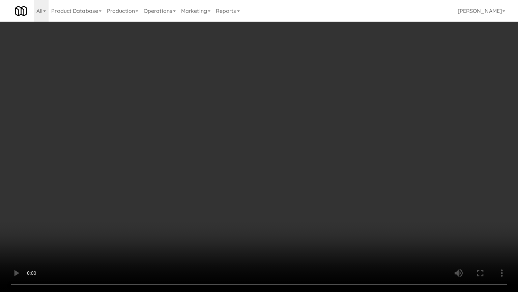
scroll to position [3724, 0]
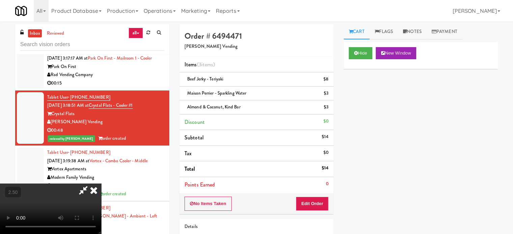
click at [101, 184] on icon at bounding box center [93, 190] width 15 height 13
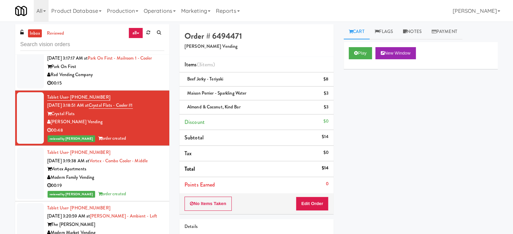
drag, startPoint x: 121, startPoint y: 78, endPoint x: 295, endPoint y: 43, distance: 177.2
click at [127, 79] on div "Rad Vending Company" at bounding box center [105, 75] width 117 height 8
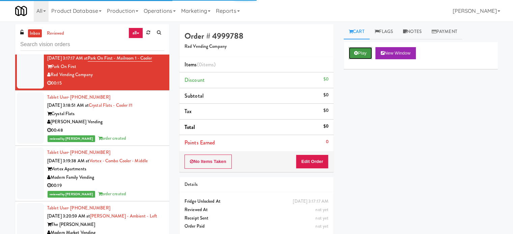
click at [358, 52] on icon at bounding box center [356, 53] width 4 height 4
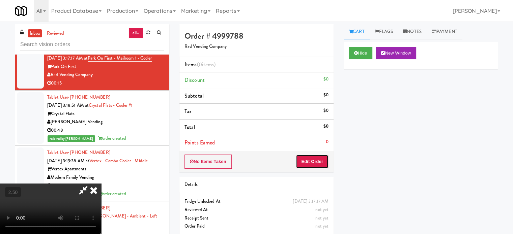
click at [312, 167] on button "Edit Order" at bounding box center [312, 162] width 33 height 14
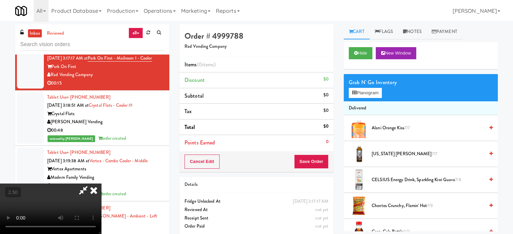
drag, startPoint x: 194, startPoint y: 173, endPoint x: 255, endPoint y: 75, distance: 115.2
click at [101, 184] on video at bounding box center [50, 209] width 101 height 51
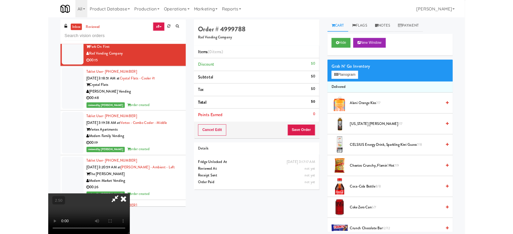
scroll to position [3691, 0]
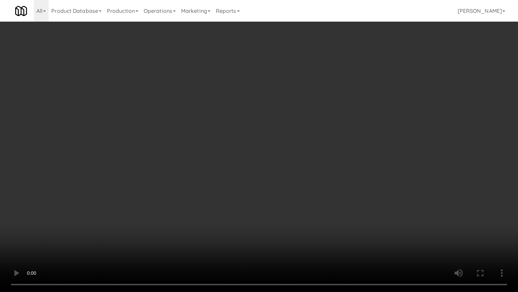
click at [252, 107] on video at bounding box center [259, 146] width 518 height 292
click at [255, 105] on video at bounding box center [259, 146] width 518 height 292
click at [252, 107] on video at bounding box center [259, 146] width 518 height 292
click at [251, 138] on video at bounding box center [259, 146] width 518 height 292
drag, startPoint x: 254, startPoint y: 137, endPoint x: 259, endPoint y: 134, distance: 6.3
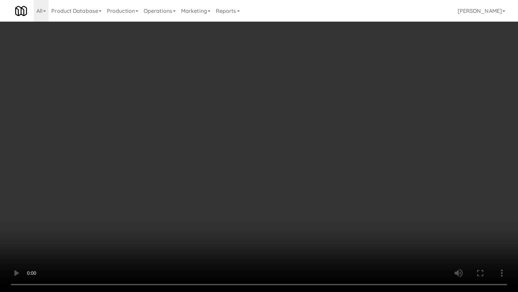
click at [259, 134] on video at bounding box center [259, 146] width 518 height 292
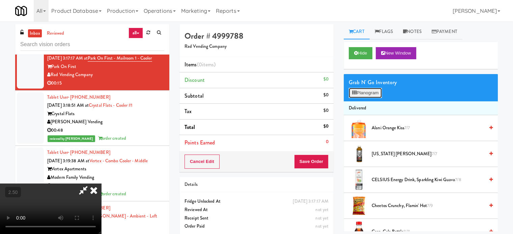
click at [374, 97] on button "Planogram" at bounding box center [365, 93] width 33 height 10
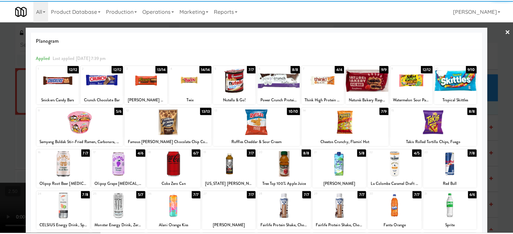
scroll to position [96, 0]
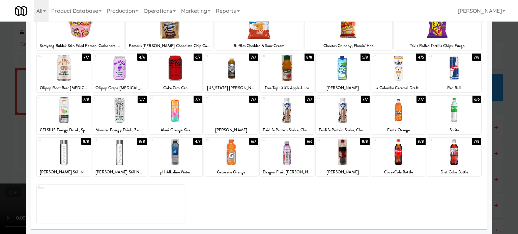
click at [87, 100] on div "7/8" at bounding box center [86, 99] width 9 height 7
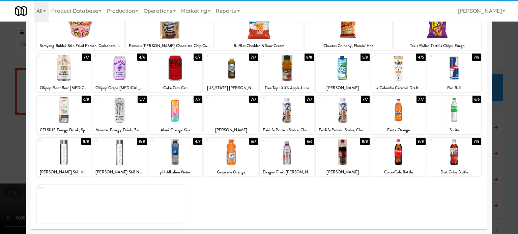
click at [19, 109] on div at bounding box center [259, 117] width 518 height 234
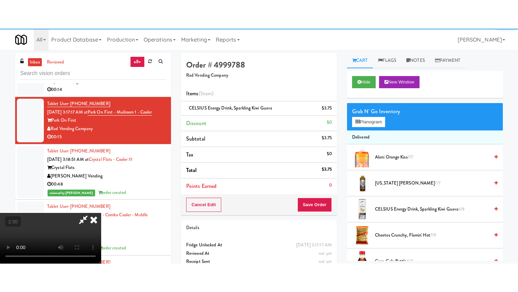
scroll to position [3724, 0]
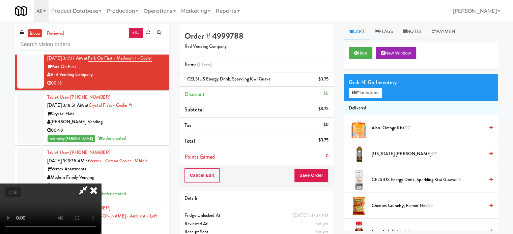
click at [101, 184] on video at bounding box center [50, 209] width 101 height 51
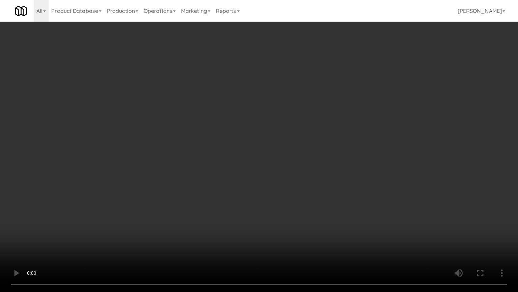
drag, startPoint x: 193, startPoint y: 181, endPoint x: 221, endPoint y: 166, distance: 31.2
click at [195, 181] on video at bounding box center [259, 146] width 518 height 292
click at [228, 174] on video at bounding box center [259, 146] width 518 height 292
drag, startPoint x: 274, startPoint y: 159, endPoint x: 290, endPoint y: 159, distance: 15.9
click at [277, 161] on video at bounding box center [259, 146] width 518 height 292
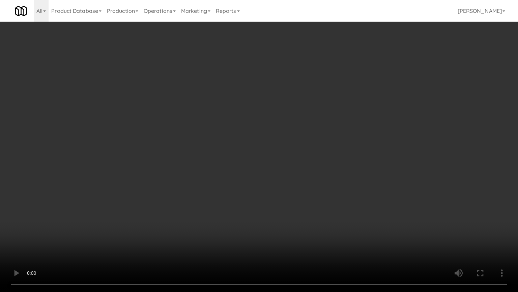
drag, startPoint x: 277, startPoint y: 154, endPoint x: 280, endPoint y: 152, distance: 3.5
click at [277, 154] on video at bounding box center [259, 146] width 518 height 292
click at [280, 152] on video at bounding box center [259, 146] width 518 height 292
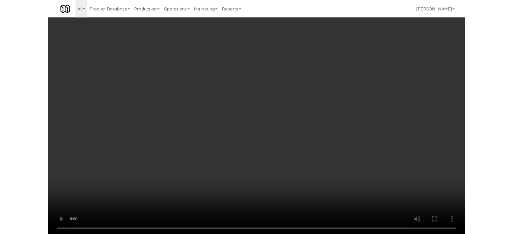
scroll to position [3724, 0]
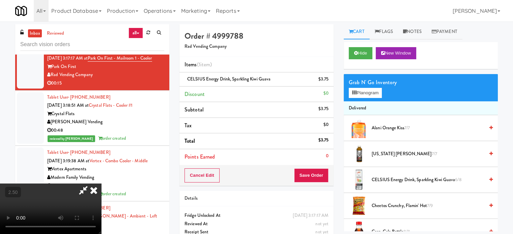
click at [101, 184] on icon at bounding box center [93, 190] width 15 height 13
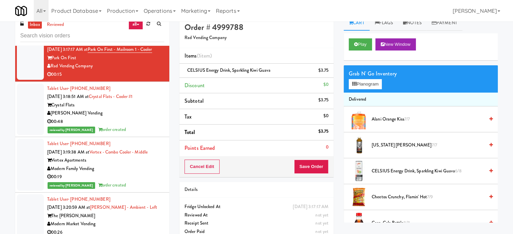
scroll to position [27, 0]
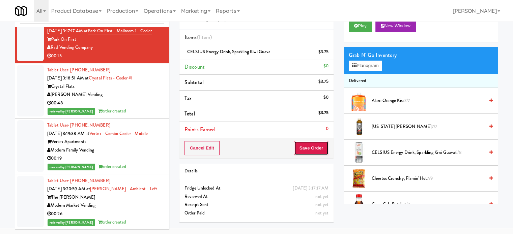
click at [309, 146] on button "Save Order" at bounding box center [311, 148] width 34 height 14
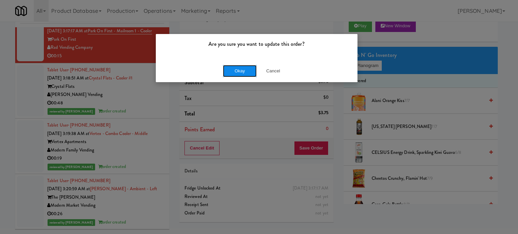
click at [233, 72] on button "Okay" at bounding box center [240, 71] width 34 height 12
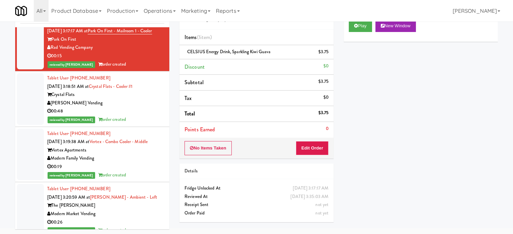
drag, startPoint x: 235, startPoint y: 72, endPoint x: 226, endPoint y: 73, distance: 9.5
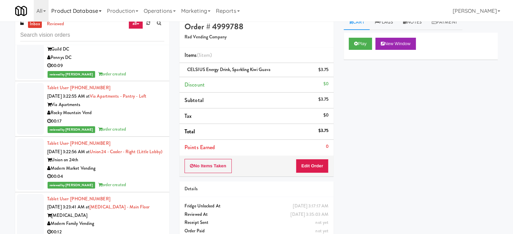
scroll to position [0, 0]
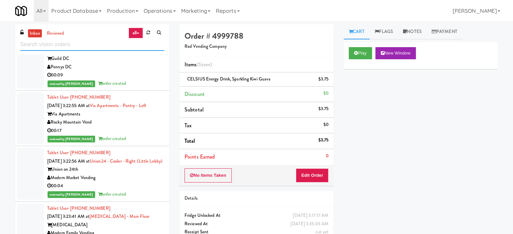
click at [89, 44] on input "text" at bounding box center [92, 44] width 144 height 12
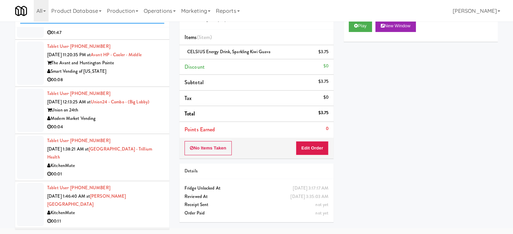
scroll to position [1798, 0]
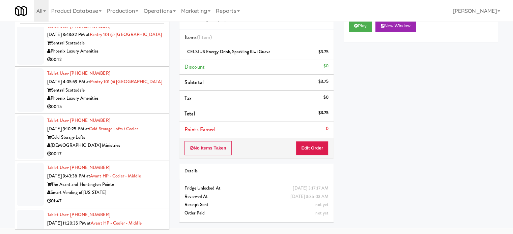
drag, startPoint x: 138, startPoint y: 163, endPoint x: 146, endPoint y: 150, distance: 14.8
click at [138, 150] on div "[DEMOGRAPHIC_DATA] Ministries" at bounding box center [105, 146] width 117 height 8
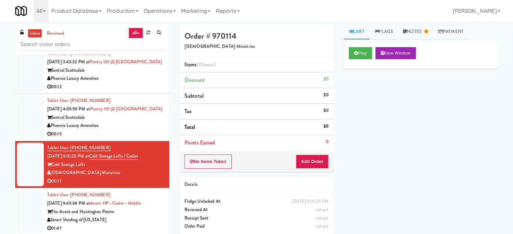
scroll to position [1966, 0]
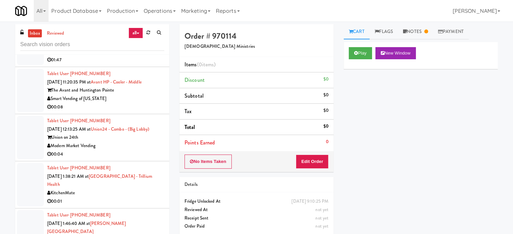
drag, startPoint x: 137, startPoint y: 120, endPoint x: 160, endPoint y: 121, distance: 23.0
click at [137, 112] on div "00:08" at bounding box center [105, 107] width 117 height 8
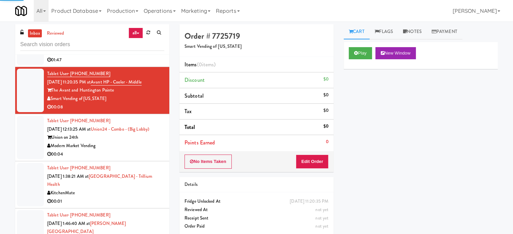
click at [147, 150] on div "Modern Market Vending" at bounding box center [105, 146] width 117 height 8
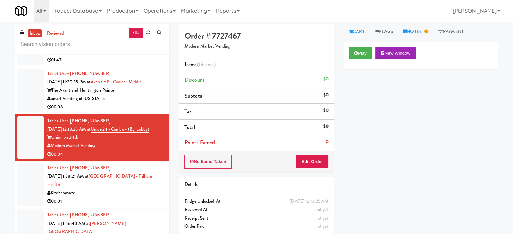
click at [429, 28] on link "Notes" at bounding box center [415, 31] width 35 height 15
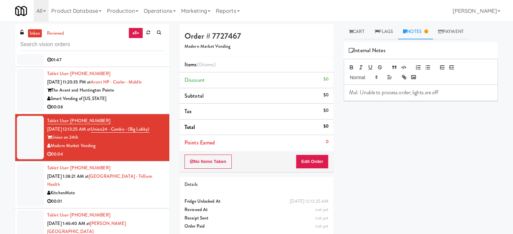
drag, startPoint x: 138, startPoint y: 205, endPoint x: 146, endPoint y: 181, distance: 26.0
click at [138, 206] on div "Tablet User · (289) 981-8801 [DATE] 1:38:21 AM at [GEOGRAPHIC_DATA] - [GEOGRAPH…" at bounding box center [105, 185] width 117 height 42
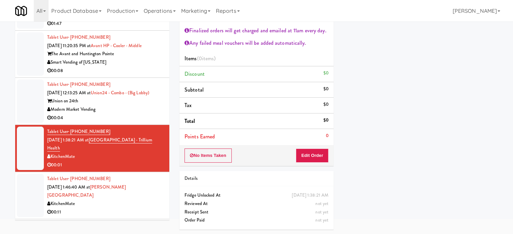
scroll to position [2135, 0]
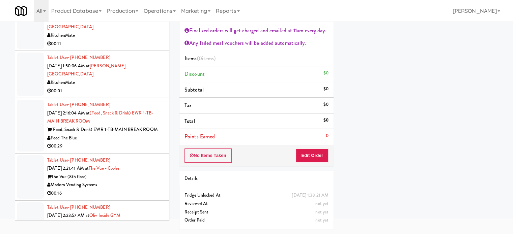
click at [133, 143] on div "Feed The Blue" at bounding box center [105, 138] width 117 height 8
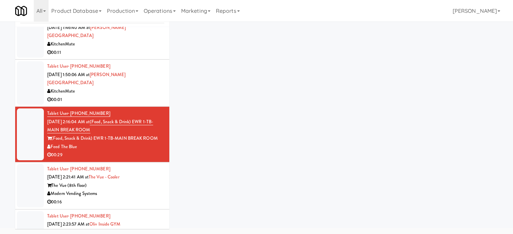
scroll to position [27, 0]
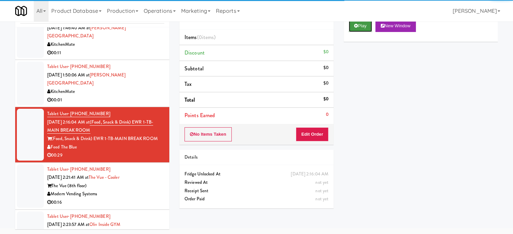
click at [359, 28] on button "Play" at bounding box center [360, 26] width 23 height 12
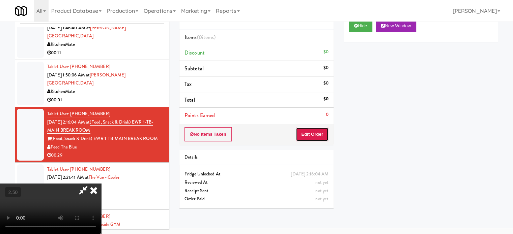
click at [319, 138] on button "Edit Order" at bounding box center [312, 135] width 33 height 14
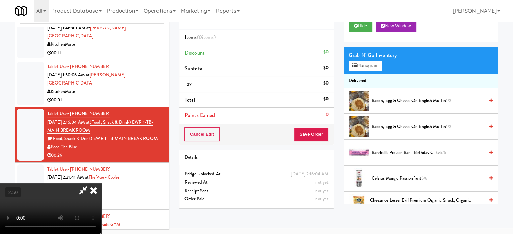
click at [101, 184] on video at bounding box center [50, 209] width 101 height 51
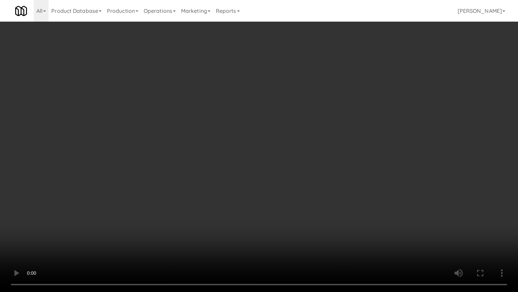
scroll to position [2110, 0]
click at [239, 137] on video at bounding box center [259, 146] width 518 height 292
click at [240, 138] on video at bounding box center [259, 146] width 518 height 292
drag, startPoint x: 262, startPoint y: 146, endPoint x: 258, endPoint y: 147, distance: 4.2
click at [262, 146] on video at bounding box center [259, 146] width 518 height 292
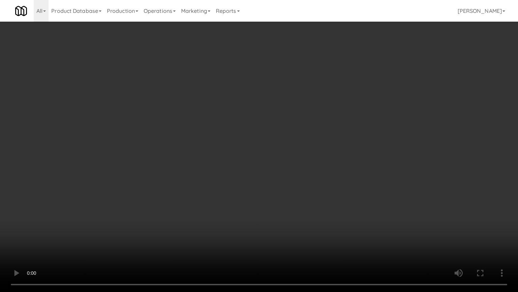
click at [243, 150] on video at bounding box center [259, 146] width 518 height 292
click at [256, 148] on video at bounding box center [259, 146] width 518 height 292
click at [255, 150] on video at bounding box center [259, 146] width 518 height 292
click at [262, 155] on video at bounding box center [259, 146] width 518 height 292
drag, startPoint x: 251, startPoint y: 155, endPoint x: 256, endPoint y: 148, distance: 9.0
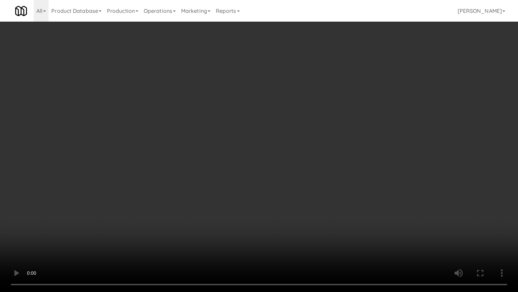
click at [252, 155] on video at bounding box center [259, 146] width 518 height 292
click at [260, 154] on video at bounding box center [259, 146] width 518 height 292
click at [252, 155] on video at bounding box center [259, 146] width 518 height 292
click at [266, 155] on video at bounding box center [259, 146] width 518 height 292
click at [258, 155] on video at bounding box center [259, 146] width 518 height 292
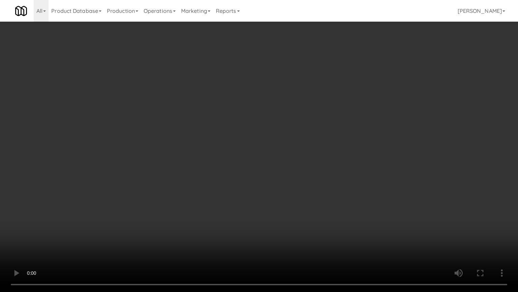
click at [232, 158] on video at bounding box center [259, 146] width 518 height 292
click at [271, 154] on video at bounding box center [259, 146] width 518 height 292
click at [266, 149] on video at bounding box center [259, 146] width 518 height 292
click at [274, 146] on video at bounding box center [259, 146] width 518 height 292
click at [306, 139] on video at bounding box center [259, 146] width 518 height 292
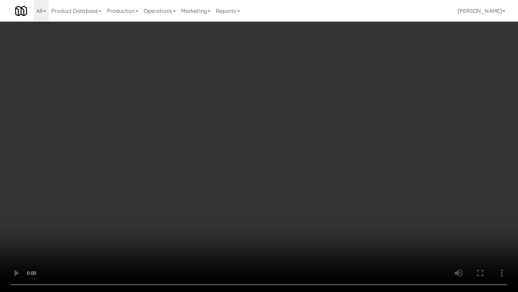
click at [298, 142] on video at bounding box center [259, 146] width 518 height 292
click at [299, 140] on video at bounding box center [259, 146] width 518 height 292
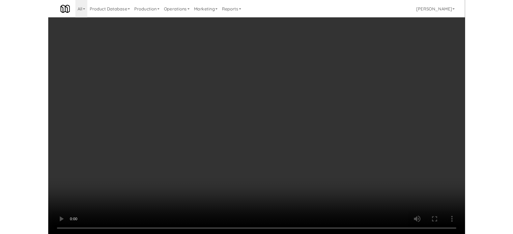
scroll to position [27, 0]
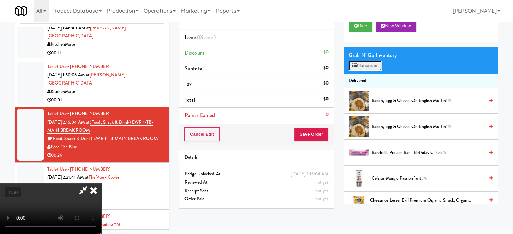
click at [377, 66] on button "Planogram" at bounding box center [365, 66] width 33 height 10
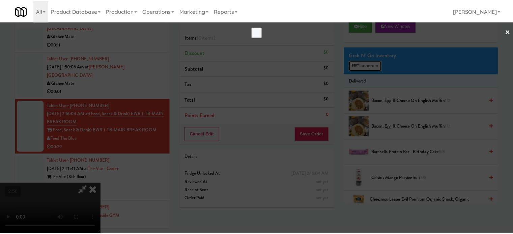
scroll to position [2110, 0]
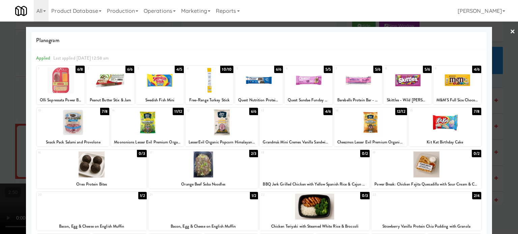
click at [177, 111] on div "11/12" at bounding box center [178, 111] width 11 height 7
click at [499, 149] on div at bounding box center [259, 117] width 518 height 234
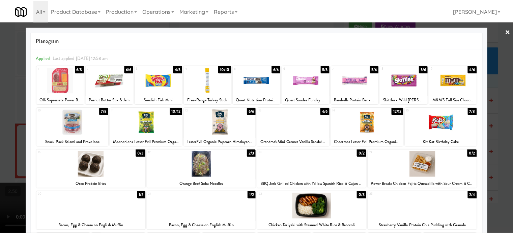
scroll to position [2135, 0]
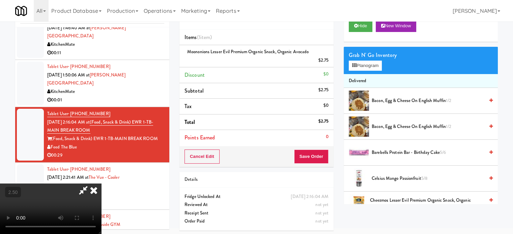
click at [101, 184] on video at bounding box center [50, 209] width 101 height 51
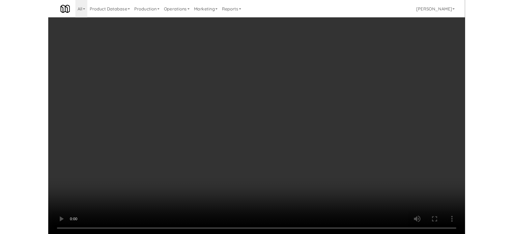
scroll to position [2110, 0]
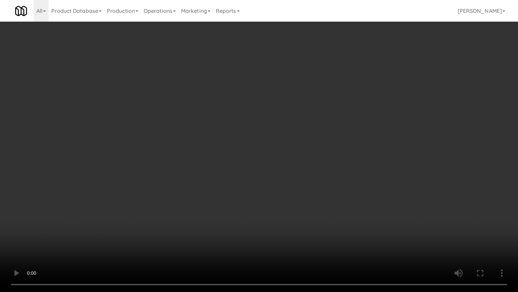
drag, startPoint x: 92, startPoint y: 208, endPoint x: 146, endPoint y: 155, distance: 75.6
click at [93, 208] on video at bounding box center [259, 146] width 518 height 292
click at [196, 142] on video at bounding box center [259, 146] width 518 height 292
click at [204, 143] on video at bounding box center [259, 146] width 518 height 292
click at [242, 154] on video at bounding box center [259, 146] width 518 height 292
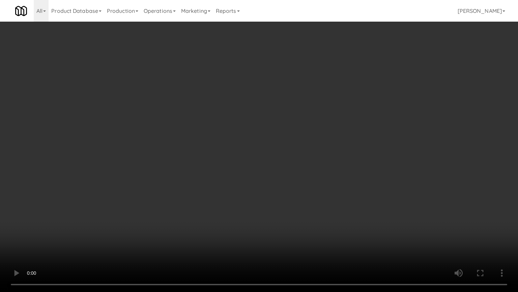
click at [218, 154] on video at bounding box center [259, 146] width 518 height 292
click at [222, 153] on video at bounding box center [259, 146] width 518 height 292
click at [227, 153] on video at bounding box center [259, 146] width 518 height 292
click at [270, 157] on video at bounding box center [259, 146] width 518 height 292
click at [227, 155] on video at bounding box center [259, 146] width 518 height 292
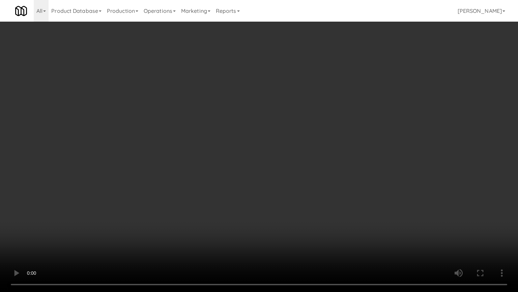
click at [283, 160] on video at bounding box center [259, 146] width 518 height 292
click at [246, 160] on video at bounding box center [259, 146] width 518 height 292
click at [263, 159] on video at bounding box center [259, 146] width 518 height 292
click at [262, 158] on video at bounding box center [259, 146] width 518 height 292
click at [294, 158] on video at bounding box center [259, 146] width 518 height 292
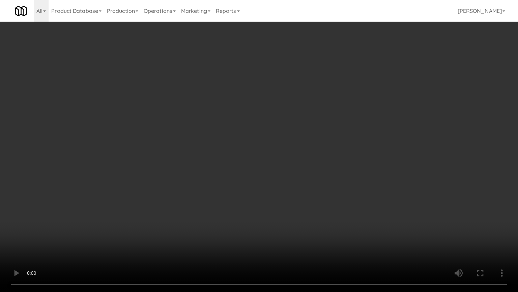
click at [269, 158] on video at bounding box center [259, 146] width 518 height 292
click at [270, 159] on video at bounding box center [259, 146] width 518 height 292
click at [270, 160] on video at bounding box center [259, 146] width 518 height 292
click at [291, 154] on video at bounding box center [259, 146] width 518 height 292
click at [283, 151] on video at bounding box center [259, 146] width 518 height 292
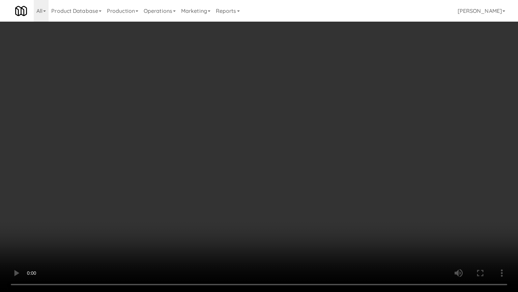
click at [279, 134] on video at bounding box center [259, 146] width 518 height 292
click at [282, 134] on video at bounding box center [259, 146] width 518 height 292
click at [281, 127] on video at bounding box center [259, 146] width 518 height 292
click at [285, 127] on video at bounding box center [259, 146] width 518 height 292
click at [291, 131] on video at bounding box center [259, 146] width 518 height 292
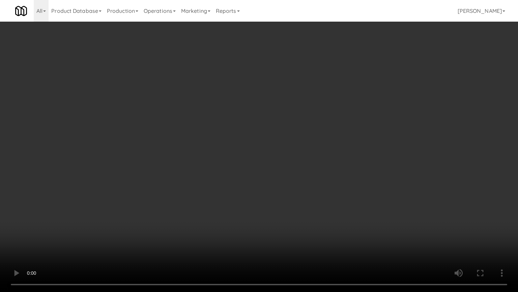
click at [292, 131] on video at bounding box center [259, 146] width 518 height 292
click at [278, 130] on video at bounding box center [259, 146] width 518 height 292
click at [278, 129] on video at bounding box center [259, 146] width 518 height 292
click at [296, 134] on video at bounding box center [259, 146] width 518 height 292
drag, startPoint x: 292, startPoint y: 134, endPoint x: 312, endPoint y: 130, distance: 20.3
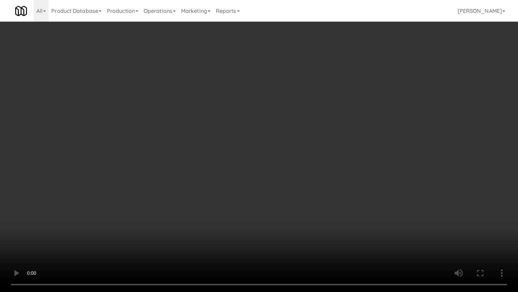
click at [292, 133] on video at bounding box center [259, 146] width 518 height 292
click at [319, 133] on video at bounding box center [259, 146] width 518 height 292
click at [294, 129] on video at bounding box center [259, 146] width 518 height 292
click at [320, 136] on video at bounding box center [259, 146] width 518 height 292
click at [293, 132] on video at bounding box center [259, 146] width 518 height 292
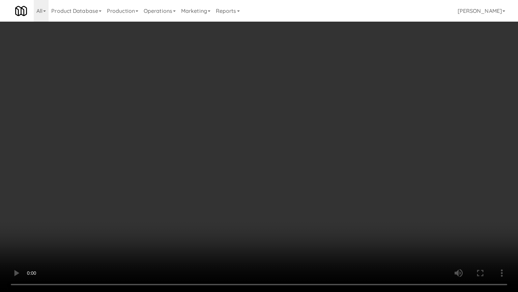
drag, startPoint x: 295, startPoint y: 129, endPoint x: 356, endPoint y: 83, distance: 77.1
click at [295, 129] on video at bounding box center [259, 146] width 518 height 292
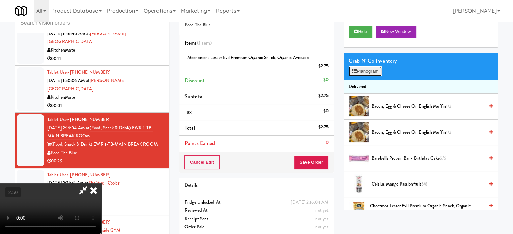
click at [380, 70] on button "Planogram" at bounding box center [365, 71] width 33 height 10
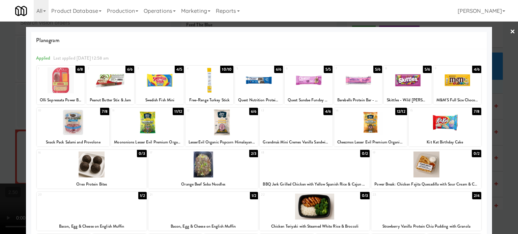
click at [398, 112] on div "12/12" at bounding box center [401, 111] width 12 height 7
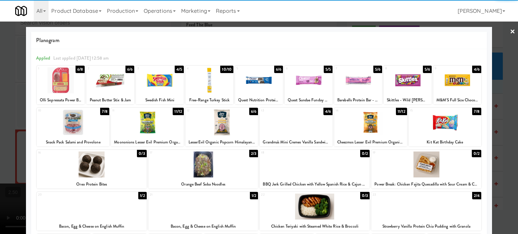
click at [502, 156] on div at bounding box center [259, 117] width 518 height 234
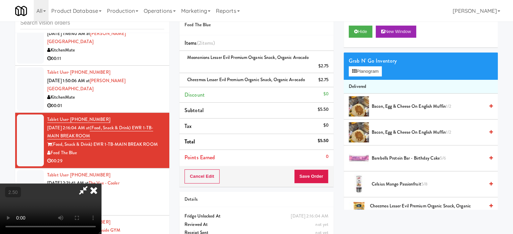
drag, startPoint x: 184, startPoint y: 168, endPoint x: 178, endPoint y: 160, distance: 10.6
click at [101, 184] on video at bounding box center [50, 209] width 101 height 51
drag, startPoint x: 178, startPoint y: 160, endPoint x: 178, endPoint y: 174, distance: 14.2
click at [101, 184] on video at bounding box center [50, 209] width 101 height 51
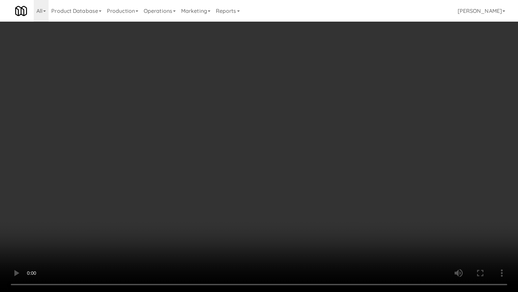
drag, startPoint x: 178, startPoint y: 174, endPoint x: 183, endPoint y: 168, distance: 7.6
click at [178, 174] on video at bounding box center [259, 146] width 518 height 292
click at [186, 153] on video at bounding box center [259, 146] width 518 height 292
click at [211, 150] on video at bounding box center [259, 146] width 518 height 292
click at [217, 153] on video at bounding box center [259, 146] width 518 height 292
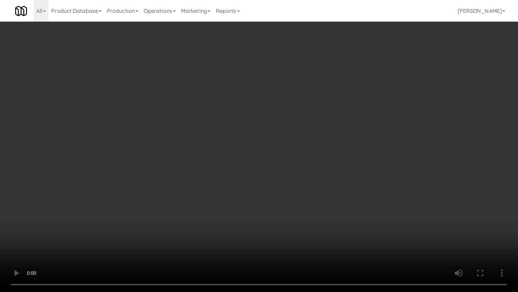
click at [217, 153] on video at bounding box center [259, 146] width 518 height 292
click at [216, 150] on video at bounding box center [259, 146] width 518 height 292
click at [216, 152] on video at bounding box center [259, 146] width 518 height 292
drag, startPoint x: 216, startPoint y: 152, endPoint x: 220, endPoint y: 156, distance: 5.5
click at [216, 153] on video at bounding box center [259, 146] width 518 height 292
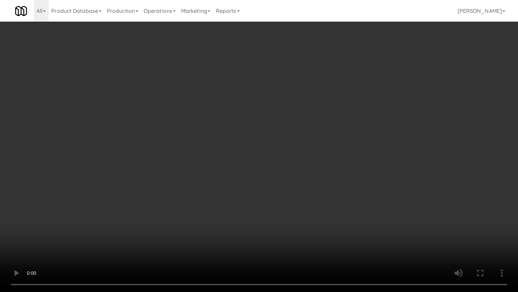
click at [216, 159] on video at bounding box center [259, 146] width 518 height 292
click at [218, 159] on video at bounding box center [259, 146] width 518 height 292
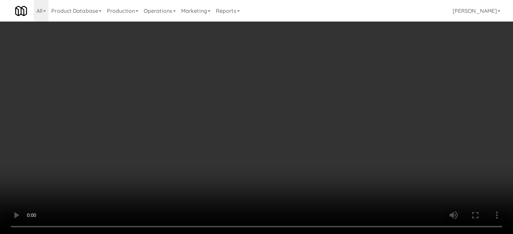
click at [164, 132] on video at bounding box center [256, 117] width 513 height 234
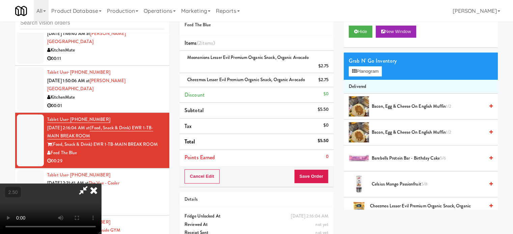
click at [101, 184] on video at bounding box center [50, 209] width 101 height 51
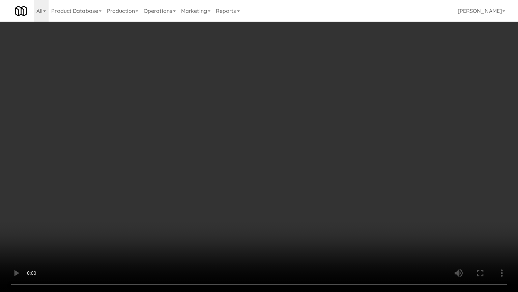
click at [193, 155] on video at bounding box center [259, 146] width 518 height 292
click at [237, 144] on video at bounding box center [259, 146] width 518 height 292
click at [242, 142] on video at bounding box center [259, 146] width 518 height 292
click at [247, 139] on video at bounding box center [259, 146] width 518 height 292
click at [256, 139] on video at bounding box center [259, 146] width 518 height 292
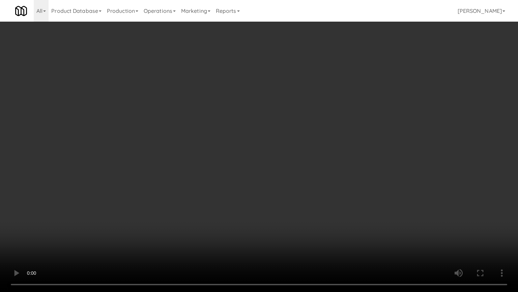
click at [267, 141] on video at bounding box center [259, 146] width 518 height 292
click at [268, 140] on video at bounding box center [259, 146] width 518 height 292
click at [269, 140] on video at bounding box center [259, 146] width 518 height 292
click at [267, 135] on video at bounding box center [259, 146] width 518 height 292
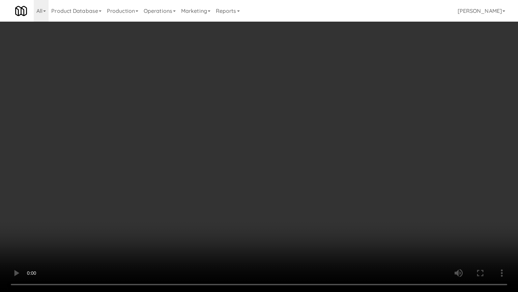
click at [270, 133] on video at bounding box center [259, 146] width 518 height 292
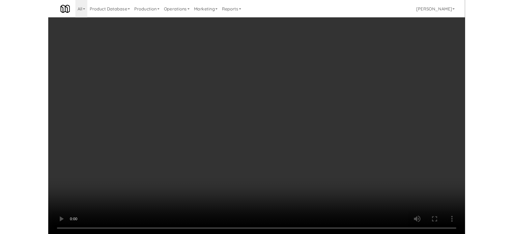
scroll to position [2135, 0]
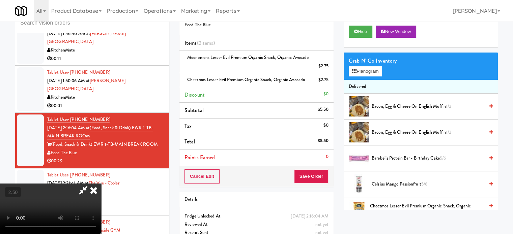
click at [101, 184] on icon at bounding box center [93, 190] width 15 height 13
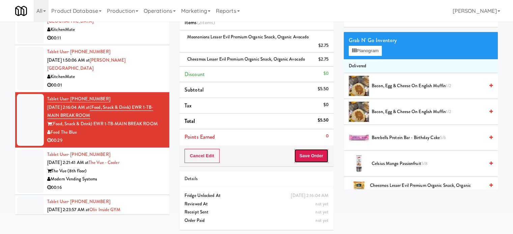
click at [308, 160] on button "Save Order" at bounding box center [311, 156] width 34 height 14
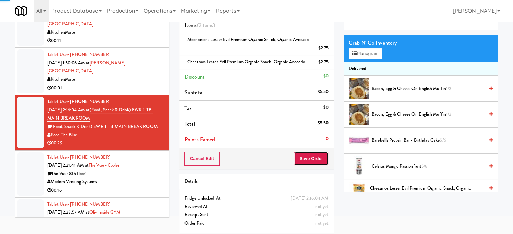
scroll to position [0, 0]
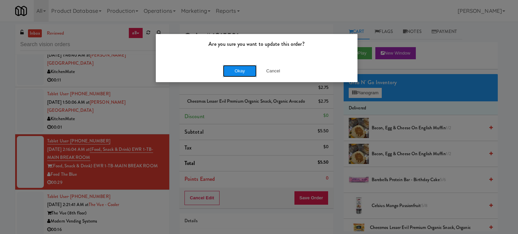
click at [233, 74] on button "Okay" at bounding box center [240, 71] width 34 height 12
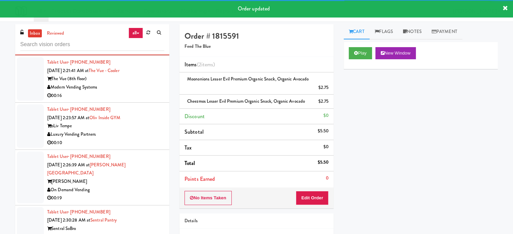
scroll to position [2286, 0]
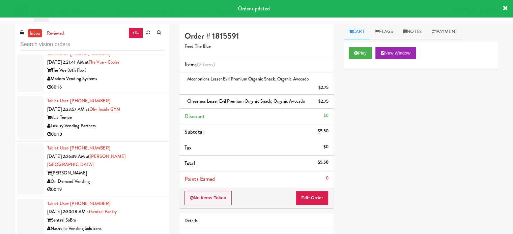
click at [147, 83] on div "Modern Vending Systems" at bounding box center [105, 79] width 117 height 8
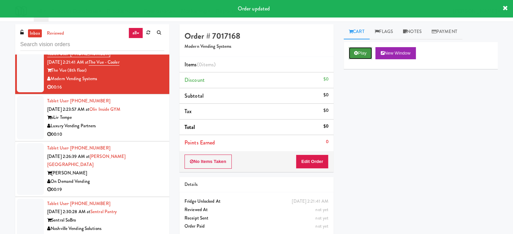
click at [358, 54] on button "Play" at bounding box center [360, 53] width 23 height 12
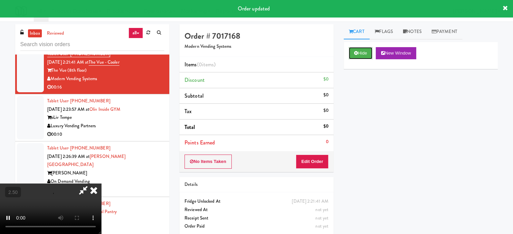
scroll to position [27, 0]
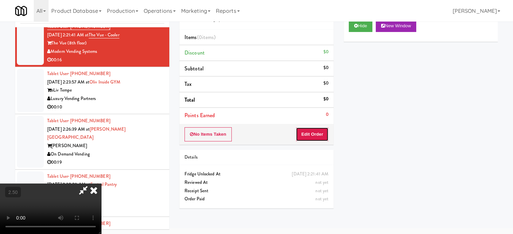
click at [302, 134] on button "Edit Order" at bounding box center [312, 135] width 33 height 14
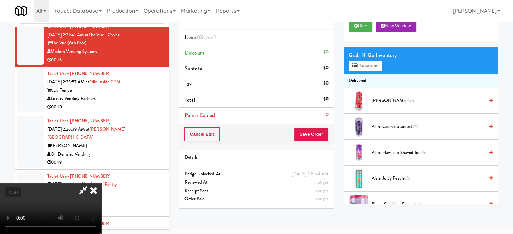
click at [101, 184] on video at bounding box center [50, 209] width 101 height 51
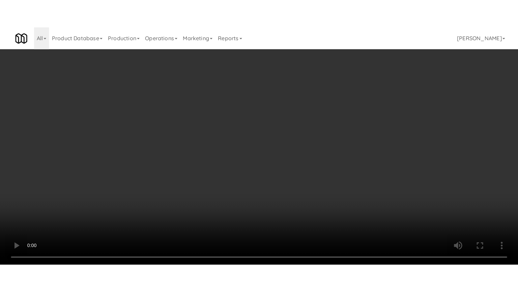
scroll to position [2261, 0]
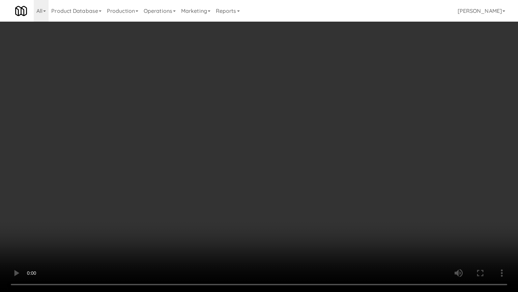
click at [251, 141] on video at bounding box center [259, 146] width 518 height 292
click at [264, 146] on video at bounding box center [259, 146] width 518 height 292
click at [299, 160] on video at bounding box center [259, 146] width 518 height 292
click at [288, 160] on video at bounding box center [259, 146] width 518 height 292
click at [313, 160] on video at bounding box center [259, 146] width 518 height 292
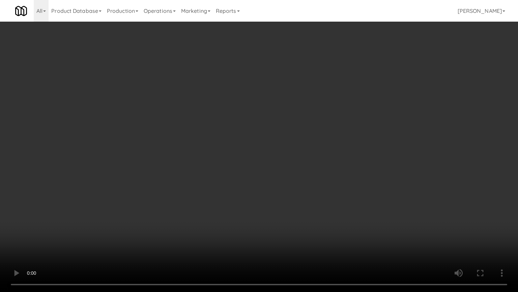
click at [306, 156] on video at bounding box center [259, 146] width 518 height 292
drag, startPoint x: 307, startPoint y: 155, endPoint x: 313, endPoint y: 150, distance: 8.2
click at [313, 150] on video at bounding box center [259, 146] width 518 height 292
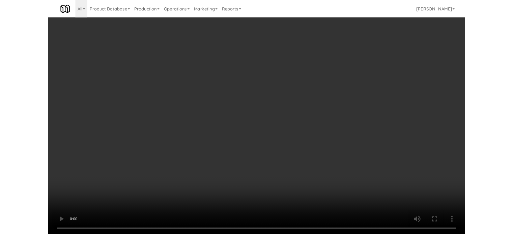
scroll to position [27, 0]
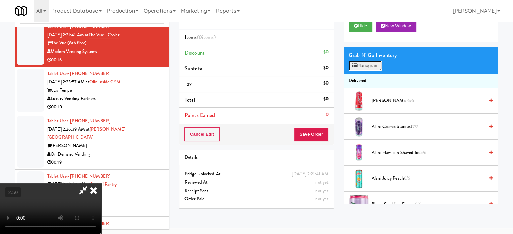
click at [364, 65] on button "Planogram" at bounding box center [365, 66] width 33 height 10
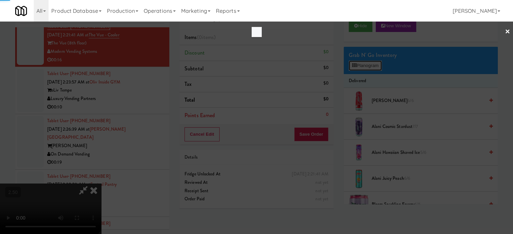
scroll to position [2261, 0]
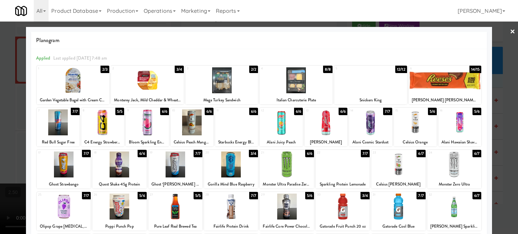
click at [88, 156] on div "7/7" at bounding box center [86, 153] width 9 height 7
click at [11, 170] on div at bounding box center [259, 117] width 518 height 234
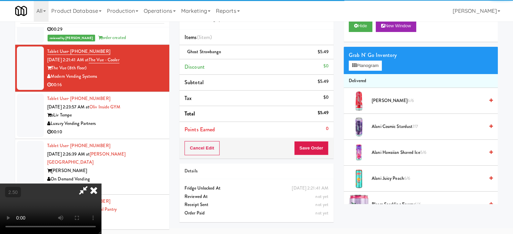
scroll to position [2286, 0]
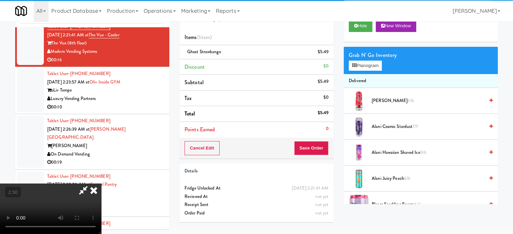
click at [101, 184] on video at bounding box center [50, 209] width 101 height 51
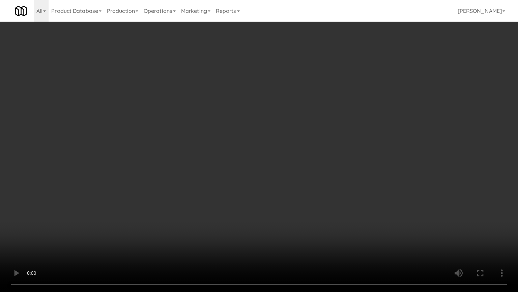
scroll to position [2261, 0]
click at [203, 184] on video at bounding box center [259, 146] width 518 height 292
click at [265, 139] on video at bounding box center [259, 146] width 518 height 292
drag, startPoint x: 266, startPoint y: 138, endPoint x: 278, endPoint y: 89, distance: 50.4
click at [266, 138] on video at bounding box center [259, 146] width 518 height 292
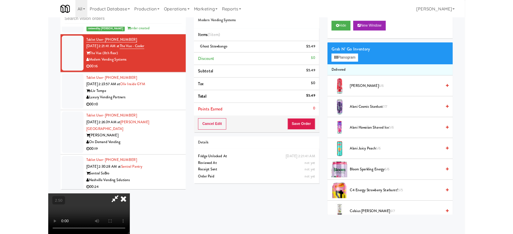
scroll to position [2286, 0]
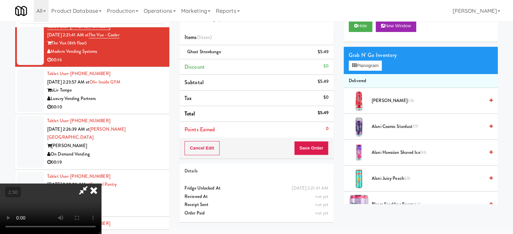
drag, startPoint x: 302, startPoint y: 72, endPoint x: 302, endPoint y: 83, distance: 11.2
click at [101, 184] on icon at bounding box center [93, 190] width 15 height 13
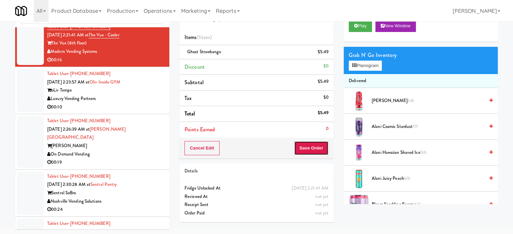
drag, startPoint x: 311, startPoint y: 154, endPoint x: 291, endPoint y: 134, distance: 28.2
click at [311, 154] on button "Save Order" at bounding box center [311, 148] width 34 height 14
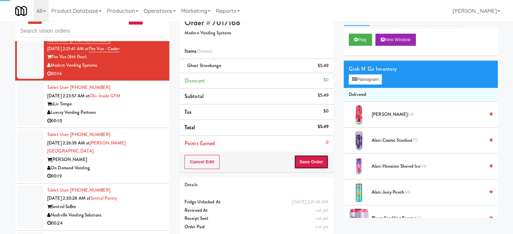
scroll to position [0, 0]
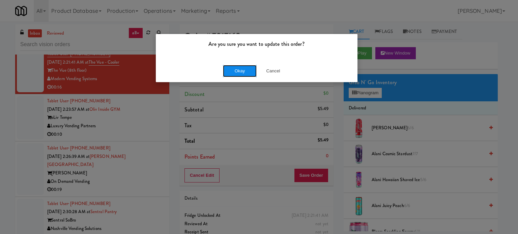
click at [226, 73] on button "Okay" at bounding box center [240, 71] width 34 height 12
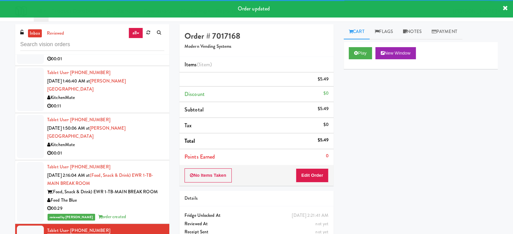
scroll to position [2278, 0]
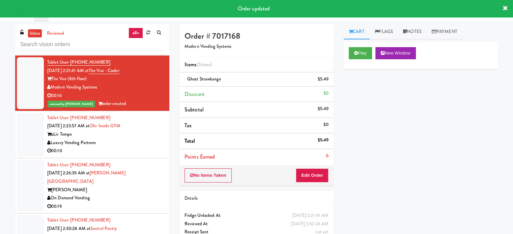
drag, startPoint x: 143, startPoint y: 141, endPoint x: 157, endPoint y: 133, distance: 15.9
click at [143, 139] on div "oLiv Tempe" at bounding box center [105, 135] width 117 height 8
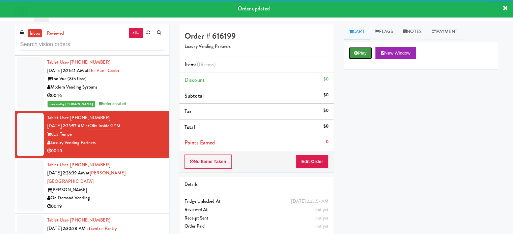
click at [363, 54] on button "Play" at bounding box center [360, 53] width 23 height 12
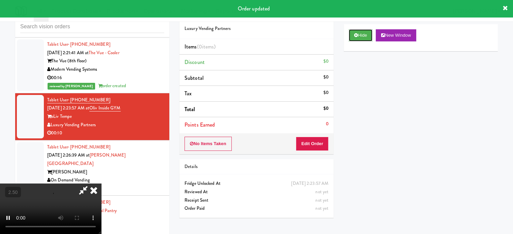
scroll to position [27, 0]
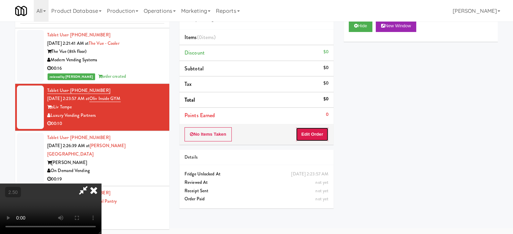
click at [318, 135] on button "Edit Order" at bounding box center [312, 135] width 33 height 14
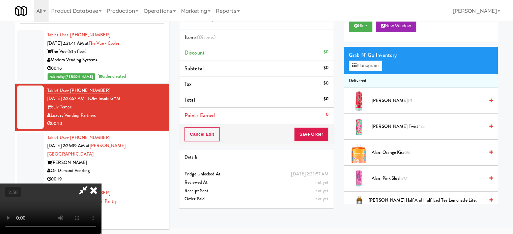
click at [101, 184] on video at bounding box center [50, 209] width 101 height 51
drag, startPoint x: 179, startPoint y: 164, endPoint x: 192, endPoint y: 166, distance: 12.3
click at [101, 184] on video at bounding box center [50, 209] width 101 height 51
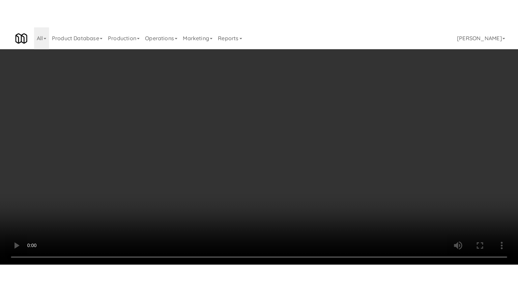
scroll to position [2253, 0]
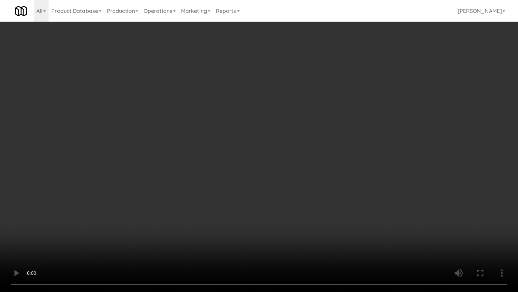
click at [193, 163] on video at bounding box center [259, 146] width 518 height 292
click at [206, 163] on video at bounding box center [259, 146] width 518 height 292
click at [212, 166] on video at bounding box center [259, 146] width 518 height 292
click at [212, 165] on video at bounding box center [259, 146] width 518 height 292
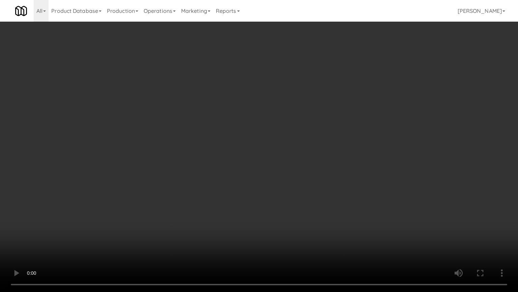
drag, startPoint x: 221, startPoint y: 166, endPoint x: 228, endPoint y: 165, distance: 7.5
click at [221, 166] on video at bounding box center [259, 146] width 518 height 292
click at [241, 163] on video at bounding box center [259, 146] width 518 height 292
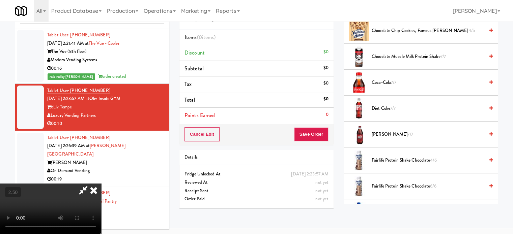
scroll to position [337, 0]
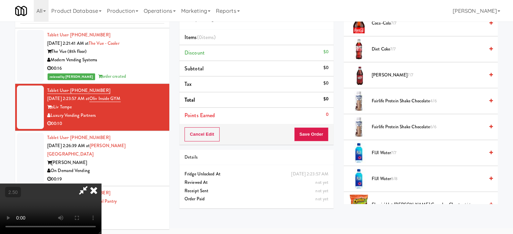
click at [383, 48] on span "Diet Coke 7/7" at bounding box center [428, 49] width 113 height 8
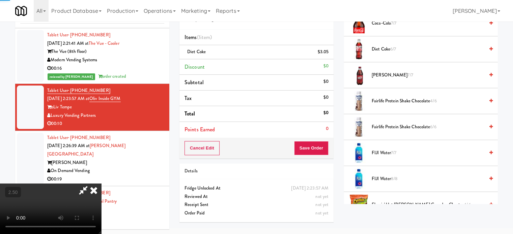
click at [101, 184] on video at bounding box center [50, 209] width 101 height 51
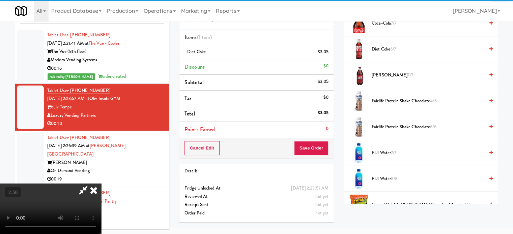
drag, startPoint x: 211, startPoint y: 129, endPoint x: 212, endPoint y: 162, distance: 32.7
click at [101, 184] on video at bounding box center [50, 209] width 101 height 51
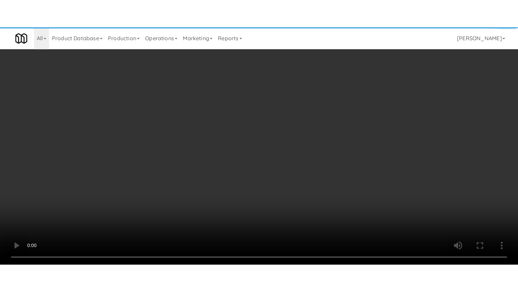
scroll to position [2253, 0]
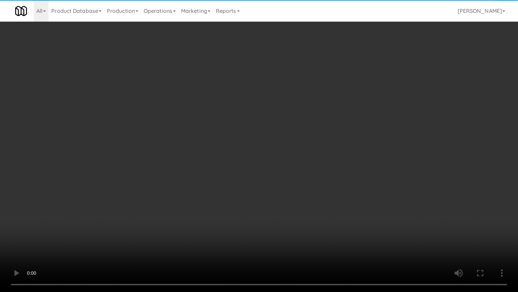
click at [212, 162] on video at bounding box center [259, 146] width 518 height 292
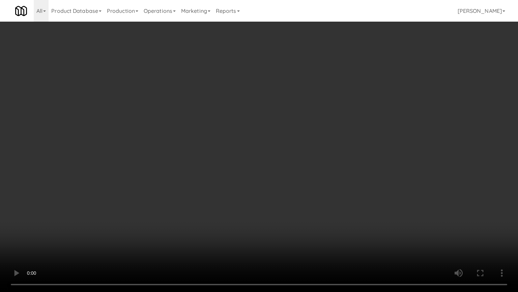
click at [210, 163] on video at bounding box center [259, 146] width 518 height 292
click at [215, 164] on video at bounding box center [259, 146] width 518 height 292
drag, startPoint x: 225, startPoint y: 163, endPoint x: 229, endPoint y: 161, distance: 4.4
click at [229, 161] on video at bounding box center [259, 146] width 518 height 292
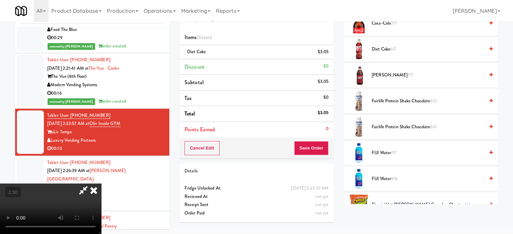
scroll to position [2278, 0]
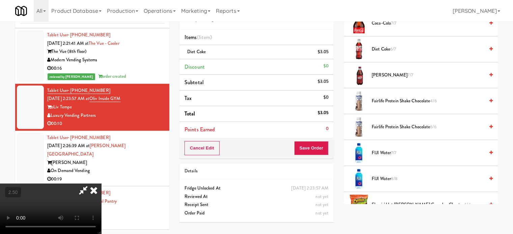
click at [385, 47] on span "Diet Coke 6/7" at bounding box center [428, 49] width 113 height 8
click at [101, 184] on video at bounding box center [50, 209] width 101 height 51
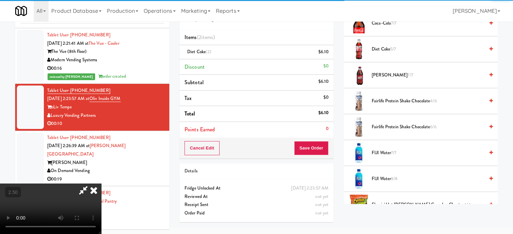
click at [101, 184] on video at bounding box center [50, 209] width 101 height 51
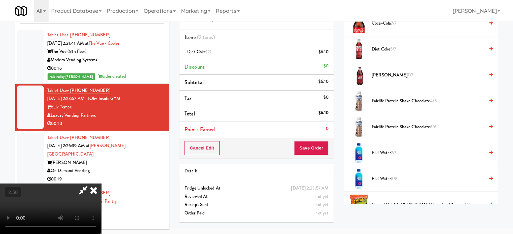
click at [101, 184] on video at bounding box center [50, 209] width 101 height 51
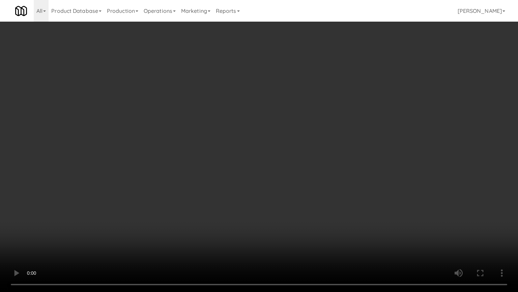
scroll to position [2253, 0]
click at [249, 139] on video at bounding box center [259, 146] width 518 height 292
click at [197, 204] on video at bounding box center [259, 146] width 518 height 292
drag, startPoint x: 198, startPoint y: 201, endPoint x: 225, endPoint y: 121, distance: 84.2
click at [199, 197] on video at bounding box center [259, 146] width 518 height 292
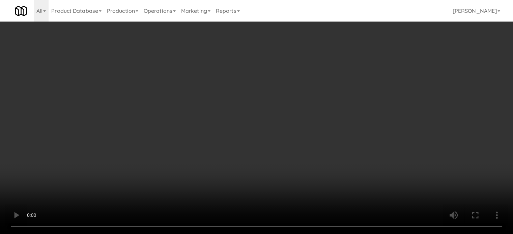
click at [215, 124] on video at bounding box center [256, 117] width 513 height 234
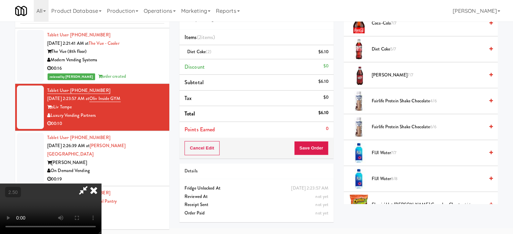
click at [101, 184] on video at bounding box center [50, 209] width 101 height 51
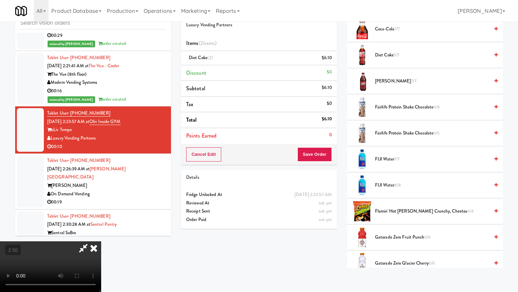
drag, startPoint x: 193, startPoint y: 177, endPoint x: 198, endPoint y: 176, distance: 5.2
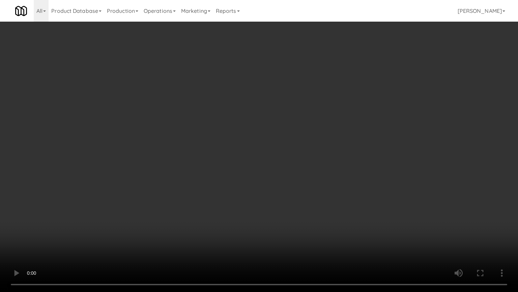
click at [193, 177] on video at bounding box center [259, 146] width 518 height 292
drag, startPoint x: 198, startPoint y: 176, endPoint x: 239, endPoint y: 95, distance: 90.7
click at [199, 175] on video at bounding box center [259, 146] width 518 height 292
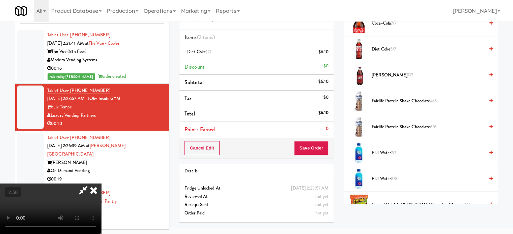
drag, startPoint x: 296, startPoint y: 28, endPoint x: 299, endPoint y: 34, distance: 6.8
click at [101, 184] on icon at bounding box center [93, 190] width 15 height 13
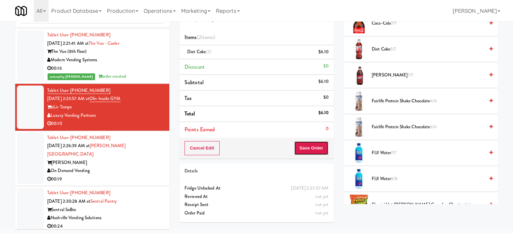
click at [319, 152] on button "Save Order" at bounding box center [311, 148] width 34 height 14
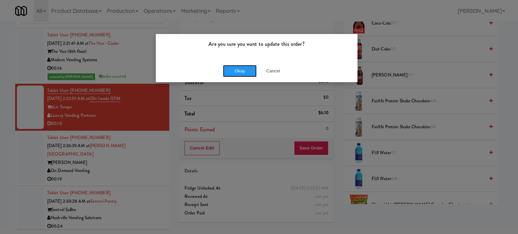
drag, startPoint x: 229, startPoint y: 66, endPoint x: 225, endPoint y: 72, distance: 7.2
click at [229, 66] on button "Okay" at bounding box center [240, 71] width 34 height 12
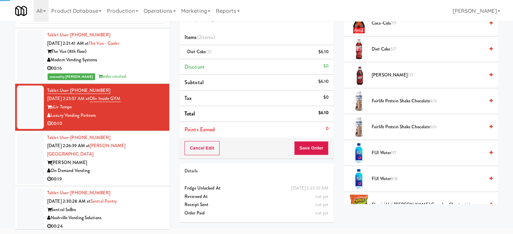
click at [142, 170] on div "On Demand Vending" at bounding box center [105, 171] width 117 height 8
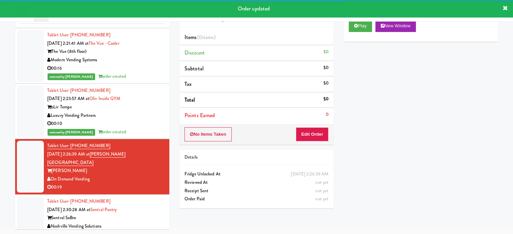
click at [357, 19] on div "All 325 Vending [URL][DOMAIN_NAME] 901 Smrt Mrkt [URL][DOMAIN_NAME] 9518002 [GE…" at bounding box center [256, 11] width 483 height 22
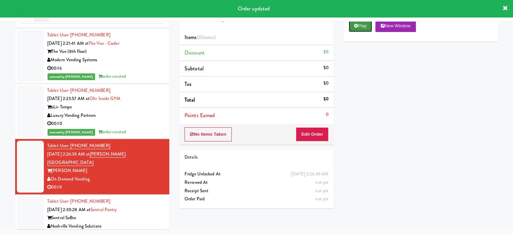
click at [359, 29] on button "Play" at bounding box center [360, 26] width 23 height 12
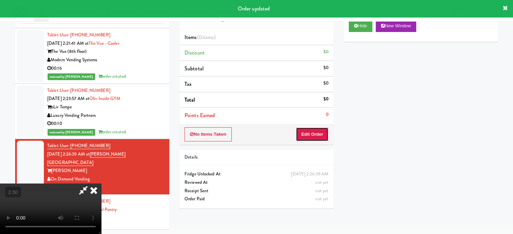
click at [309, 132] on button "Edit Order" at bounding box center [312, 135] width 33 height 14
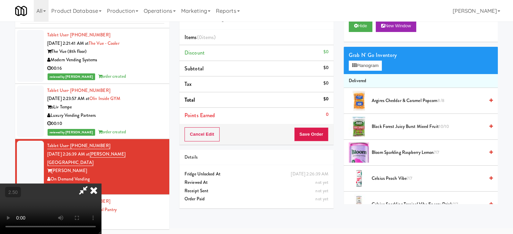
drag, startPoint x: 173, startPoint y: 167, endPoint x: 175, endPoint y: 163, distance: 4.2
click at [101, 184] on video at bounding box center [50, 209] width 101 height 51
drag, startPoint x: 175, startPoint y: 163, endPoint x: 191, endPoint y: 154, distance: 18.3
click at [101, 184] on video at bounding box center [50, 209] width 101 height 51
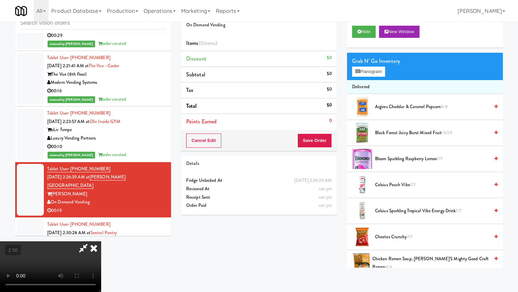
click at [101, 234] on video at bounding box center [50, 266] width 101 height 51
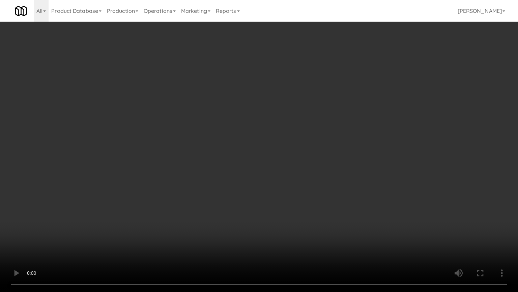
click at [188, 234] on video at bounding box center [259, 146] width 518 height 292
click at [231, 190] on video at bounding box center [259, 146] width 518 height 292
click at [236, 186] on video at bounding box center [259, 146] width 518 height 292
click at [266, 192] on video at bounding box center [259, 146] width 518 height 292
click at [261, 193] on video at bounding box center [259, 146] width 518 height 292
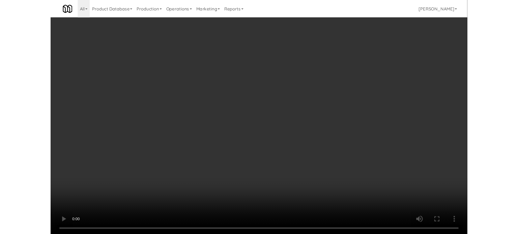
click
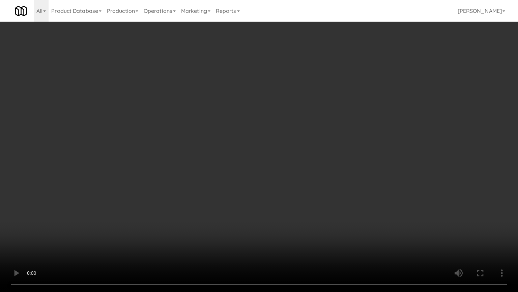
drag, startPoint x: 276, startPoint y: 196, endPoint x: 340, endPoint y: 116, distance: 102.8
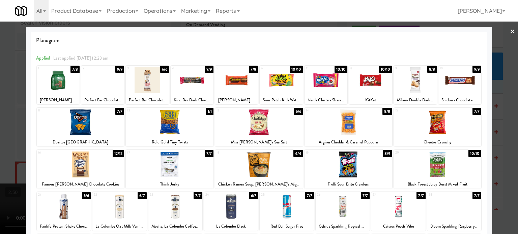
drag, startPoint x: 251, startPoint y: 69, endPoint x: 225, endPoint y: 82, distance: 29.6
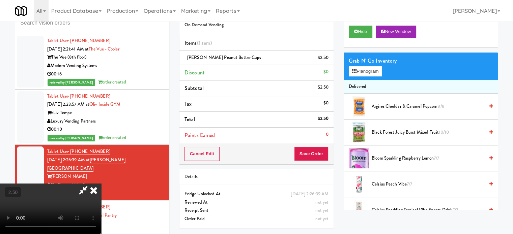
click at [101, 184] on video at bounding box center [50, 209] width 101 height 51
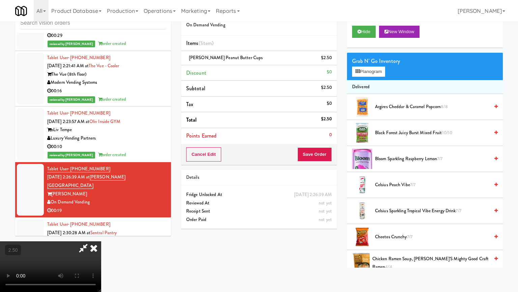
click at [101, 234] on video at bounding box center [50, 266] width 101 height 51
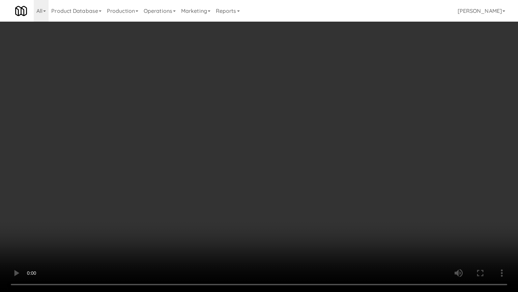
click at [254, 170] on video at bounding box center [259, 146] width 518 height 292
click at [264, 168] on video at bounding box center [259, 146] width 518 height 292
click at [262, 171] on video at bounding box center [259, 146] width 518 height 292
click at [268, 169] on video at bounding box center [259, 146] width 518 height 292
click at [145, 208] on video at bounding box center [259, 146] width 518 height 292
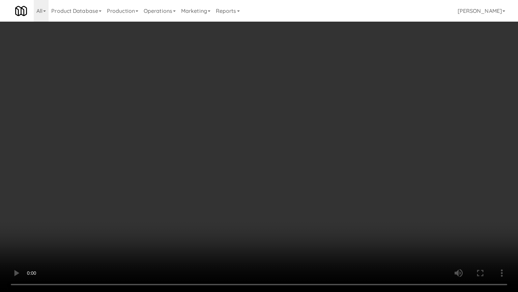
click at [199, 163] on video at bounding box center [259, 146] width 518 height 292
click at [222, 170] on video at bounding box center [259, 146] width 518 height 292
click at [226, 168] on video at bounding box center [259, 146] width 518 height 292
drag, startPoint x: 255, startPoint y: 163, endPoint x: 267, endPoint y: 163, distance: 11.8
click at [255, 163] on video at bounding box center [259, 146] width 518 height 292
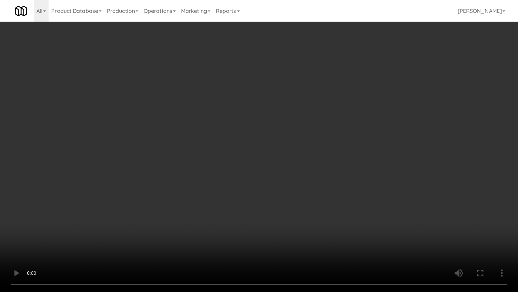
click at [272, 165] on video at bounding box center [259, 146] width 518 height 292
drag, startPoint x: 280, startPoint y: 172, endPoint x: 299, endPoint y: 171, distance: 18.9
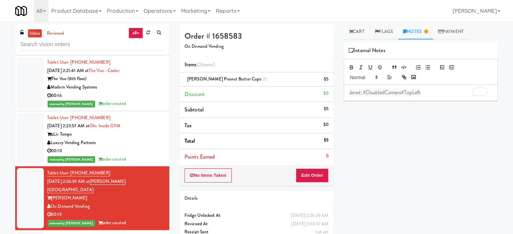
scroll to position [2447, 0]
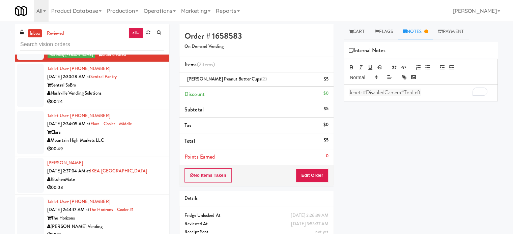
click at [141, 89] on div "Nashville Vending Solutions" at bounding box center [105, 93] width 117 height 8
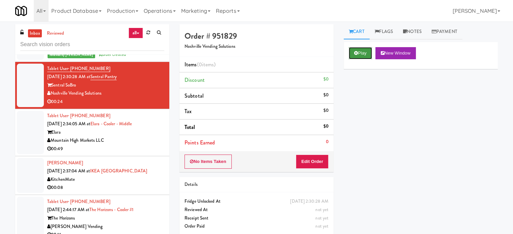
click at [362, 55] on button "Play" at bounding box center [360, 53] width 23 height 12
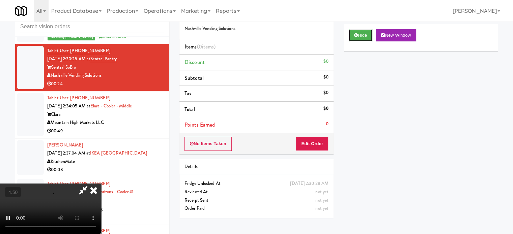
scroll to position [27, 0]
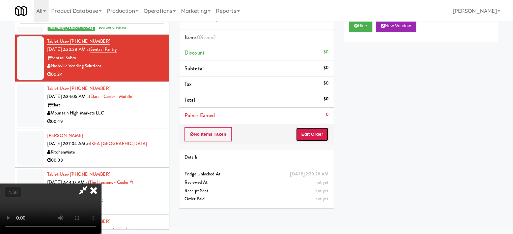
click at [313, 134] on button "Edit Order" at bounding box center [312, 135] width 33 height 14
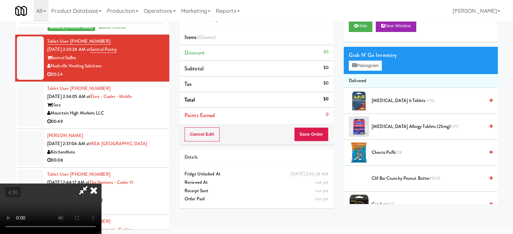
click at [101, 184] on video at bounding box center [50, 209] width 101 height 51
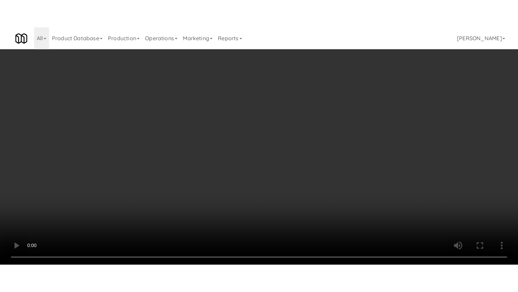
scroll to position [2422, 0]
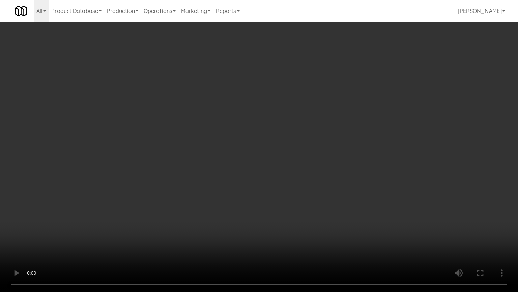
click at [216, 139] on video at bounding box center [259, 146] width 518 height 292
click at [232, 144] on video at bounding box center [259, 146] width 518 height 292
click at [253, 153] on video at bounding box center [259, 146] width 518 height 292
click at [247, 156] on video at bounding box center [259, 146] width 518 height 292
click at [279, 160] on video at bounding box center [259, 146] width 518 height 292
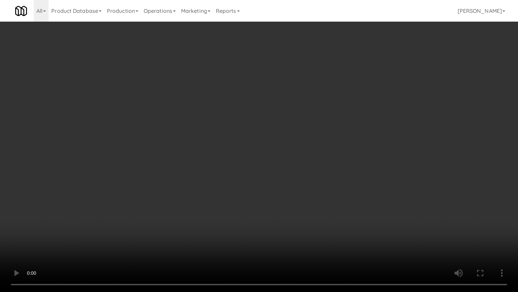
drag, startPoint x: 263, startPoint y: 162, endPoint x: 273, endPoint y: 156, distance: 10.9
click at [266, 160] on video at bounding box center [259, 146] width 518 height 292
drag, startPoint x: 273, startPoint y: 155, endPoint x: 350, endPoint y: 92, distance: 99.0
click at [284, 150] on video at bounding box center [259, 146] width 518 height 292
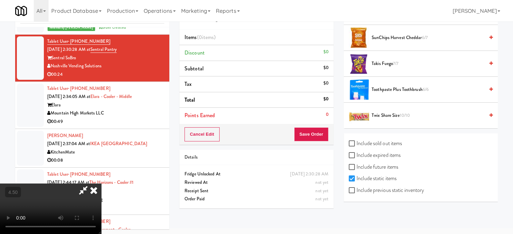
scroll to position [570, 0]
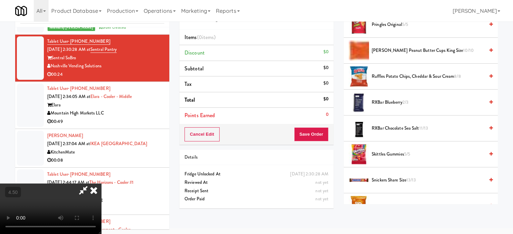
click at [389, 50] on span "[PERSON_NAME] Peanut Butter Cups King Size 10/10" at bounding box center [428, 51] width 113 height 8
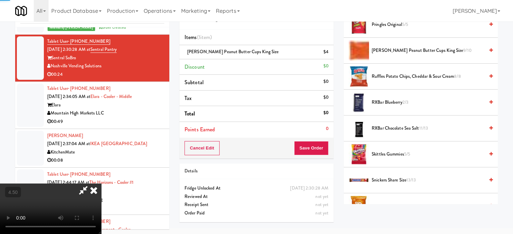
click at [101, 184] on video at bounding box center [50, 209] width 101 height 51
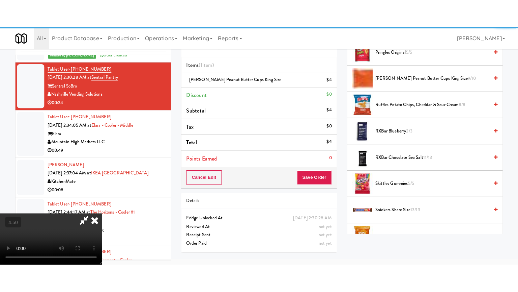
scroll to position [22, 0]
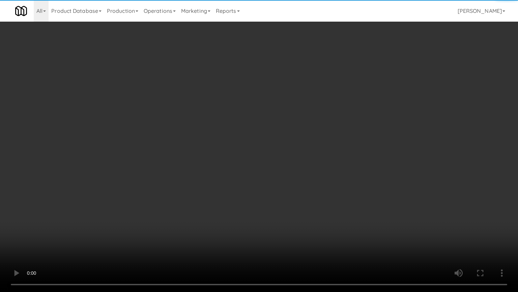
drag, startPoint x: 211, startPoint y: 158, endPoint x: 222, endPoint y: 137, distance: 24.3
click at [211, 158] on video at bounding box center [259, 146] width 518 height 292
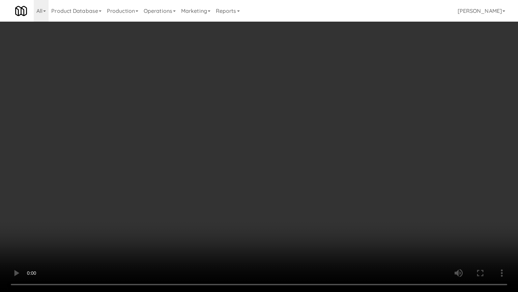
drag, startPoint x: 218, startPoint y: 163, endPoint x: 223, endPoint y: 159, distance: 6.0
click at [222, 161] on video at bounding box center [259, 146] width 518 height 292
click at [223, 159] on video at bounding box center [259, 146] width 518 height 292
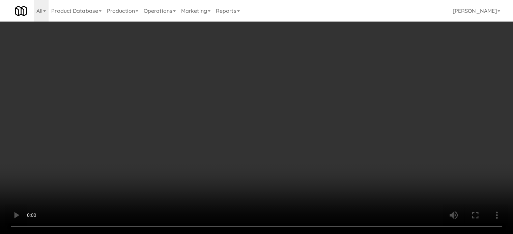
scroll to position [2447, 0]
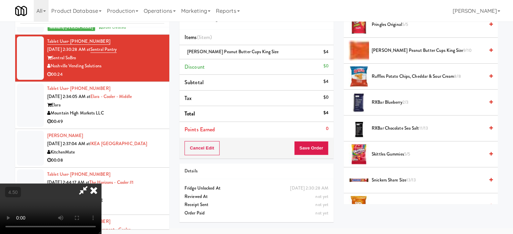
click at [101, 184] on video at bounding box center [50, 209] width 101 height 51
drag, startPoint x: 217, startPoint y: 123, endPoint x: 232, endPoint y: 176, distance: 55.0
click at [101, 184] on video at bounding box center [50, 209] width 101 height 51
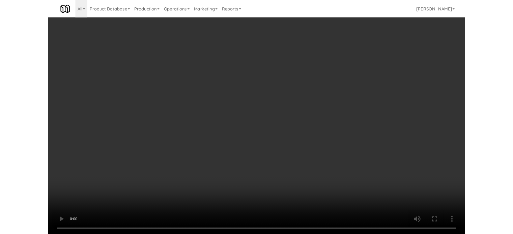
scroll to position [2422, 0]
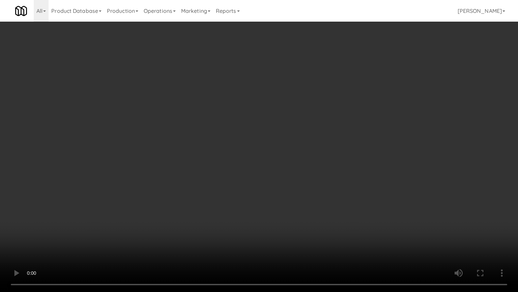
click at [251, 234] on video at bounding box center [259, 146] width 518 height 292
click at [262, 175] on video at bounding box center [259, 146] width 518 height 292
click at [262, 176] on video at bounding box center [259, 146] width 518 height 292
click at [262, 177] on video at bounding box center [259, 146] width 518 height 292
click at [294, 234] on video at bounding box center [259, 146] width 518 height 292
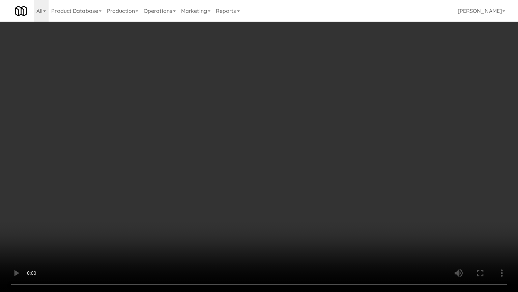
click at [270, 208] on video at bounding box center [259, 146] width 518 height 292
click at [287, 212] on video at bounding box center [259, 146] width 518 height 292
click at [302, 212] on video at bounding box center [259, 146] width 518 height 292
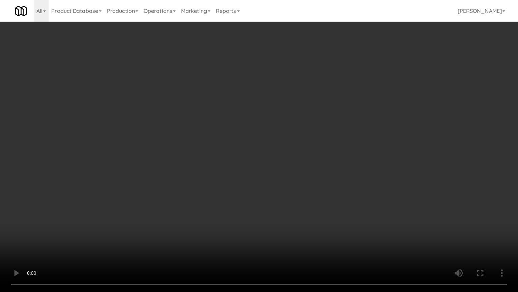
drag, startPoint x: 298, startPoint y: 215, endPoint x: 313, endPoint y: 220, distance: 15.7
drag, startPoint x: 252, startPoint y: 219, endPoint x: 322, endPoint y: 137, distance: 107.7
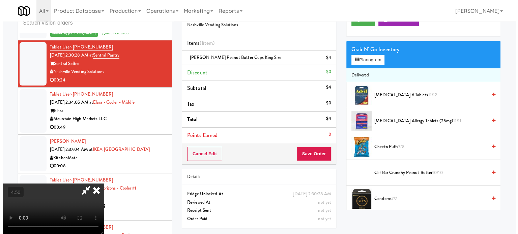
scroll to position [0, 0]
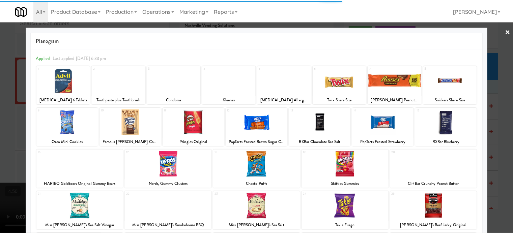
scroll to position [96, 0]
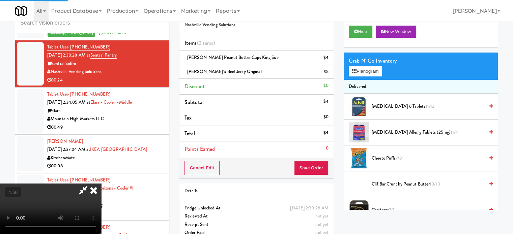
drag, startPoint x: 222, startPoint y: 181, endPoint x: 238, endPoint y: 165, distance: 22.7
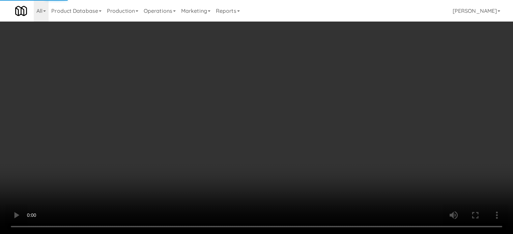
scroll to position [2422, 0]
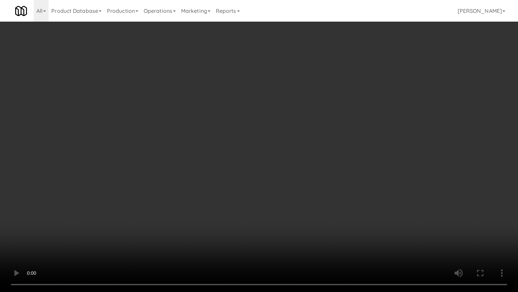
drag, startPoint x: 250, startPoint y: 168, endPoint x: 270, endPoint y: 104, distance: 66.9
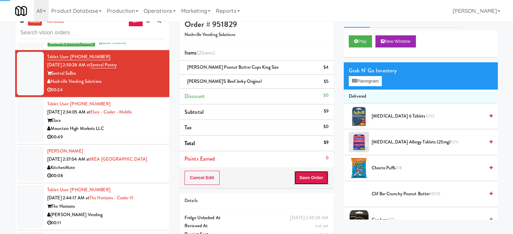
scroll to position [0, 0]
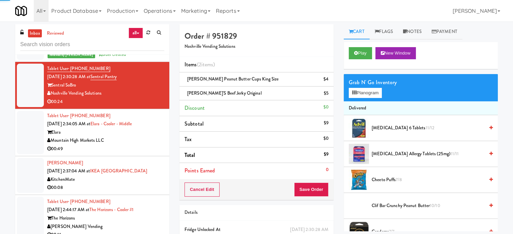
drag, startPoint x: 122, startPoint y: 150, endPoint x: 173, endPoint y: 124, distance: 57.0
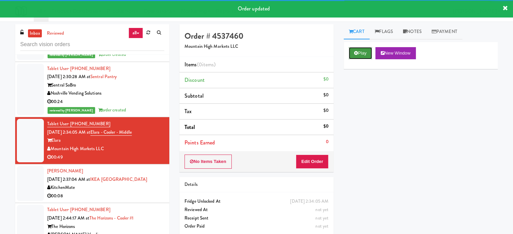
click at [365, 51] on button "Play" at bounding box center [360, 53] width 23 height 12
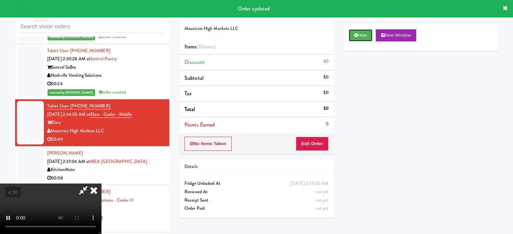
scroll to position [27, 0]
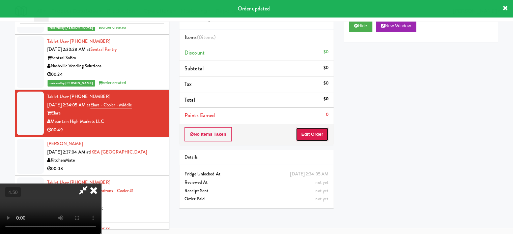
click at [323, 137] on button "Edit Order" at bounding box center [312, 135] width 33 height 14
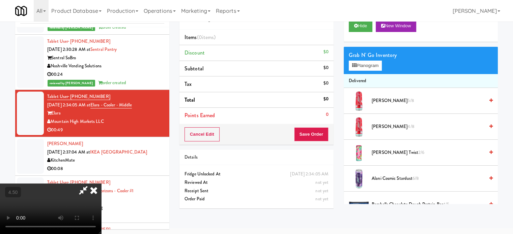
click at [101, 186] on video at bounding box center [50, 209] width 101 height 51
click at [101, 184] on video at bounding box center [50, 209] width 101 height 51
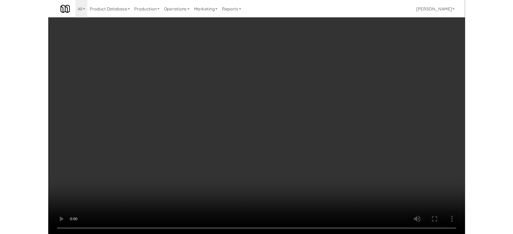
scroll to position [2422, 0]
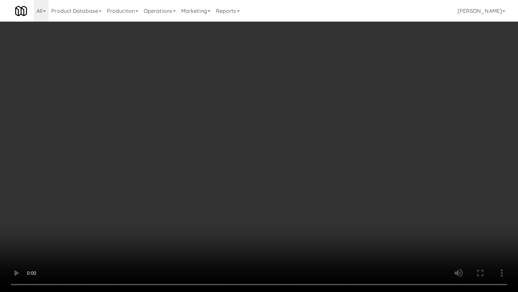
click at [210, 152] on video at bounding box center [259, 146] width 518 height 292
click at [62, 234] on video at bounding box center [259, 146] width 518 height 292
click at [266, 130] on video at bounding box center [259, 146] width 518 height 292
click at [263, 138] on video at bounding box center [259, 146] width 518 height 292
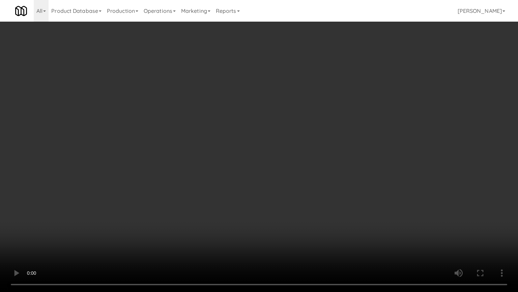
click at [114, 220] on video at bounding box center [259, 146] width 518 height 292
click at [197, 178] on video at bounding box center [259, 146] width 518 height 292
click at [56, 234] on video at bounding box center [259, 146] width 518 height 292
click at [197, 164] on video at bounding box center [259, 146] width 518 height 292
click at [211, 169] on video at bounding box center [259, 146] width 518 height 292
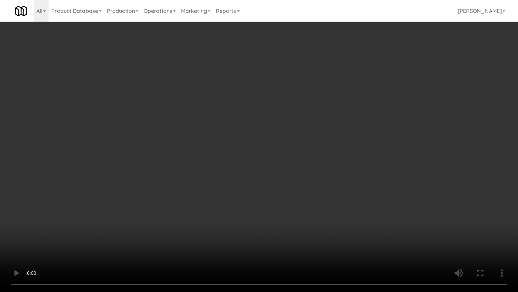
click at [230, 179] on video at bounding box center [259, 146] width 518 height 292
click at [229, 179] on video at bounding box center [259, 146] width 518 height 292
click at [266, 185] on video at bounding box center [259, 146] width 518 height 292
drag, startPoint x: 253, startPoint y: 184, endPoint x: 267, endPoint y: 173, distance: 17.3
click at [256, 182] on video at bounding box center [259, 146] width 518 height 292
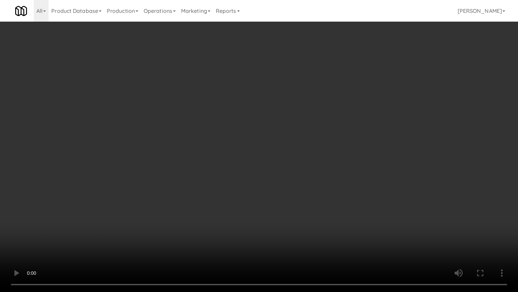
drag, startPoint x: 267, startPoint y: 173, endPoint x: 375, endPoint y: 88, distance: 137.2
click at [275, 169] on video at bounding box center [259, 146] width 518 height 292
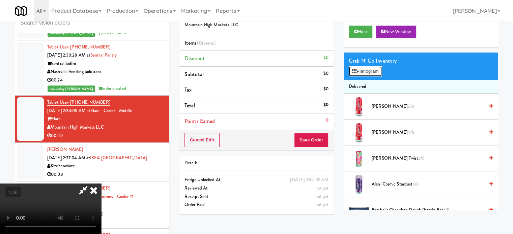
click at [378, 71] on button "Planogram" at bounding box center [365, 71] width 33 height 10
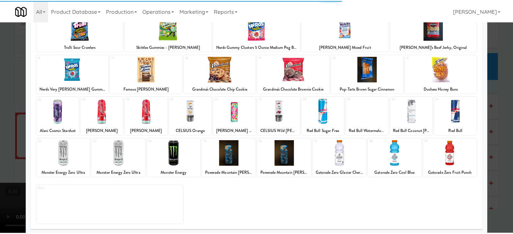
scroll to position [96, 0]
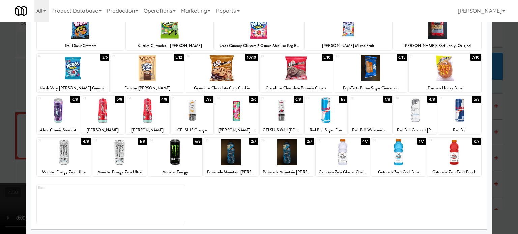
click at [384, 99] on div "1/8" at bounding box center [388, 99] width 8 height 7
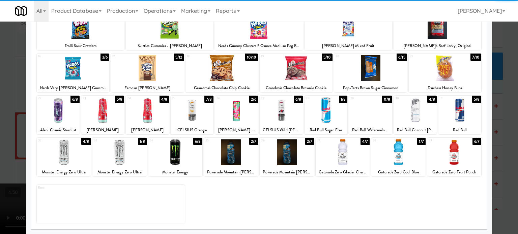
click at [503, 137] on div at bounding box center [259, 117] width 518 height 234
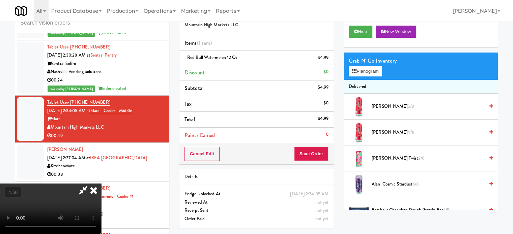
click at [101, 184] on video at bounding box center [50, 209] width 101 height 51
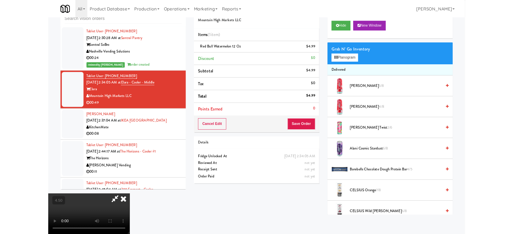
scroll to position [2422, 0]
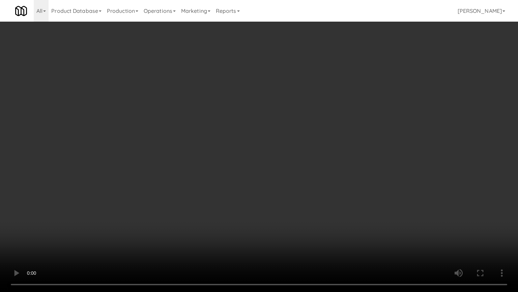
click at [217, 142] on video at bounding box center [259, 146] width 518 height 292
click at [226, 158] on video at bounding box center [259, 146] width 518 height 292
click at [243, 165] on video at bounding box center [259, 146] width 518 height 292
click at [263, 169] on video at bounding box center [259, 146] width 518 height 292
drag, startPoint x: 263, startPoint y: 170, endPoint x: 268, endPoint y: 172, distance: 5.3
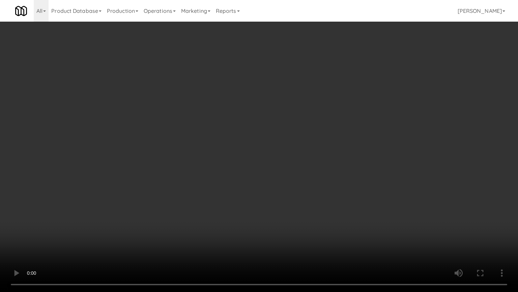
click at [265, 172] on video at bounding box center [259, 146] width 518 height 292
drag, startPoint x: 288, startPoint y: 179, endPoint x: 285, endPoint y: 181, distance: 3.6
click at [288, 180] on video at bounding box center [259, 146] width 518 height 292
drag, startPoint x: 270, startPoint y: 181, endPoint x: 282, endPoint y: 181, distance: 11.5
click at [270, 181] on video at bounding box center [259, 146] width 518 height 292
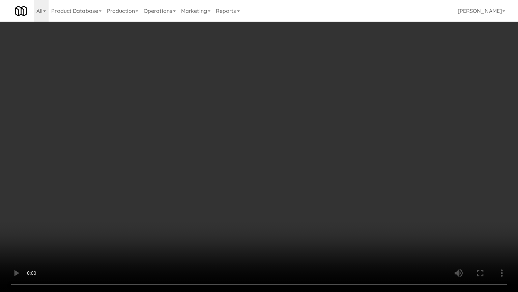
click at [296, 186] on video at bounding box center [259, 146] width 518 height 292
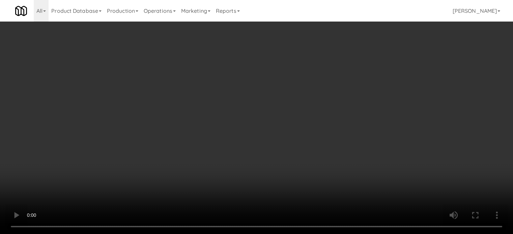
drag, startPoint x: 240, startPoint y: 129, endPoint x: 216, endPoint y: 184, distance: 60.0
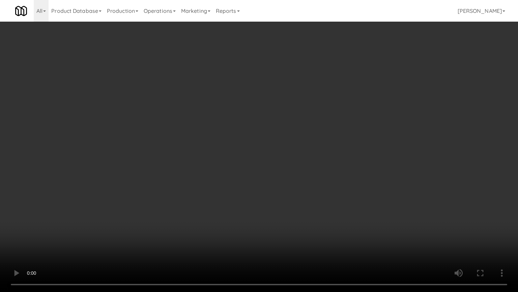
drag, startPoint x: 169, startPoint y: 227, endPoint x: 215, endPoint y: 190, distance: 58.6
drag, startPoint x: 231, startPoint y: 193, endPoint x: 240, endPoint y: 190, distance: 9.2
drag, startPoint x: 241, startPoint y: 184, endPoint x: 251, endPoint y: 184, distance: 9.8
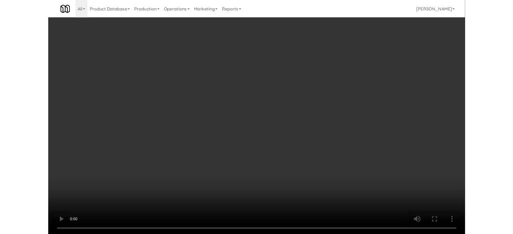
scroll to position [2447, 0]
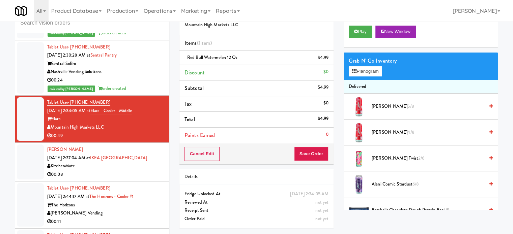
click at [127, 171] on div "00:08" at bounding box center [105, 175] width 117 height 8
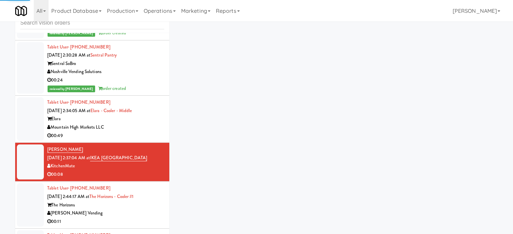
click at [148, 124] on div "Mountain High Markets LLC" at bounding box center [105, 127] width 117 height 8
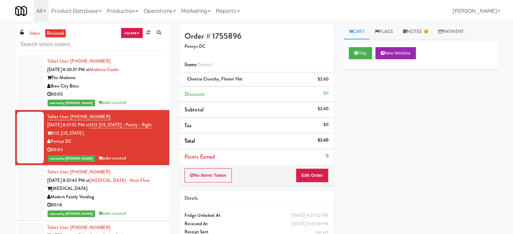
scroll to position [42, 0]
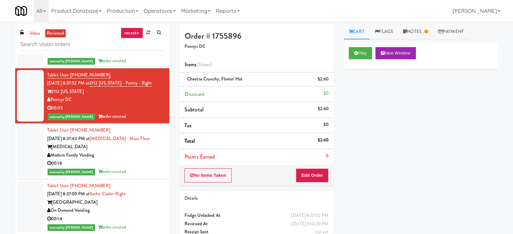
click at [137, 33] on icon at bounding box center [138, 33] width 3 height 1
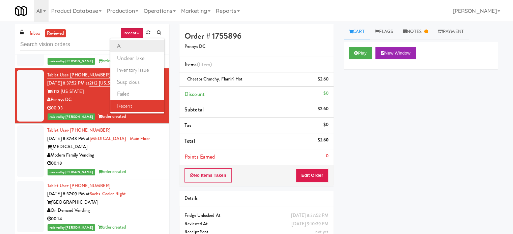
click at [127, 47] on link "all" at bounding box center [137, 46] width 54 height 12
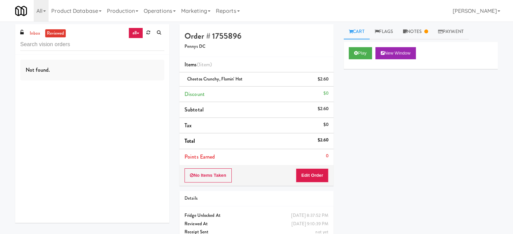
scroll to position [0, 0]
click at [106, 47] on input "text" at bounding box center [92, 44] width 144 height 12
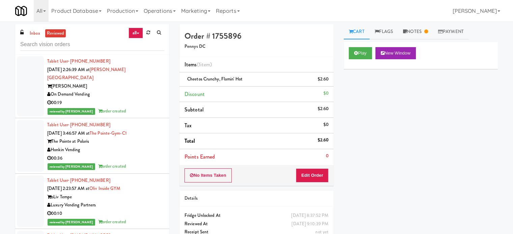
click at [133, 99] on div "00:19" at bounding box center [105, 103] width 117 height 8
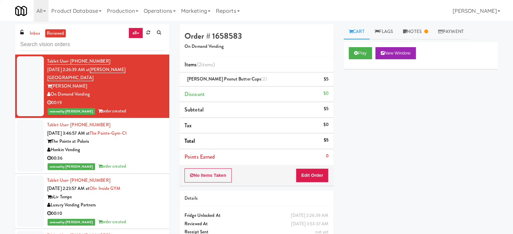
drag, startPoint x: 140, startPoint y: 135, endPoint x: 150, endPoint y: 163, distance: 29.7
click at [140, 138] on div "The Pointe at Polaris" at bounding box center [105, 142] width 117 height 8
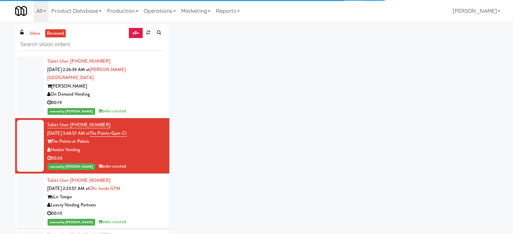
click at [145, 178] on div "Tablet User · (602) 772-8852 Aug 30, 2025 2:23:57 AM at Oliv Inside GYM oLiv Te…" at bounding box center [105, 202] width 117 height 50
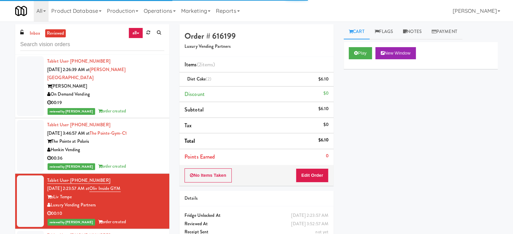
scroll to position [169, 0]
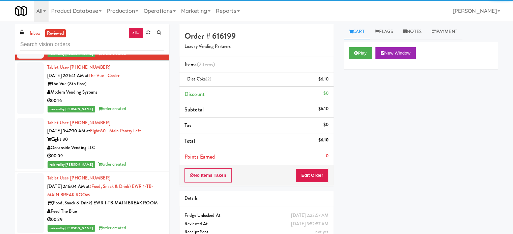
click at [139, 89] on div "Tablet User · (704) 293-3479 Aug 30, 2025 2:21:41 AM at The Vue - Cooler The Vu…" at bounding box center [105, 88] width 117 height 50
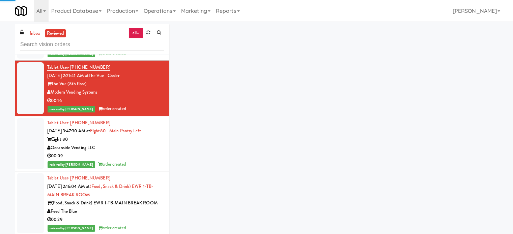
click at [132, 161] on div "reviewed by Francis M order created" at bounding box center [105, 165] width 117 height 8
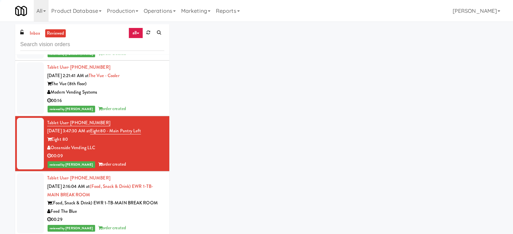
click at [138, 199] on div "(Food, Snack & Drink) EWR 1-TB-MAIN BREAK ROOM" at bounding box center [105, 203] width 117 height 8
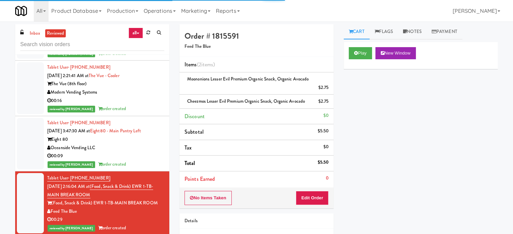
scroll to position [337, 0]
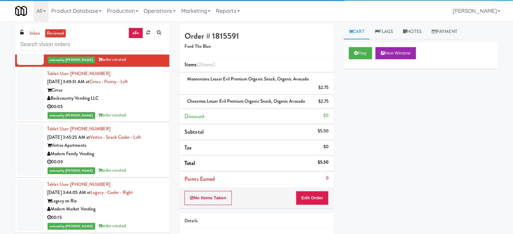
click at [133, 103] on div "00:05" at bounding box center [105, 107] width 117 height 8
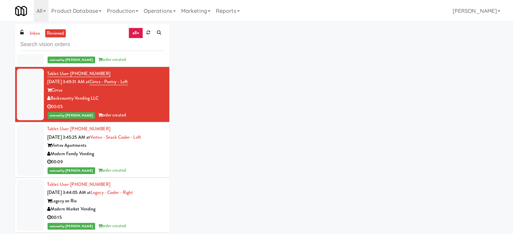
click at [135, 158] on div "00:09" at bounding box center [105, 162] width 117 height 8
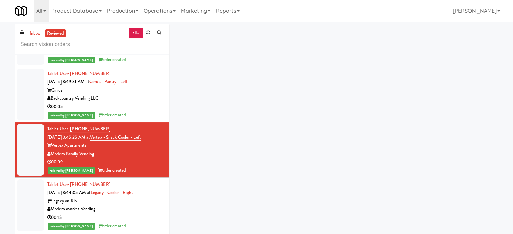
click at [138, 205] on div "Modern Market Vending" at bounding box center [105, 209] width 117 height 8
